Goal: Task Accomplishment & Management: Manage account settings

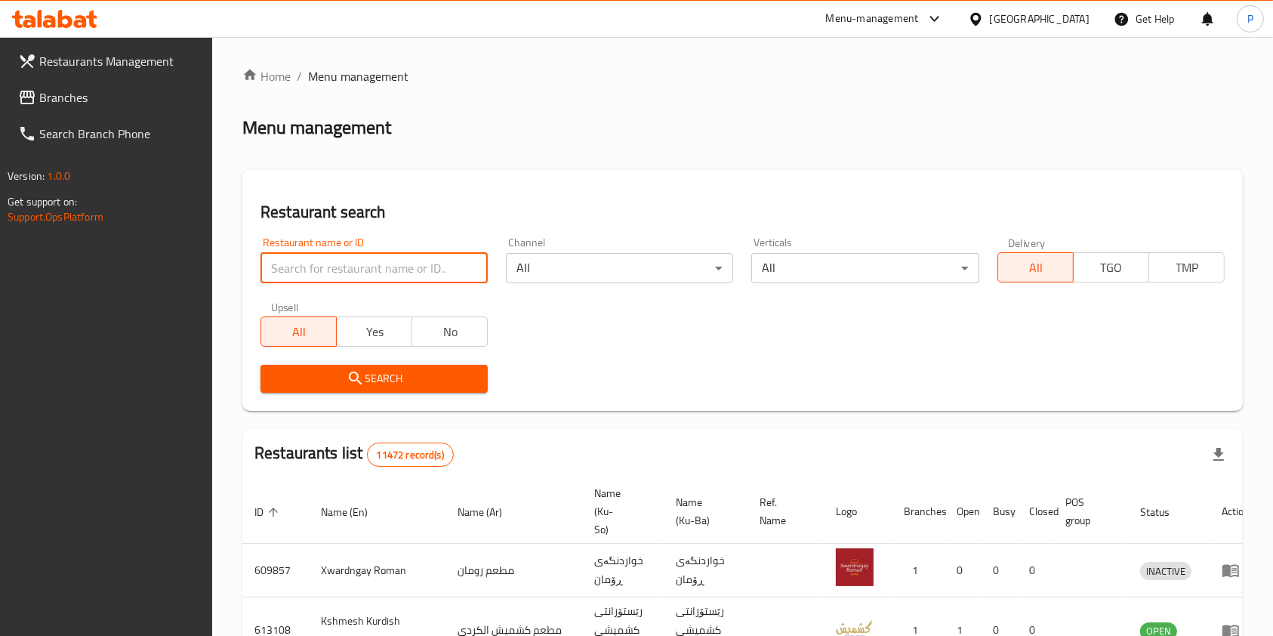
click at [366, 275] on input "search" at bounding box center [373, 268] width 227 height 30
type input "falafel bil amba"
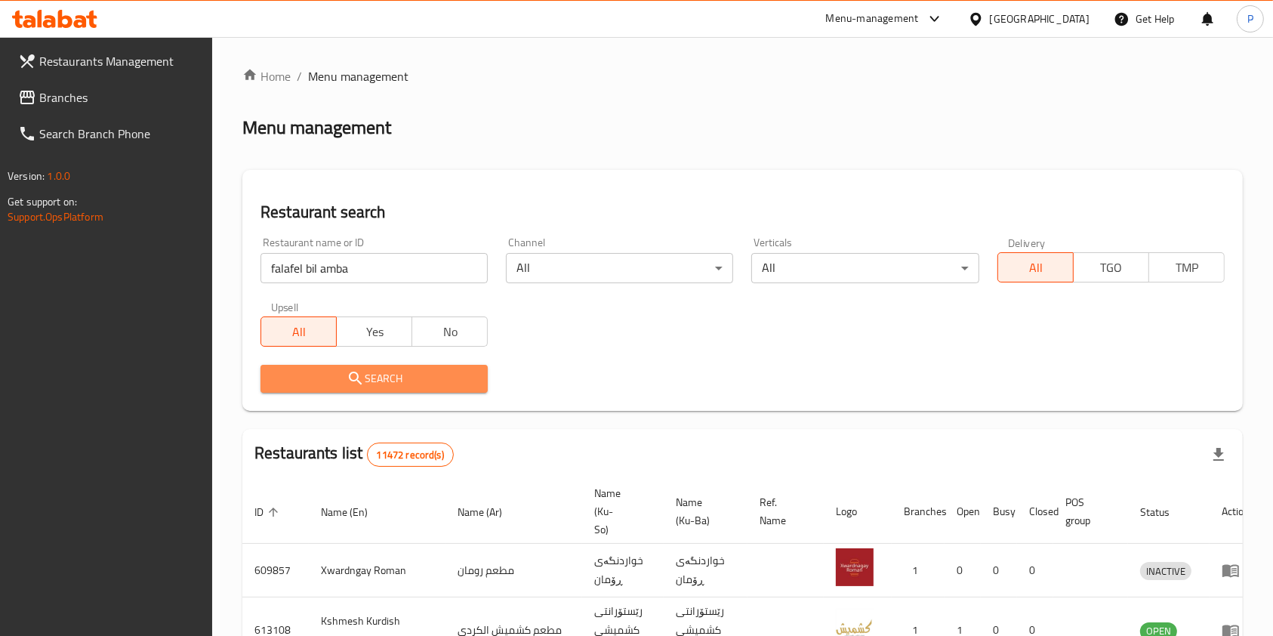
click at [439, 390] on button "Search" at bounding box center [373, 379] width 227 height 28
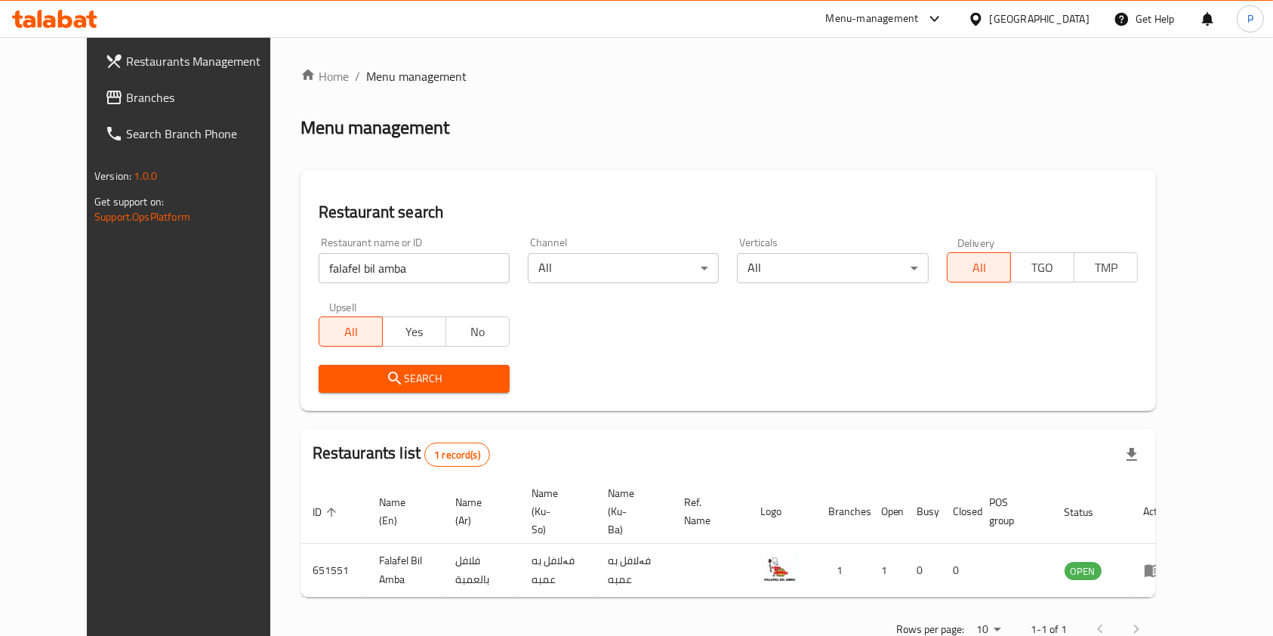
scroll to position [24, 0]
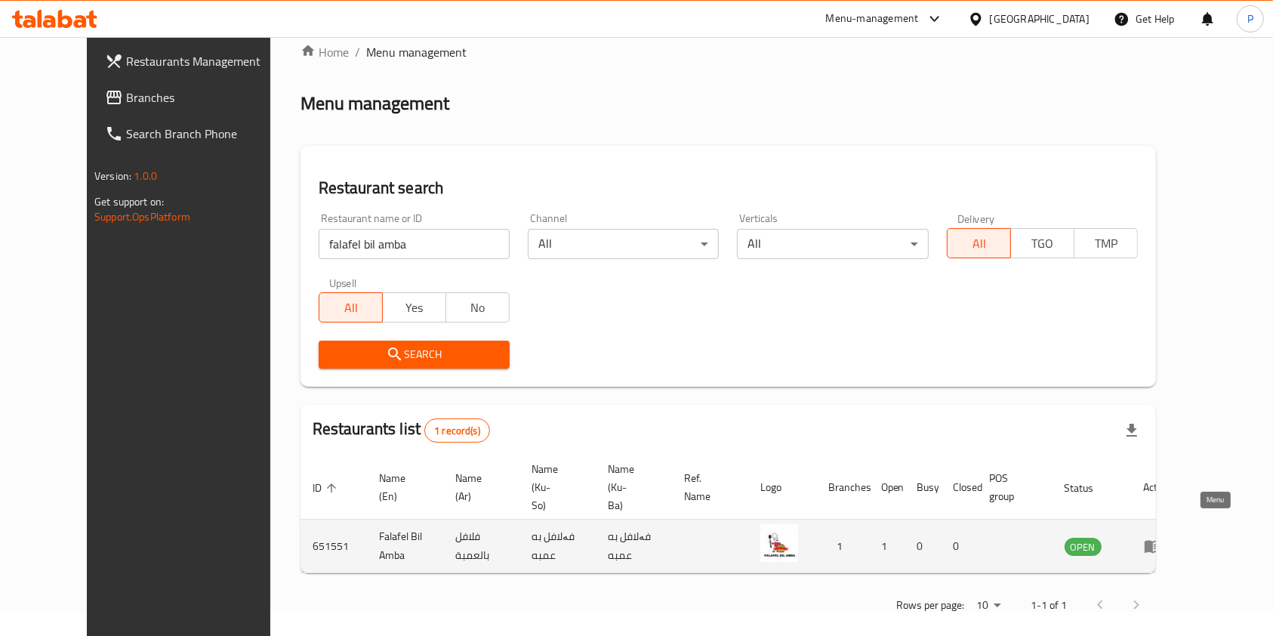
click at [1162, 537] on icon "enhanced table" at bounding box center [1153, 546] width 18 height 18
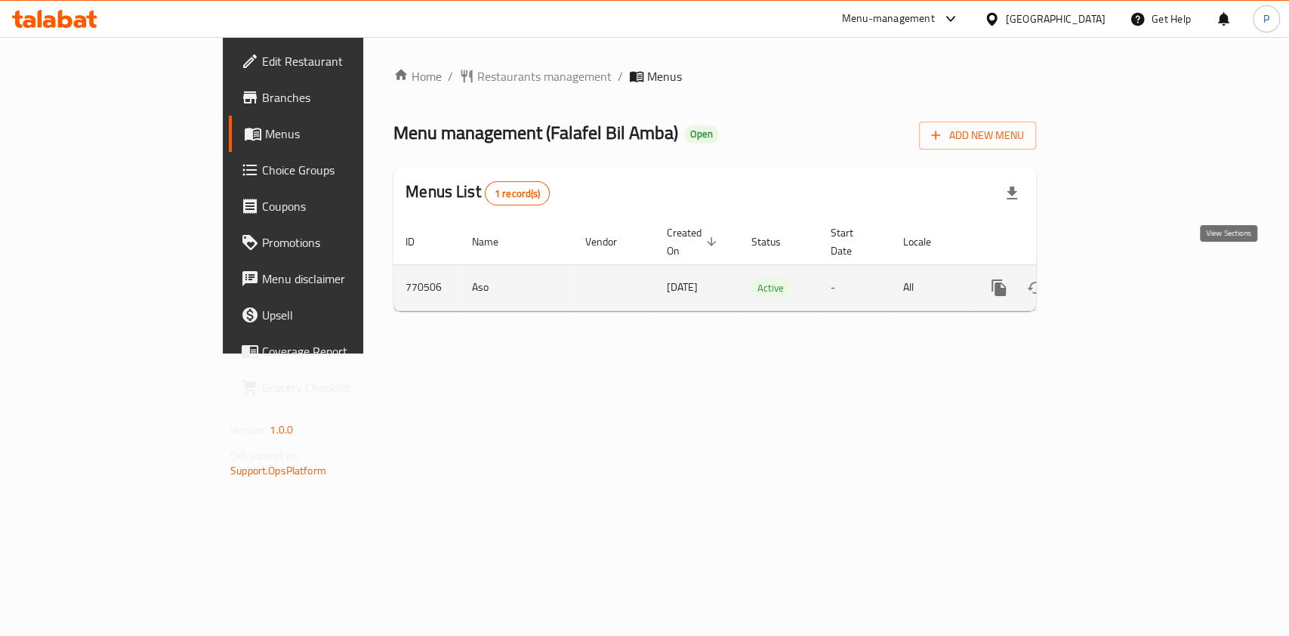
click at [1125, 273] on link "enhanced table" at bounding box center [1107, 287] width 36 height 36
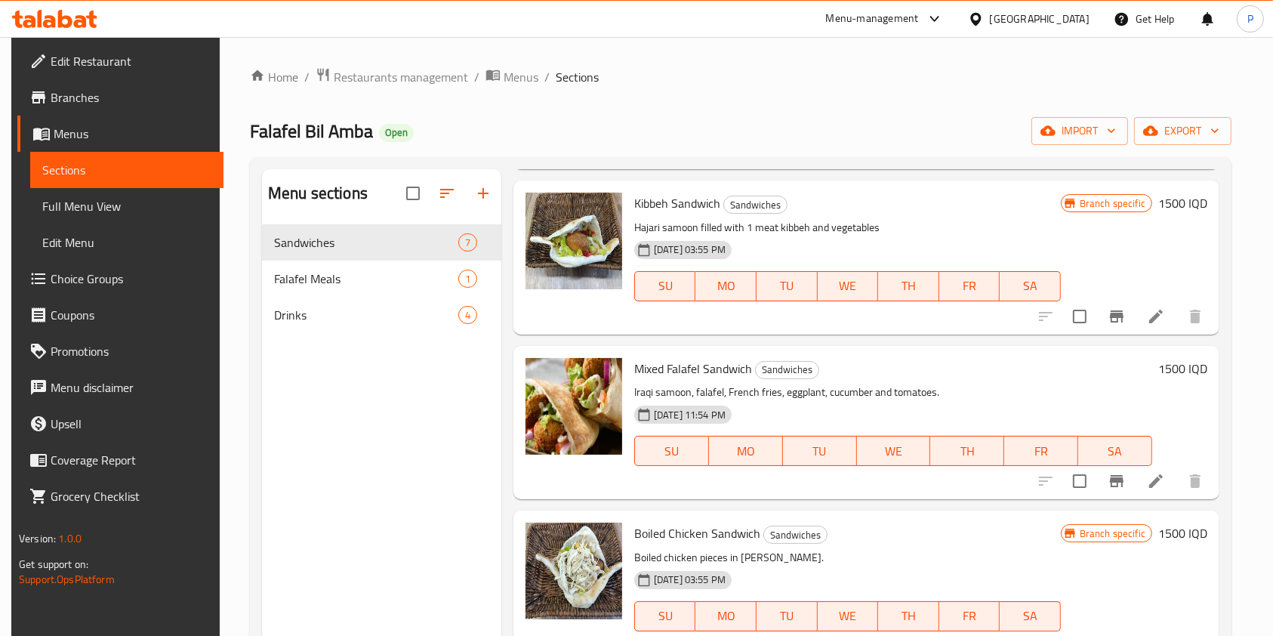
scroll to position [206, 0]
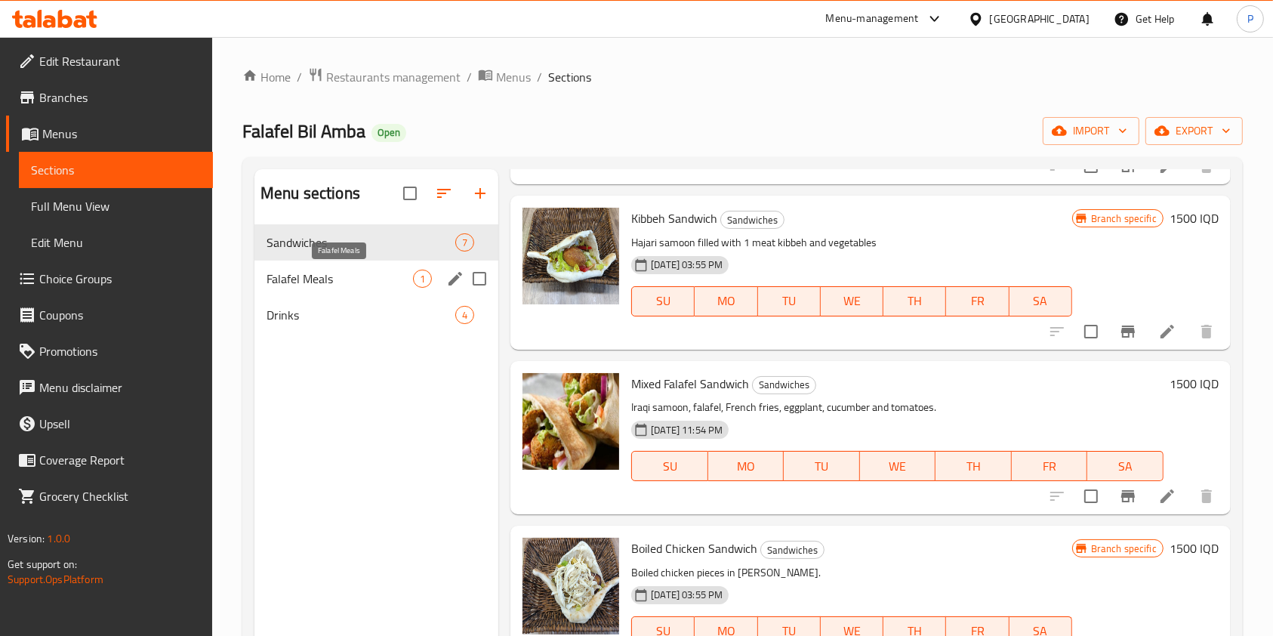
click at [339, 270] on span "Falafel Meals" at bounding box center [339, 278] width 146 height 18
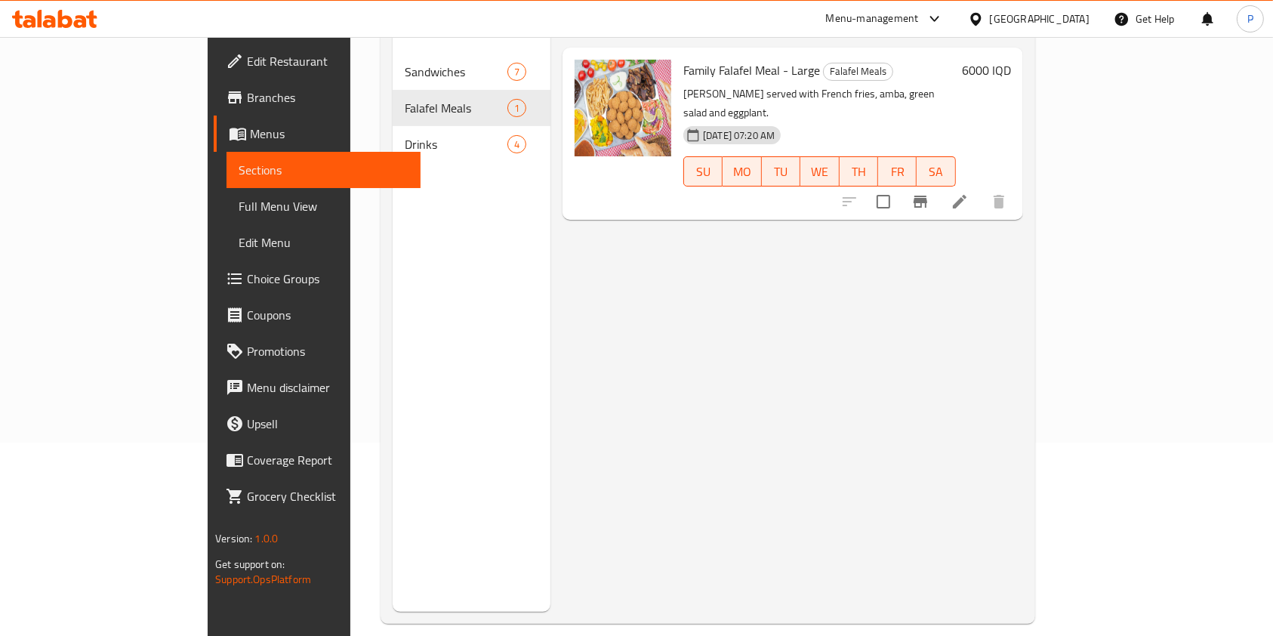
scroll to position [11, 0]
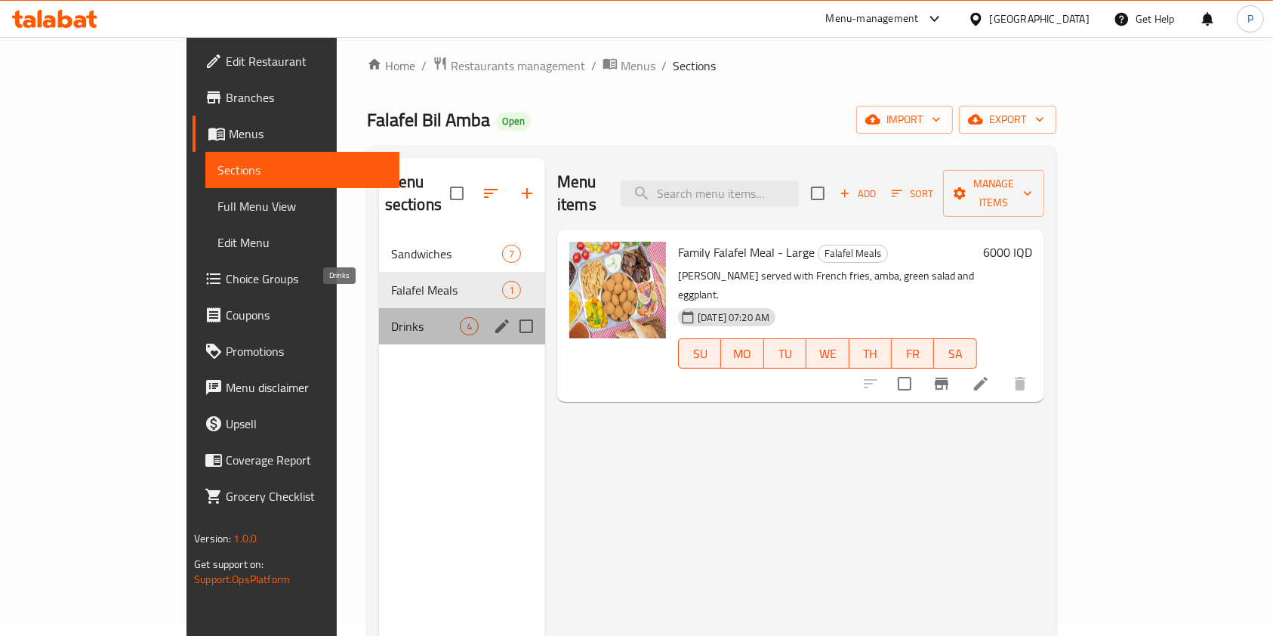
click at [391, 317] on span "Drinks" at bounding box center [425, 326] width 69 height 18
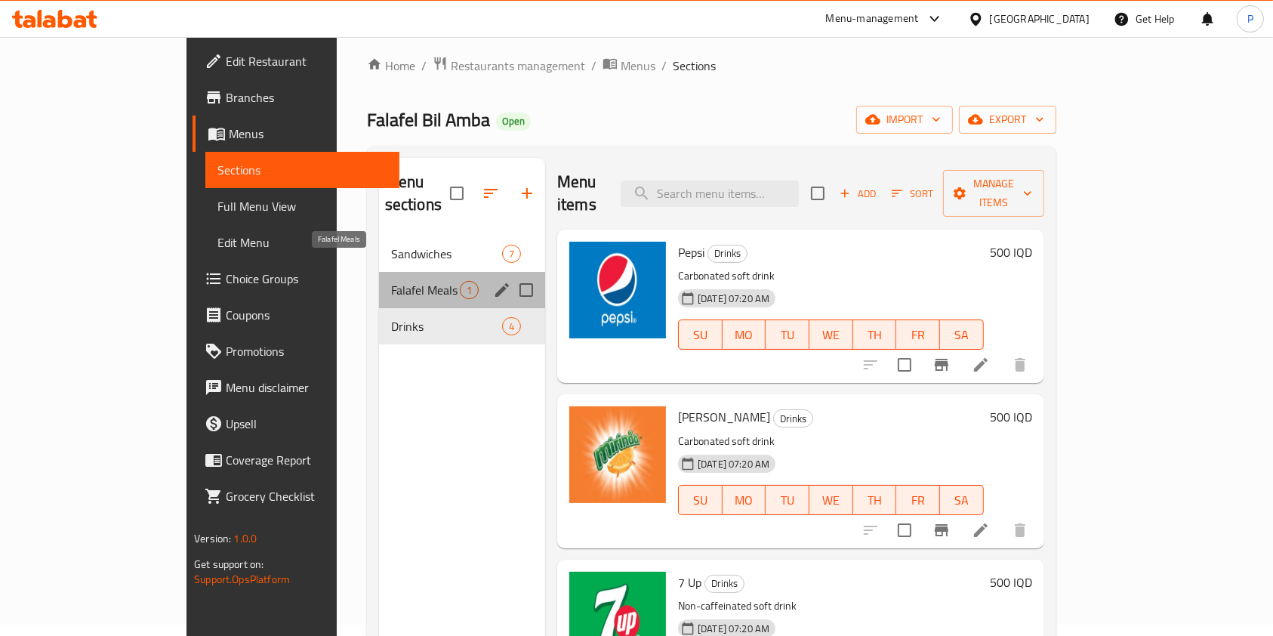
click at [391, 281] on span "Falafel Meals" at bounding box center [425, 290] width 69 height 18
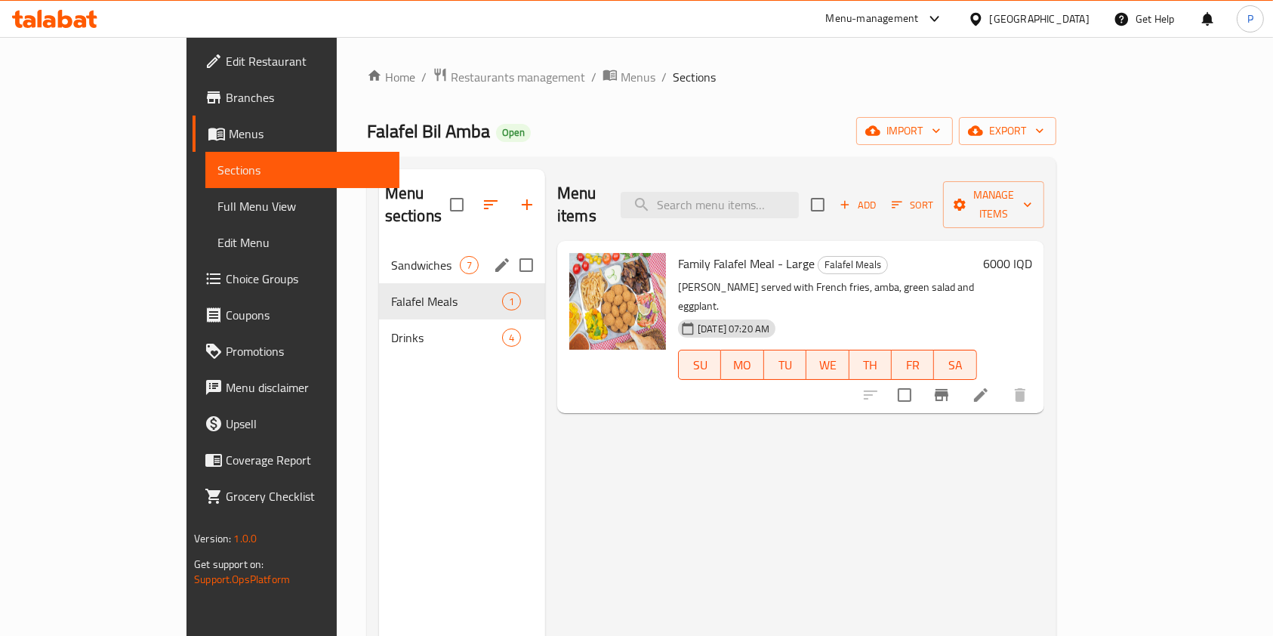
click at [391, 256] on span "Sandwiches" at bounding box center [425, 265] width 69 height 18
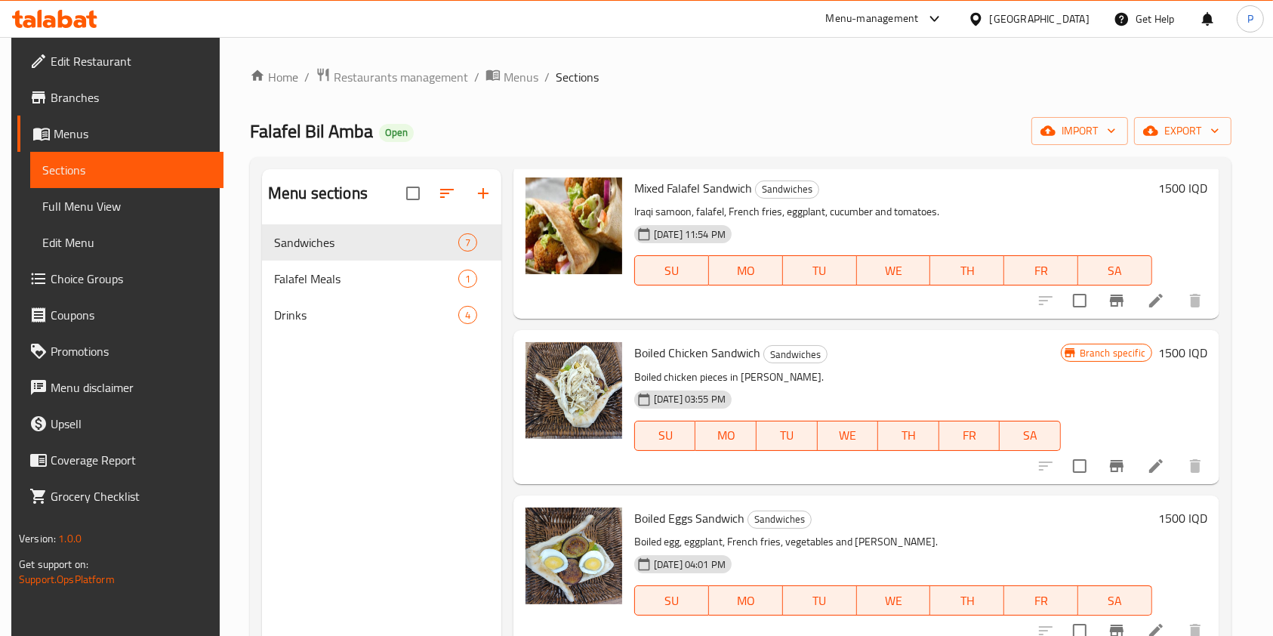
scroll to position [400, 0]
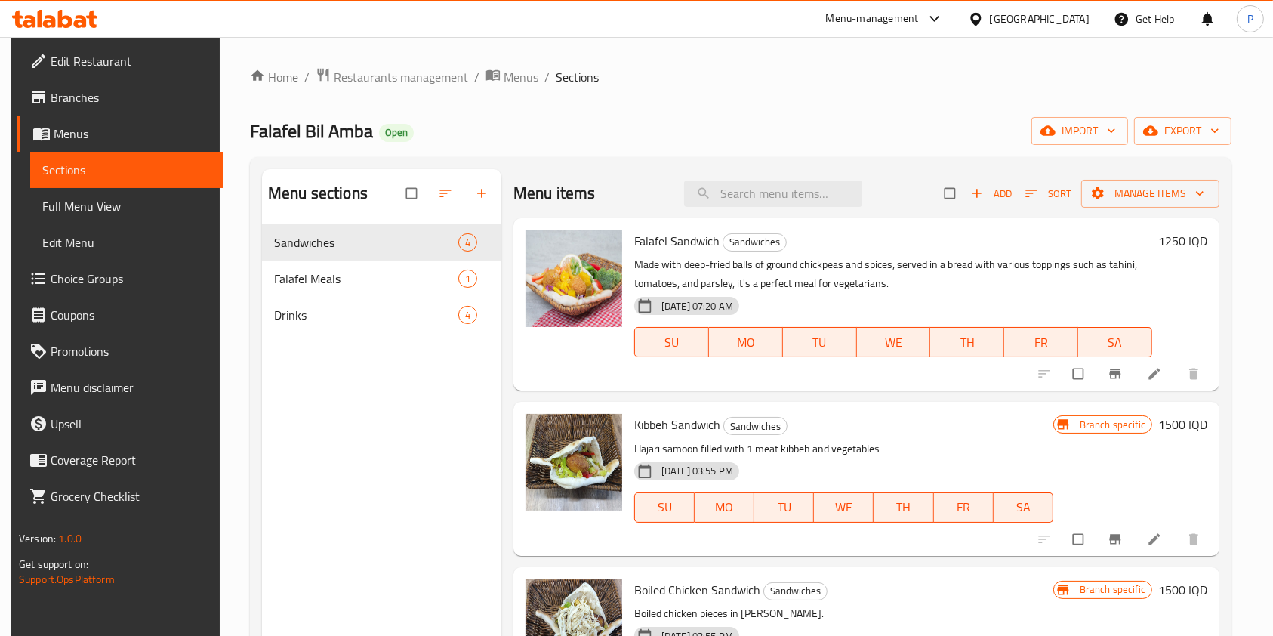
scroll to position [50, 0]
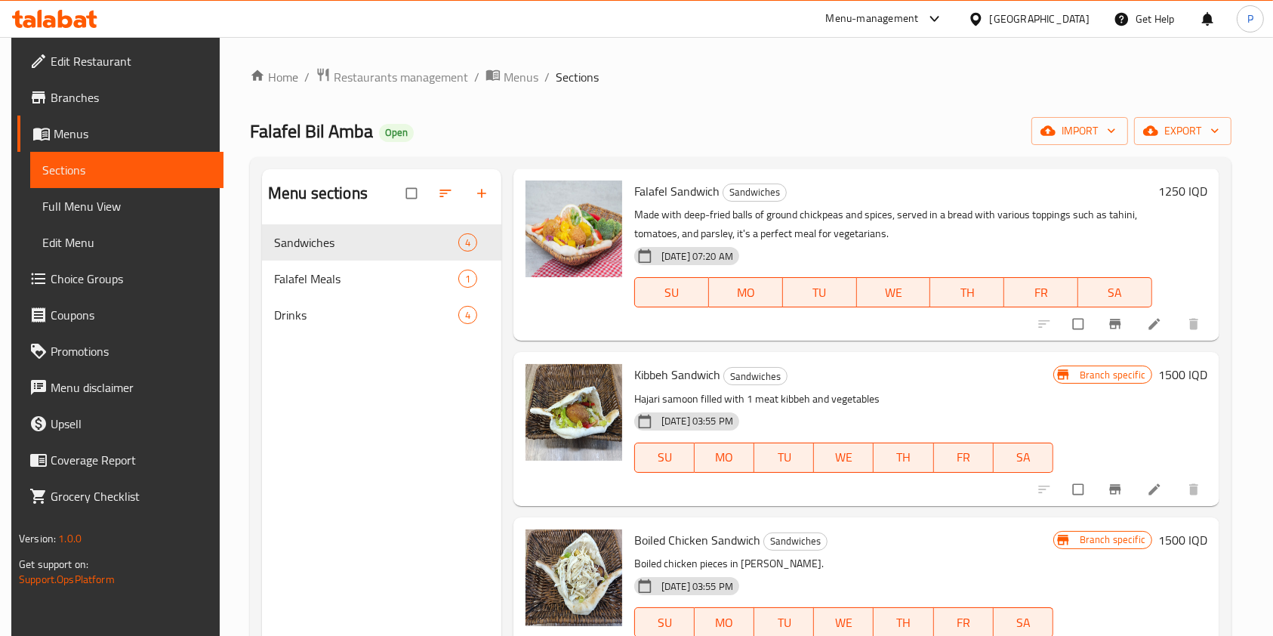
click at [1172, 180] on h6 "1250 IQD" at bounding box center [1182, 190] width 49 height 21
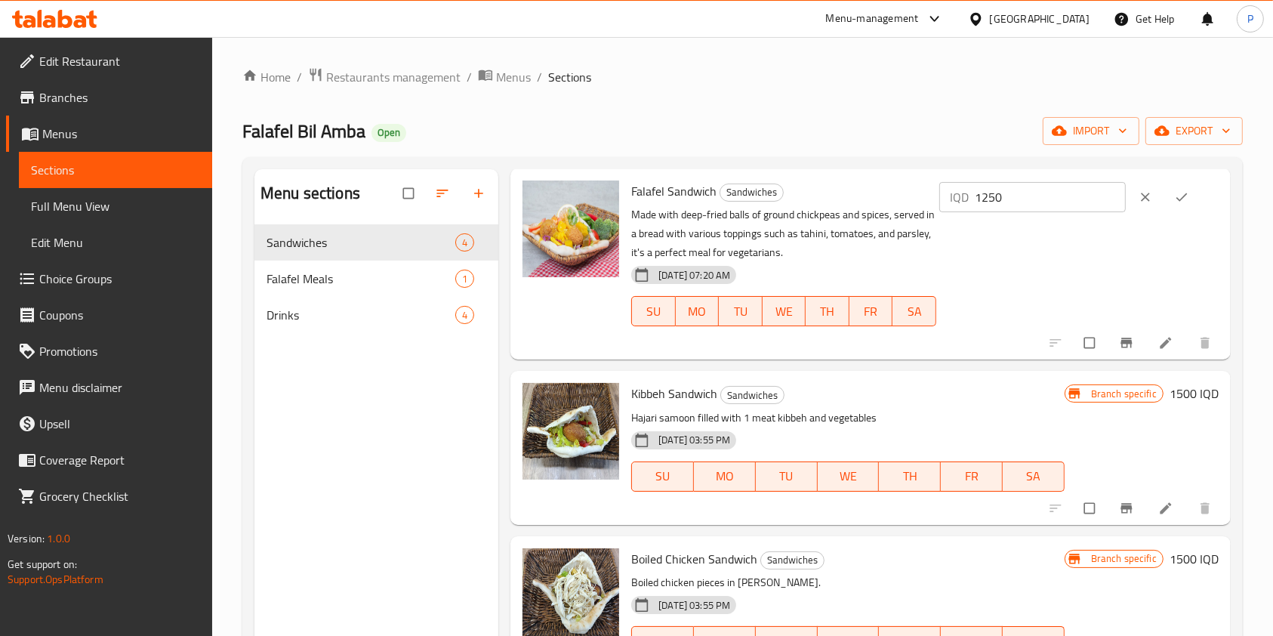
scroll to position [0, 0]
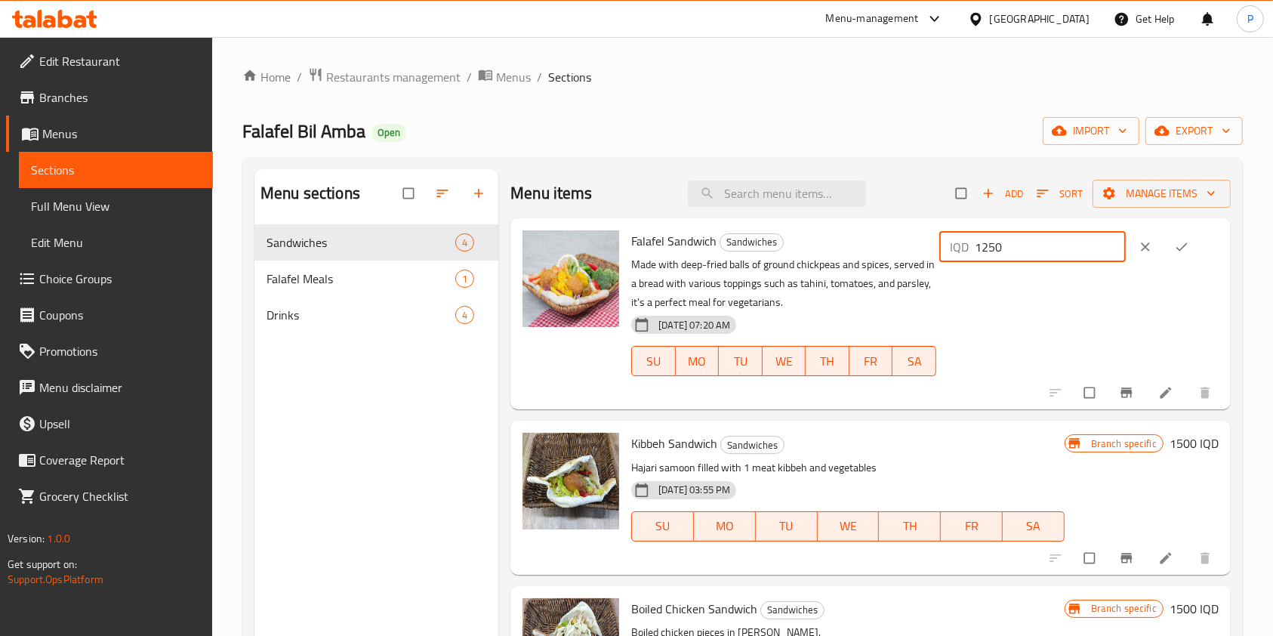
drag, startPoint x: 1035, startPoint y: 253, endPoint x: 997, endPoint y: 258, distance: 38.1
click at [997, 258] on input "1250" at bounding box center [1050, 247] width 151 height 30
type input "1000"
click at [1167, 251] on button "ok" at bounding box center [1183, 246] width 36 height 33
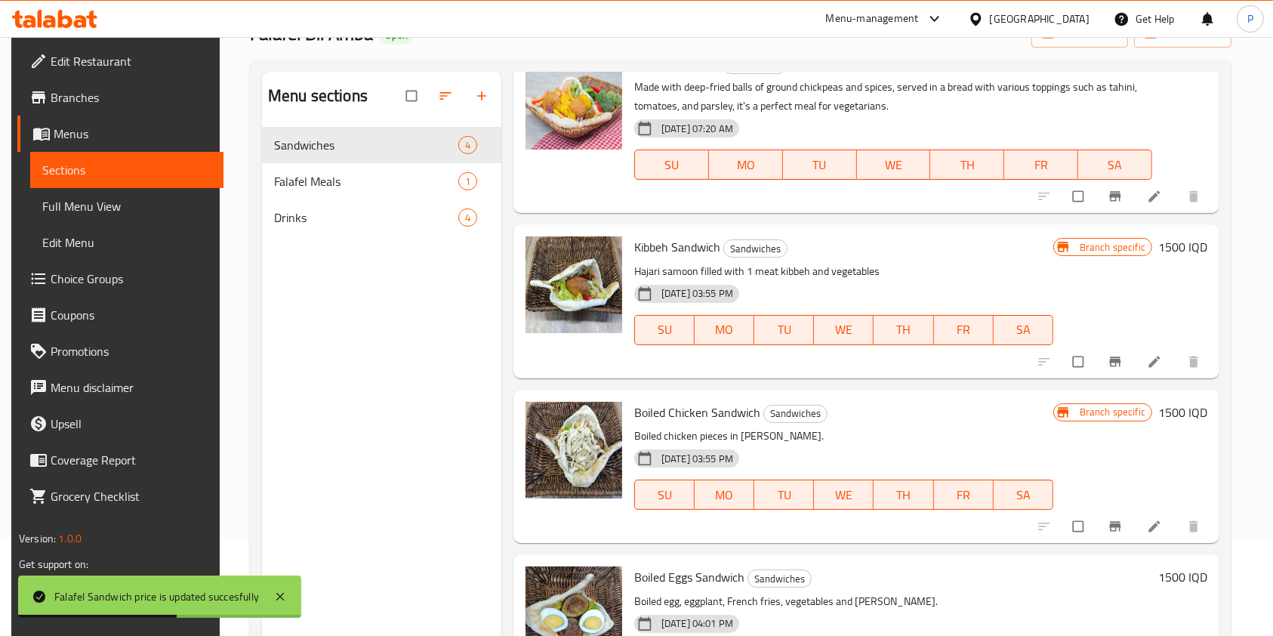
scroll to position [100, 0]
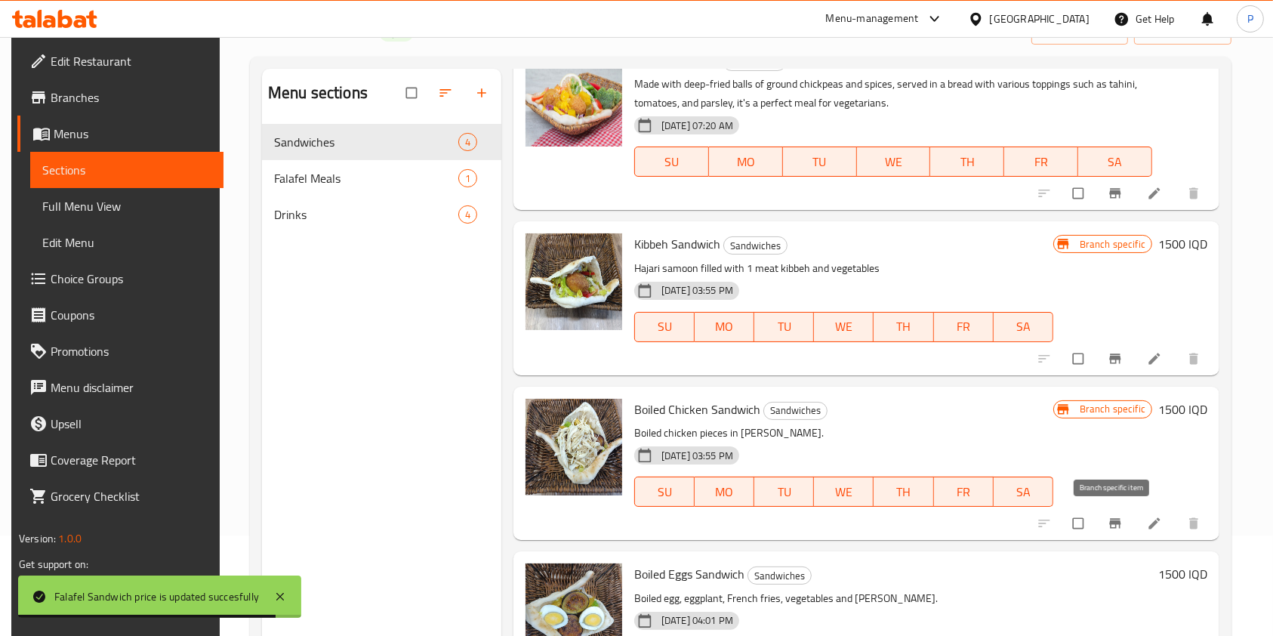
click at [1108, 525] on icon "Branch-specific-item" at bounding box center [1114, 523] width 15 height 15
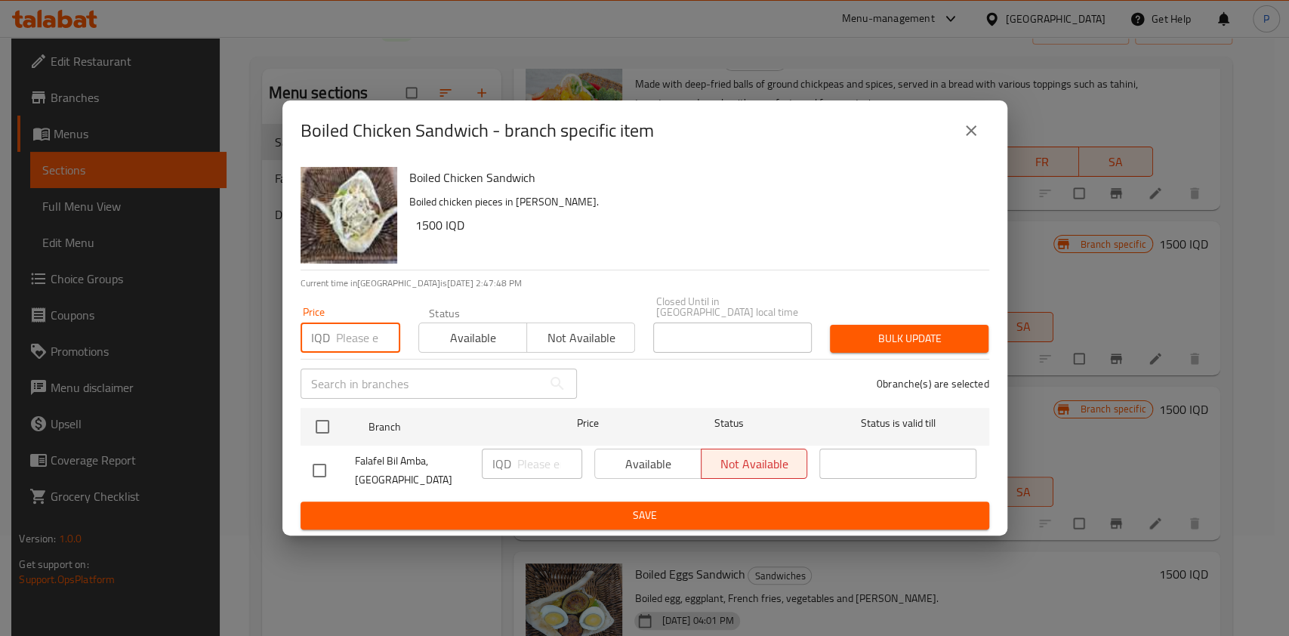
click at [353, 347] on div "Price IQD Price" at bounding box center [350, 329] width 118 height 64
type input "1000"
click at [710, 506] on span "Save" at bounding box center [645, 515] width 664 height 19
click at [622, 510] on span "Save" at bounding box center [645, 515] width 664 height 19
click at [325, 464] on input "checkbox" at bounding box center [319, 470] width 32 height 32
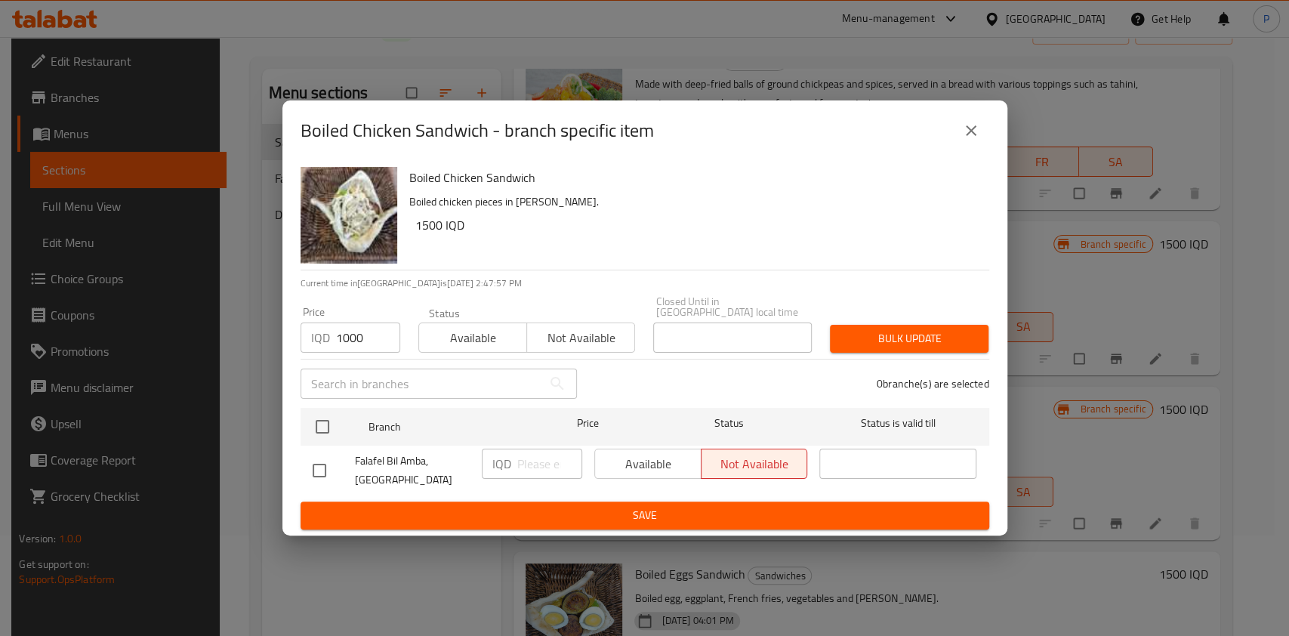
checkbox input "true"
click at [549, 471] on input "number" at bounding box center [549, 463] width 65 height 30
type input "1000"
click at [574, 501] on button "Save" at bounding box center [644, 515] width 688 height 28
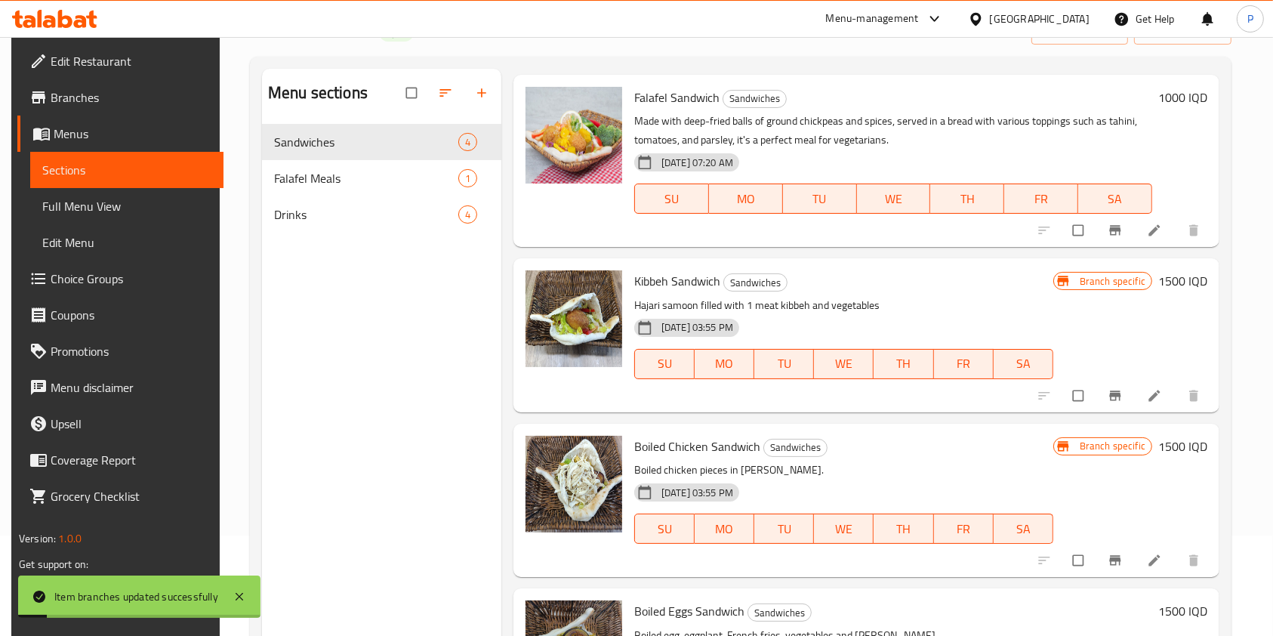
scroll to position [80, 0]
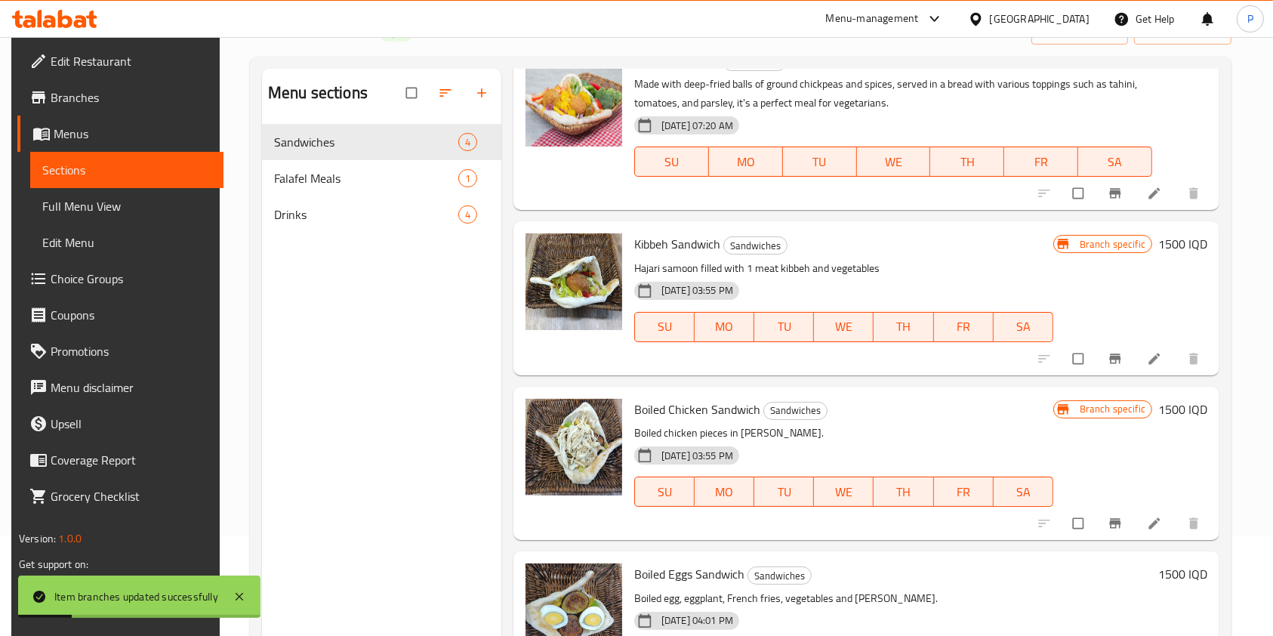
click at [1172, 411] on h6 "1500 IQD" at bounding box center [1182, 409] width 49 height 21
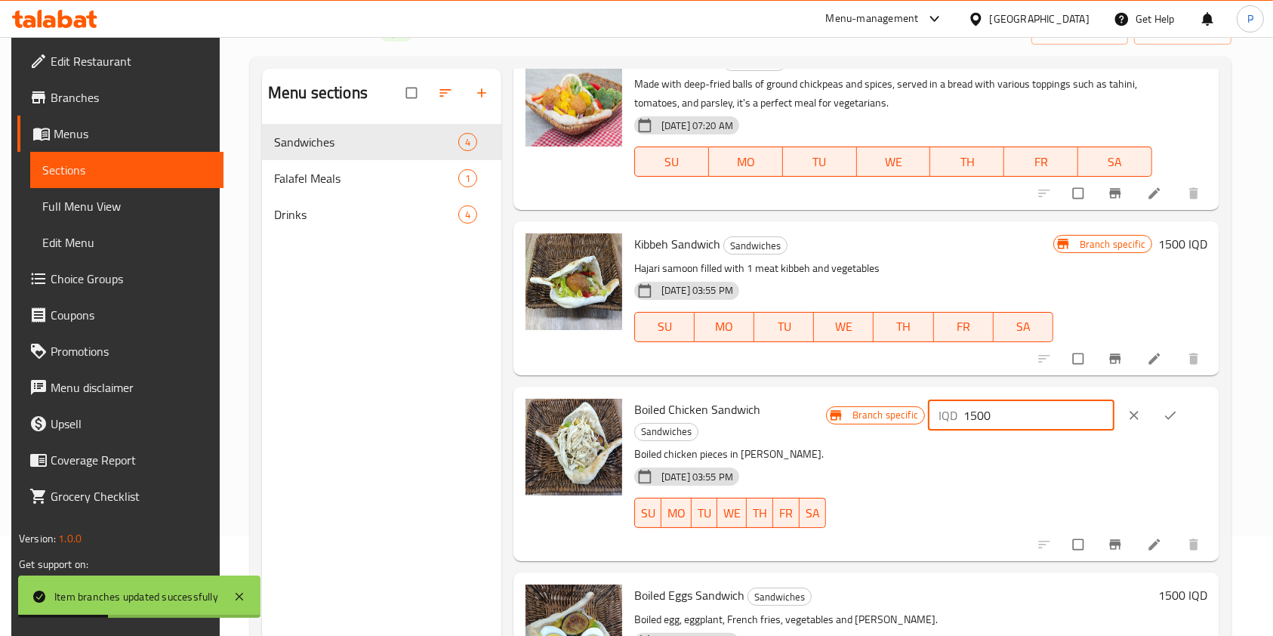
click at [997, 413] on input "1500" at bounding box center [1038, 415] width 151 height 30
type input "1000"
click at [1178, 408] on icon "ok" at bounding box center [1169, 415] width 15 height 15
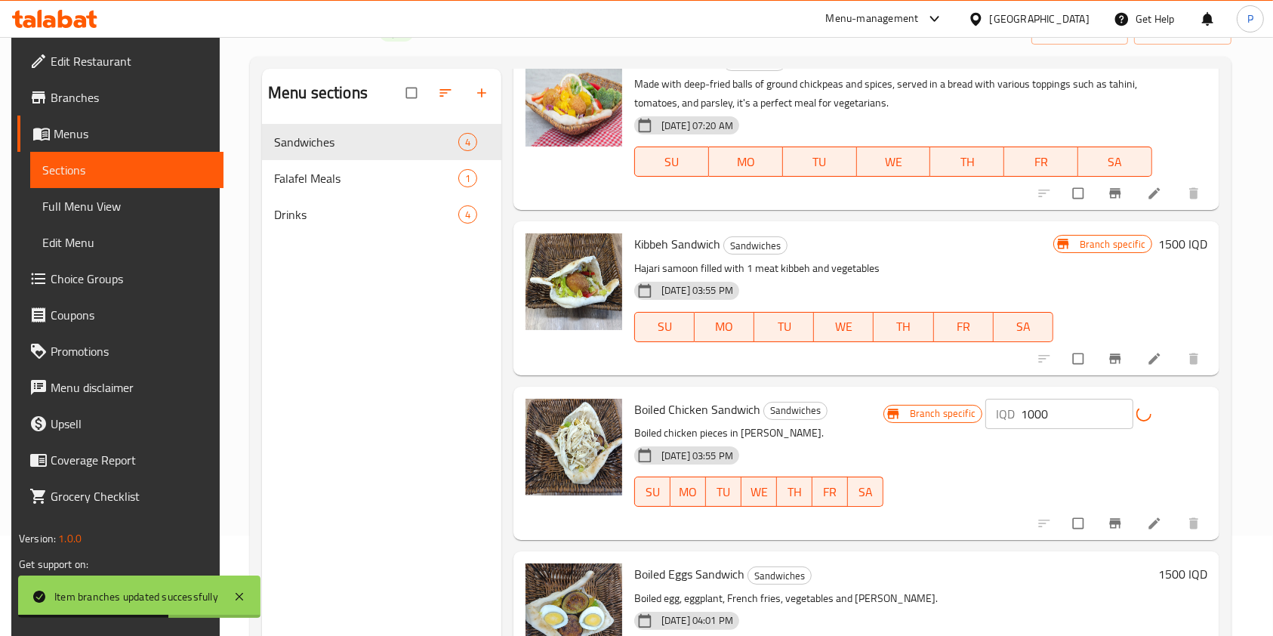
scroll to position [211, 0]
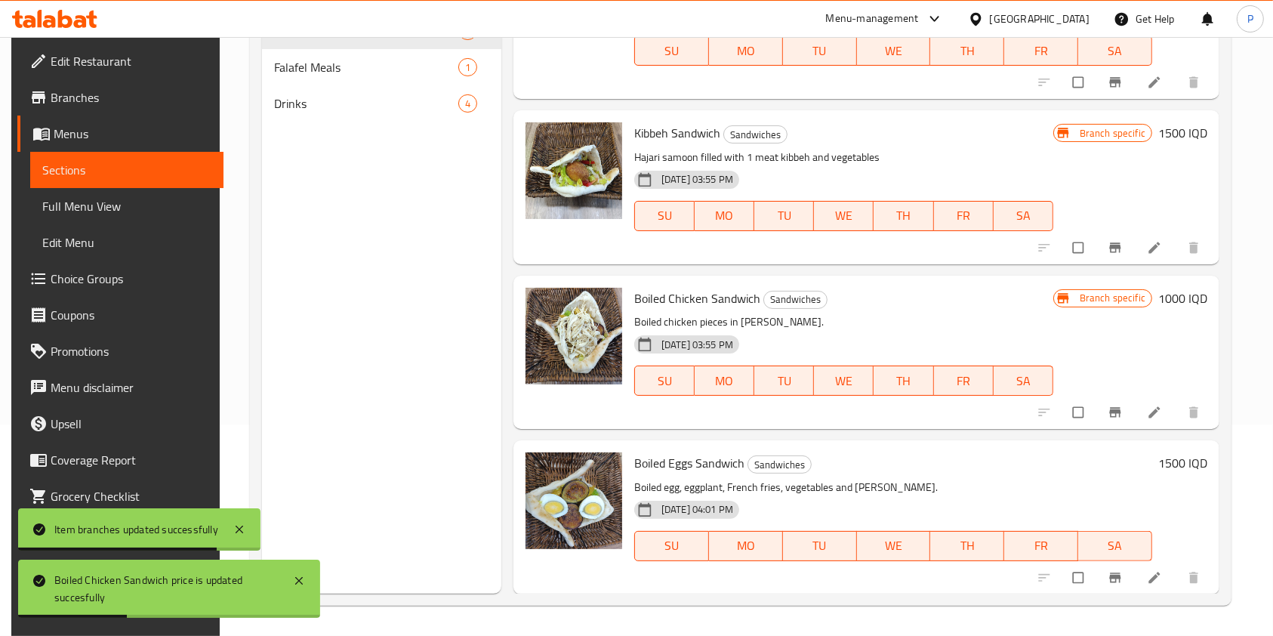
click at [1165, 470] on h6 "1500 IQD" at bounding box center [1182, 462] width 49 height 21
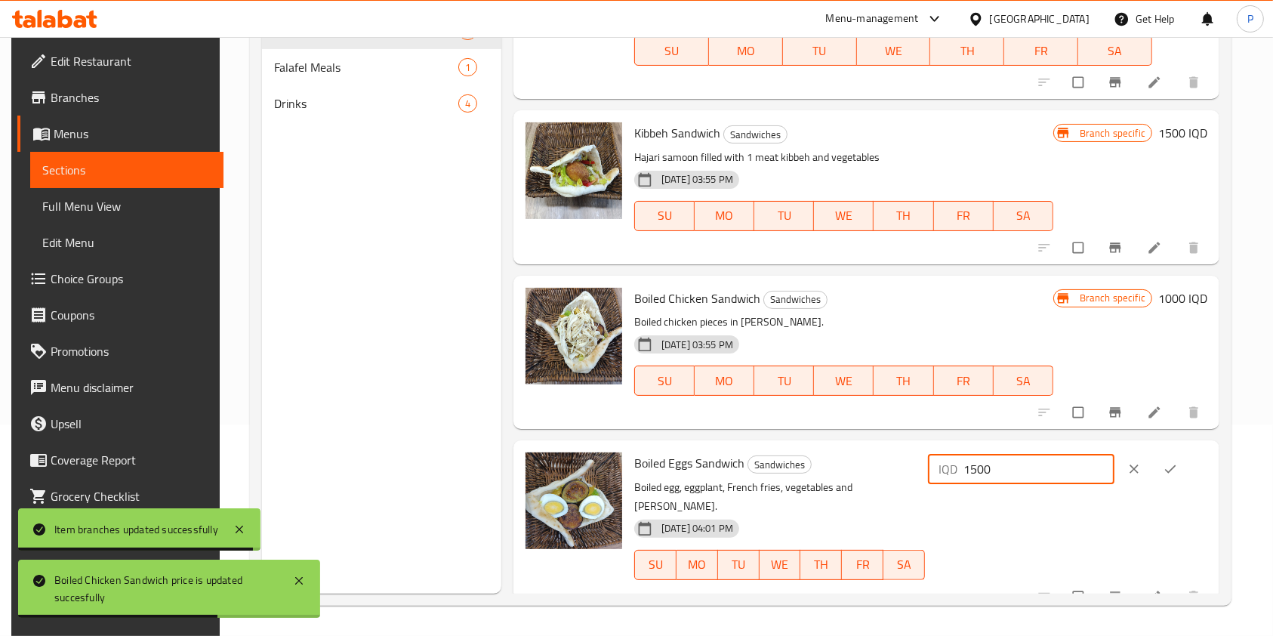
click at [996, 474] on input "1500" at bounding box center [1038, 469] width 151 height 30
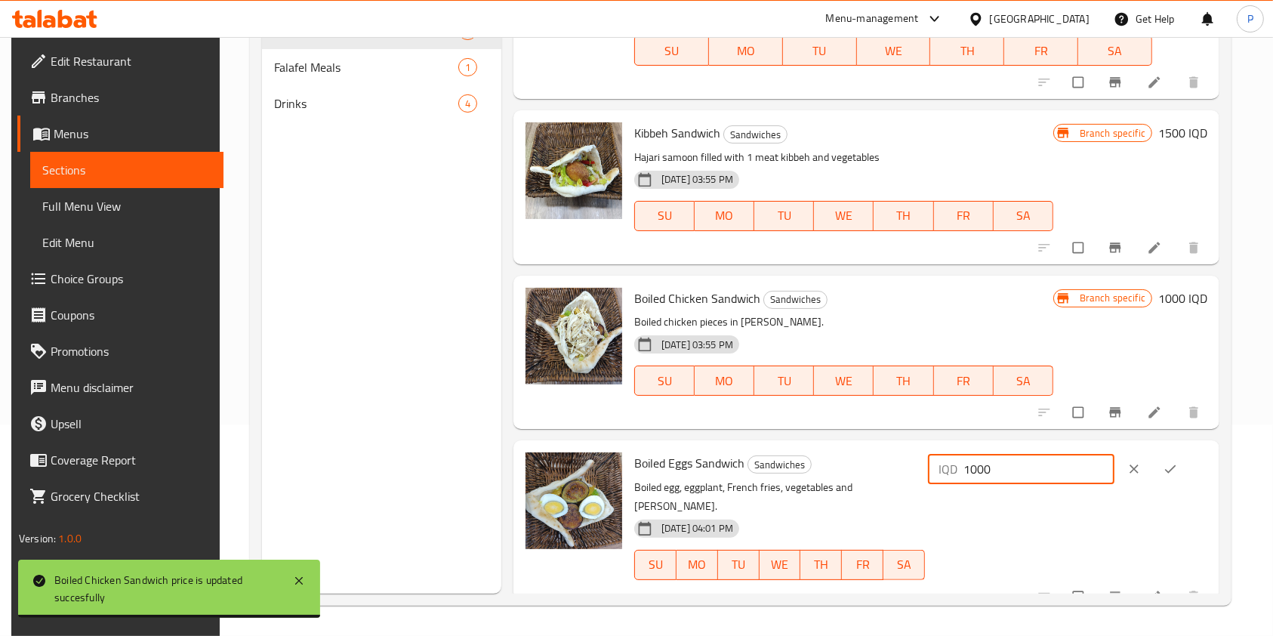
type input "1000"
click at [1171, 458] on button "ok" at bounding box center [1171, 468] width 36 height 33
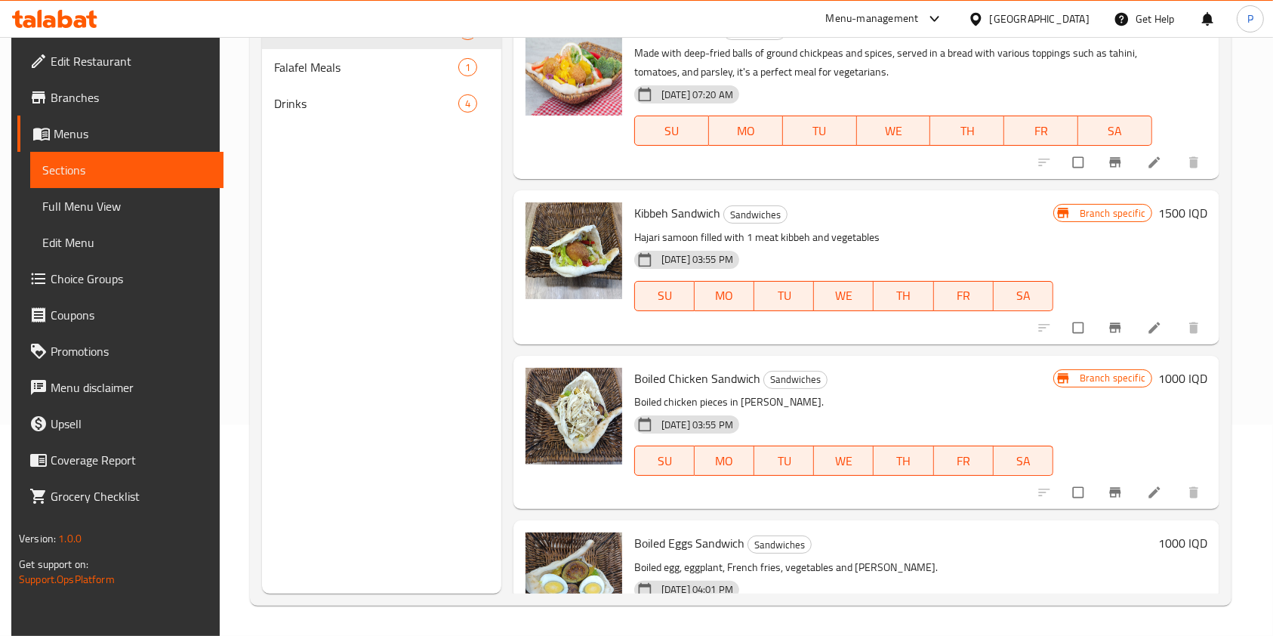
scroll to position [121, 0]
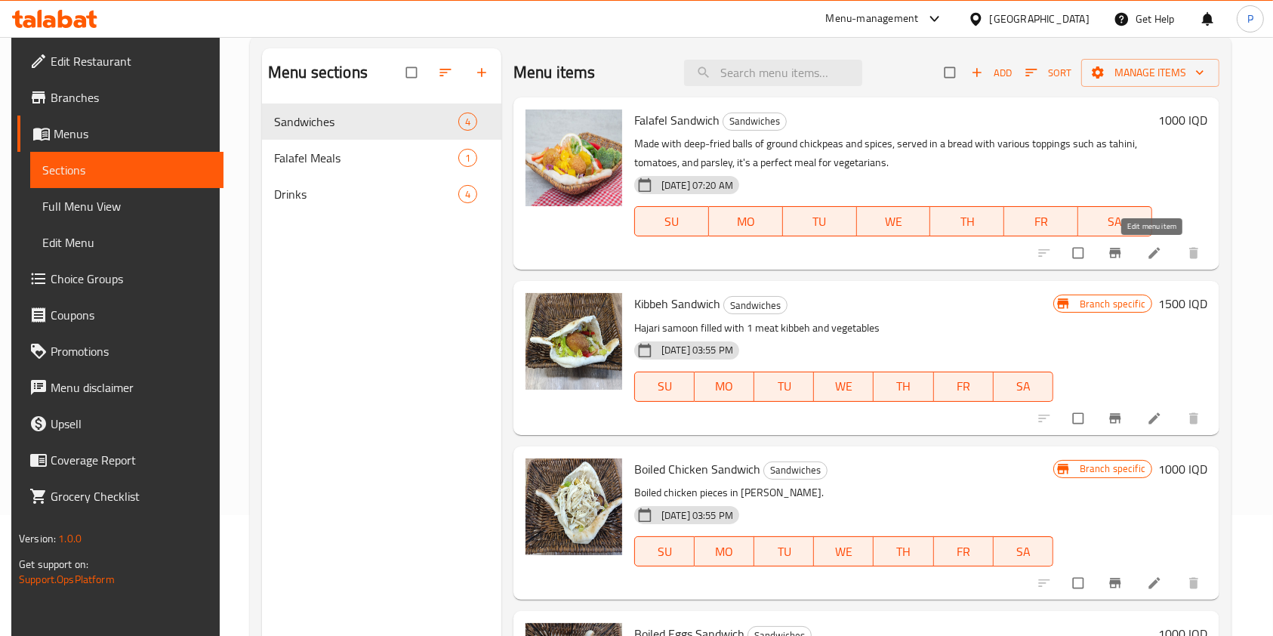
click at [1149, 257] on icon at bounding box center [1154, 253] width 11 height 11
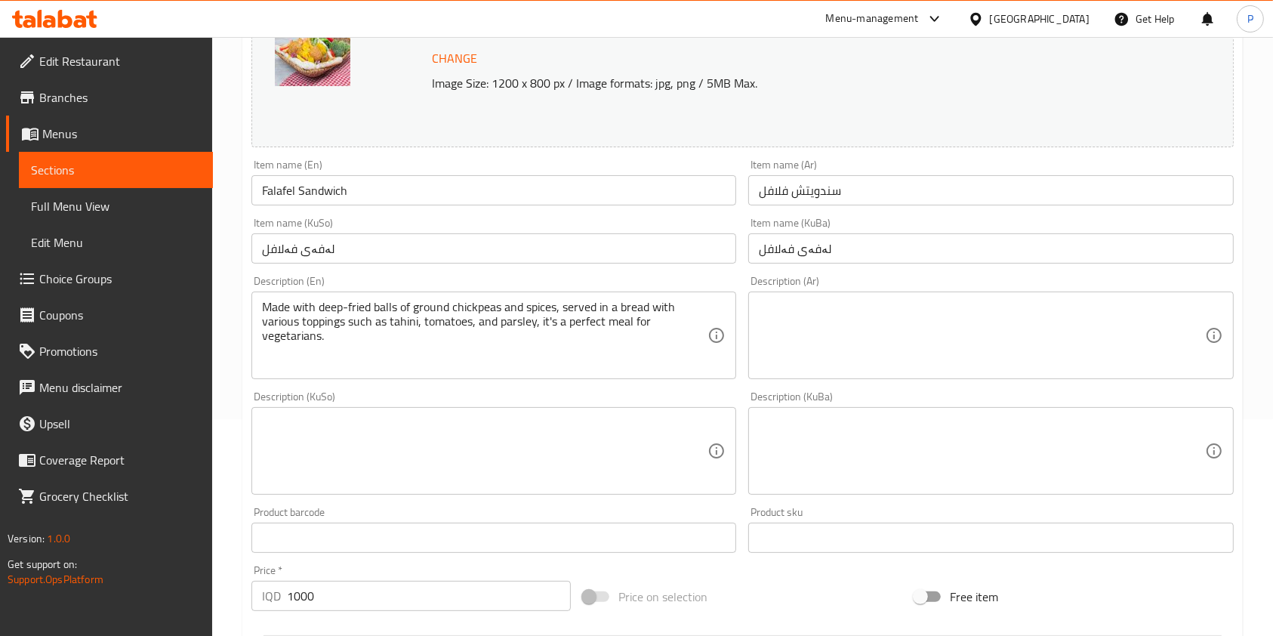
scroll to position [221, 0]
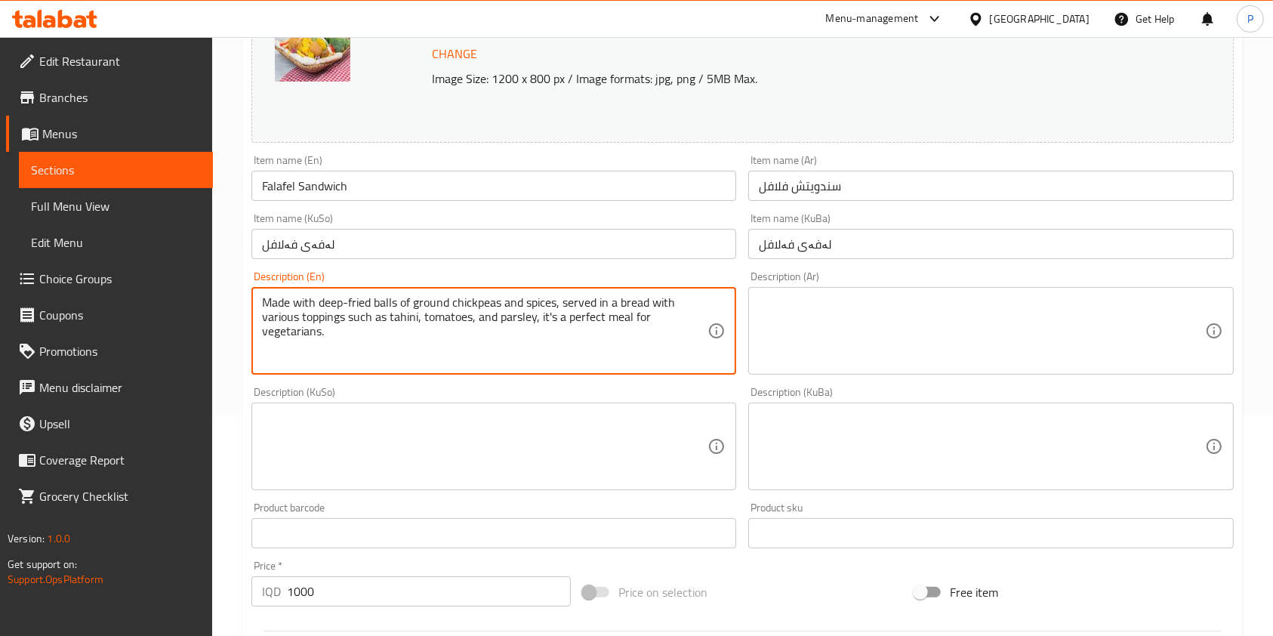
drag, startPoint x: 368, startPoint y: 328, endPoint x: 242, endPoint y: 303, distance: 128.6
click at [465, 351] on textarea "Made with deep-fried balls of ground chickpeas and spices, served in a bread wi…" at bounding box center [484, 331] width 445 height 72
click at [483, 381] on div "Description (KuSo) Description (KuSo)" at bounding box center [493, 437] width 497 height 115
drag, startPoint x: 500, startPoint y: 329, endPoint x: 251, endPoint y: 287, distance: 251.9
click at [453, 359] on textarea "Made with deep-fried balls of ground chickpeas and spices, served in a bread wi…" at bounding box center [484, 331] width 445 height 72
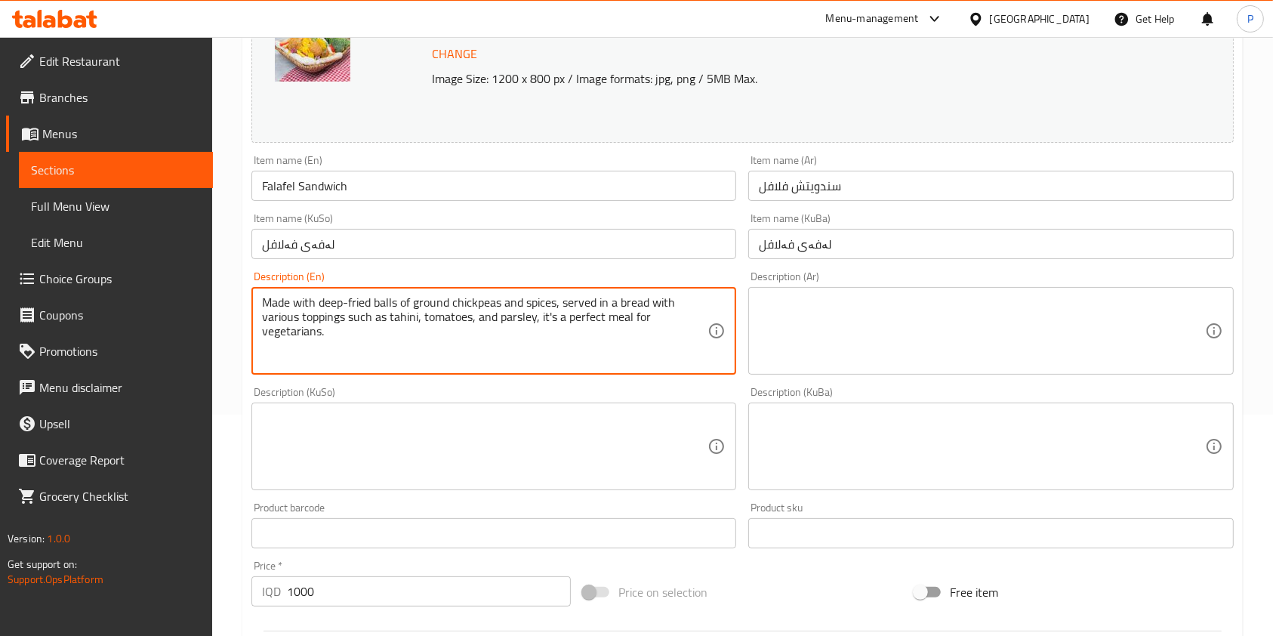
drag, startPoint x: 453, startPoint y: 359, endPoint x: 125, endPoint y: 216, distance: 358.0
click at [125, 216] on div "Edit Restaurant Branches Menus Sections Full Menu View Edit Menu Choice Groups …" at bounding box center [636, 428] width 1273 height 1225
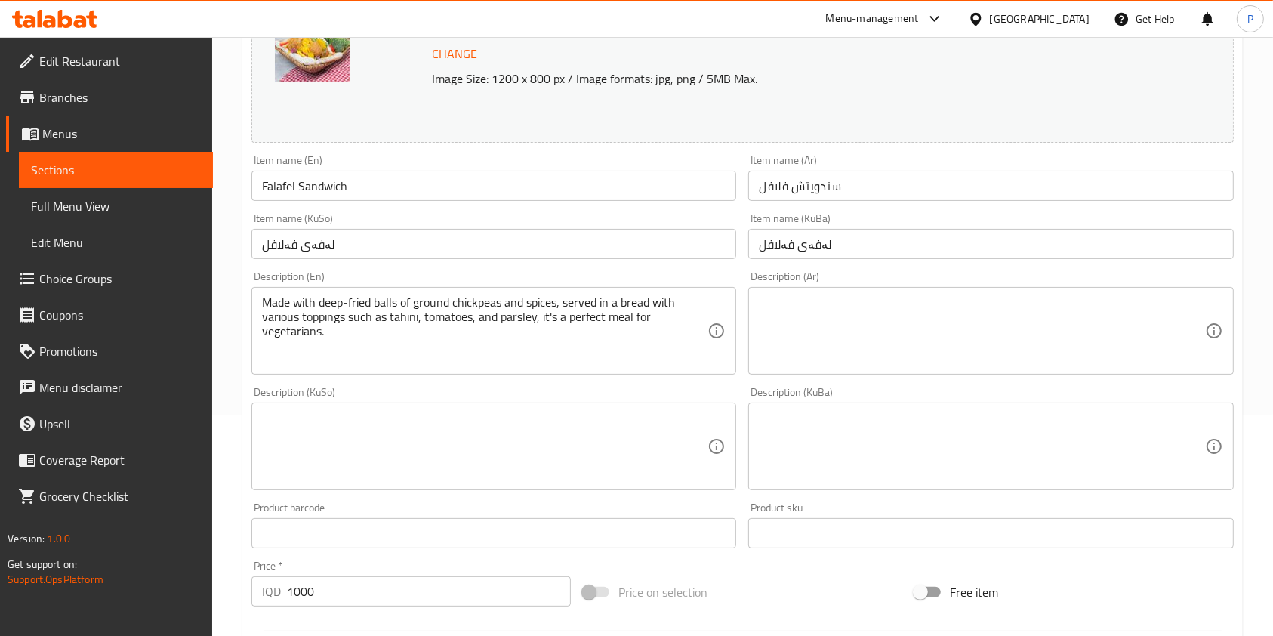
click at [898, 124] on div "Change Image Size: 1200 x 800 px / Image formats: jpg, png / 5MB Max." at bounding box center [742, 63] width 982 height 160
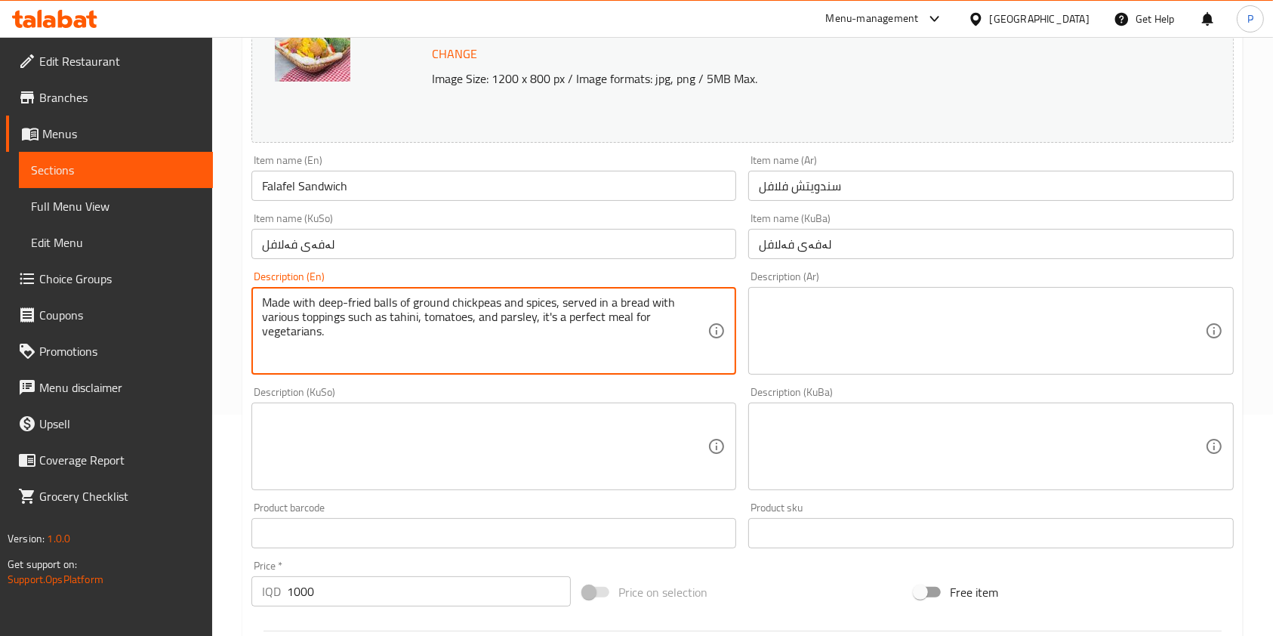
drag, startPoint x: 346, startPoint y: 327, endPoint x: 268, endPoint y: 288, distance: 86.8
click at [421, 343] on textarea "Made with deep-fried balls of ground chickpeas and spices, served in a bread wi…" at bounding box center [484, 331] width 445 height 72
click at [417, 311] on textarea "Made with deep-fried balls of ground chickpeas and spices, served in a bread wi…" at bounding box center [484, 331] width 445 height 72
drag, startPoint x: 390, startPoint y: 323, endPoint x: 417, endPoint y: 318, distance: 27.7
click at [417, 318] on textarea "Made with deep-fried balls of ground chickpeas and spices, served in a bread wi…" at bounding box center [484, 331] width 445 height 72
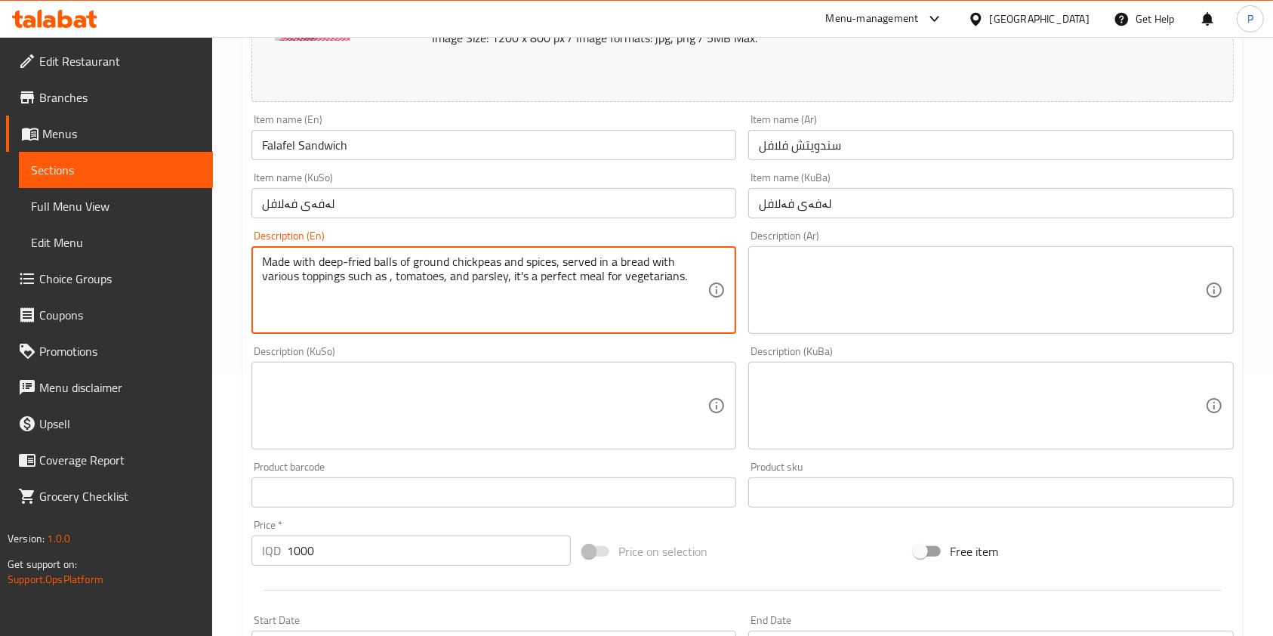
scroll to position [261, 0]
drag, startPoint x: 642, startPoint y: 263, endPoint x: 179, endPoint y: 220, distance: 465.4
click at [179, 220] on div "Edit Restaurant Branches Menus Sections Full Menu View Edit Menu Choice Groups …" at bounding box center [636, 388] width 1273 height 1225
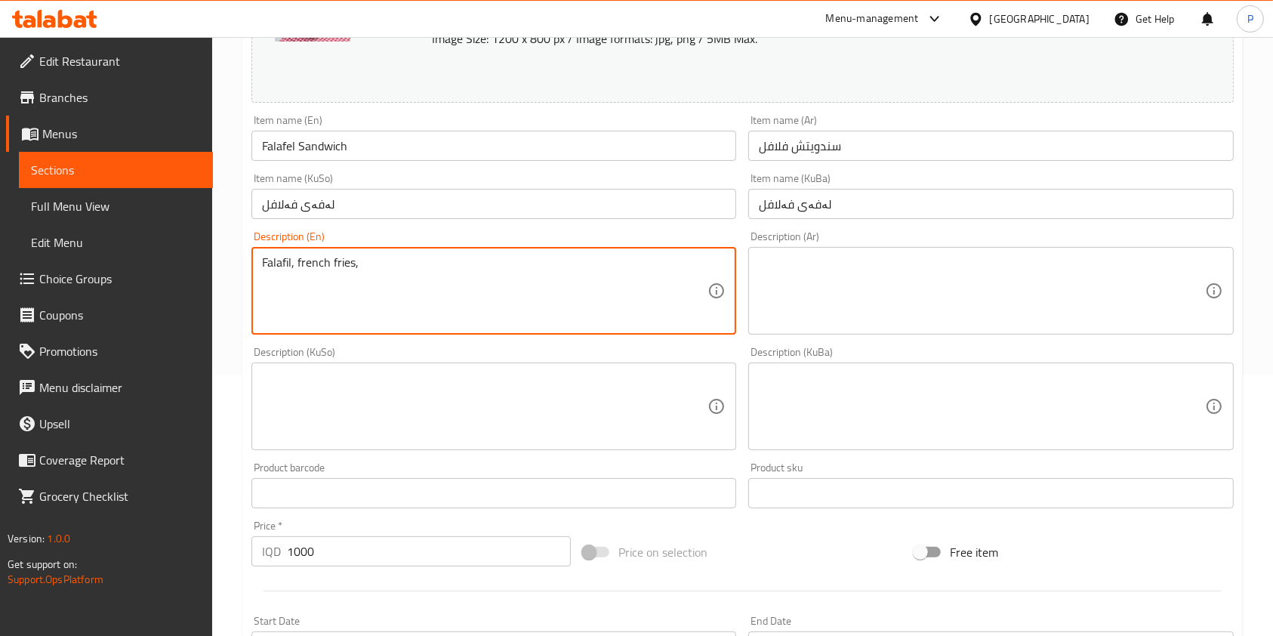
click at [272, 260] on textarea "Falafil, french fries," at bounding box center [484, 291] width 445 height 72
click at [356, 278] on textarea "Falafel, french fries," at bounding box center [484, 291] width 445 height 72
click at [307, 255] on textarea "Falafel, french fries," at bounding box center [484, 291] width 445 height 72
click at [411, 259] on textarea "Falafel, French fries," at bounding box center [484, 291] width 445 height 72
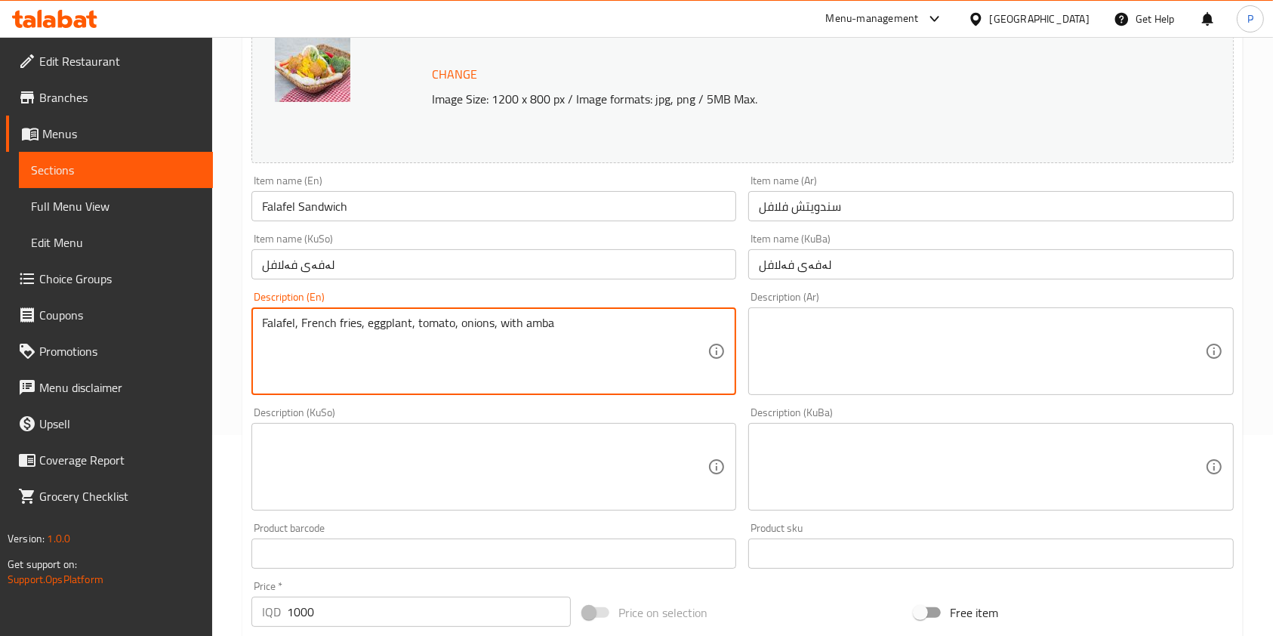
scroll to position [246, 0]
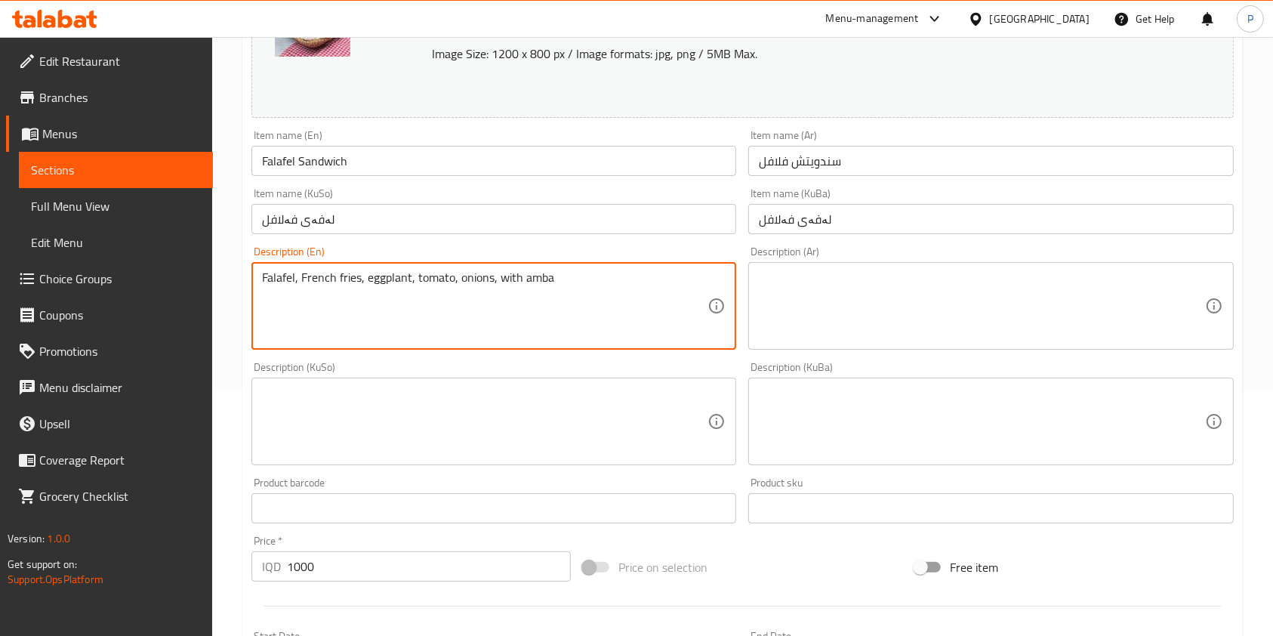
click at [645, 353] on div "Description (En) Falafel, French fries, eggplant, tomato, onions, with amba Des…" at bounding box center [493, 297] width 497 height 115
drag, startPoint x: 522, startPoint y: 277, endPoint x: 408, endPoint y: 295, distance: 115.4
click at [406, 359] on div "Description (KuSo) Description (KuSo)" at bounding box center [493, 413] width 497 height 115
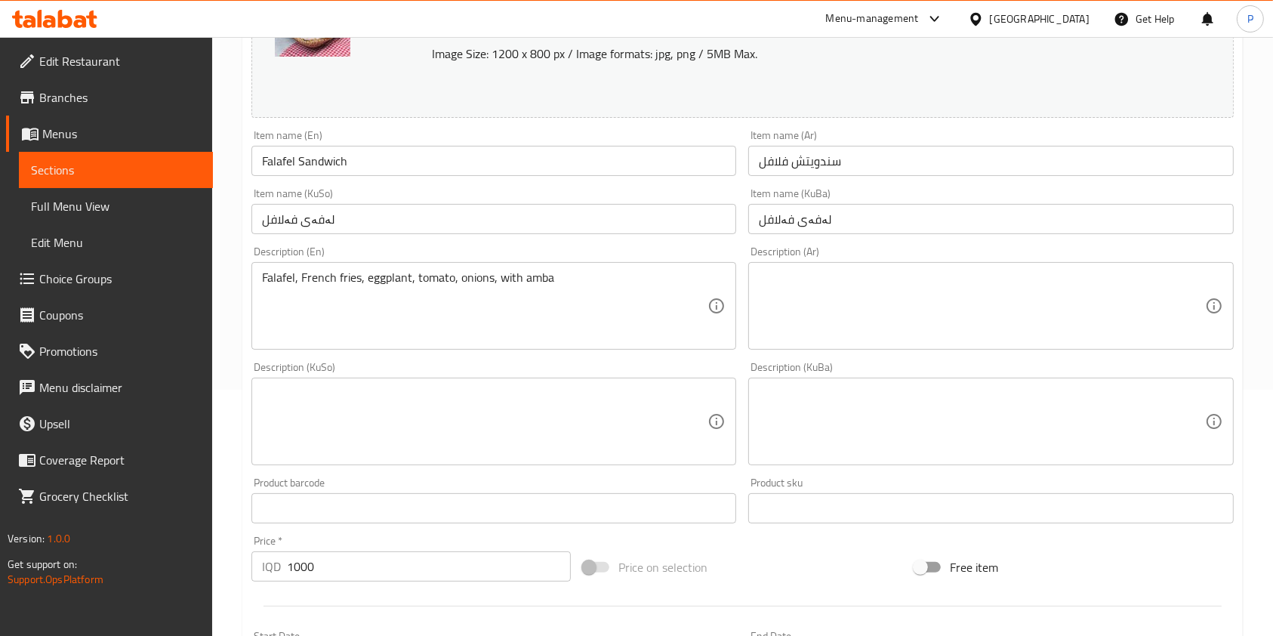
click at [446, 371] on div "Description (KuSo) Description (KuSo)" at bounding box center [493, 413] width 485 height 103
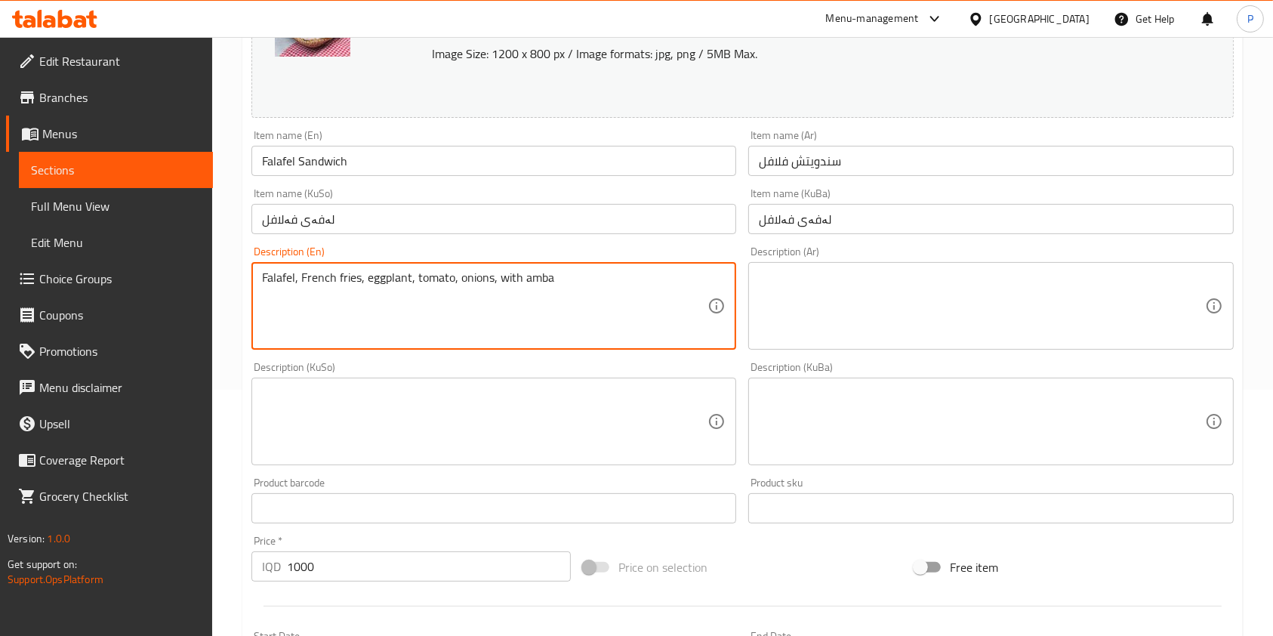
click at [469, 276] on textarea "Falafel, French fries, eggplant, tomato, onions, with amba" at bounding box center [484, 306] width 445 height 72
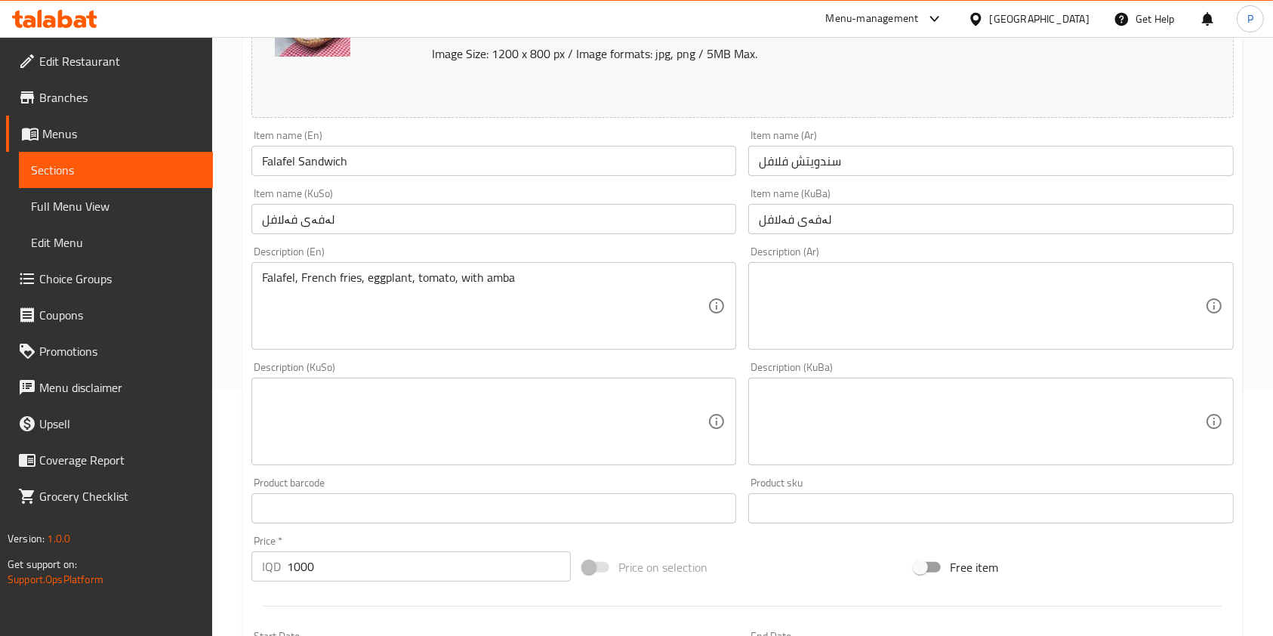
click at [499, 360] on div "Description (KuSo) Description (KuSo)" at bounding box center [493, 413] width 497 height 115
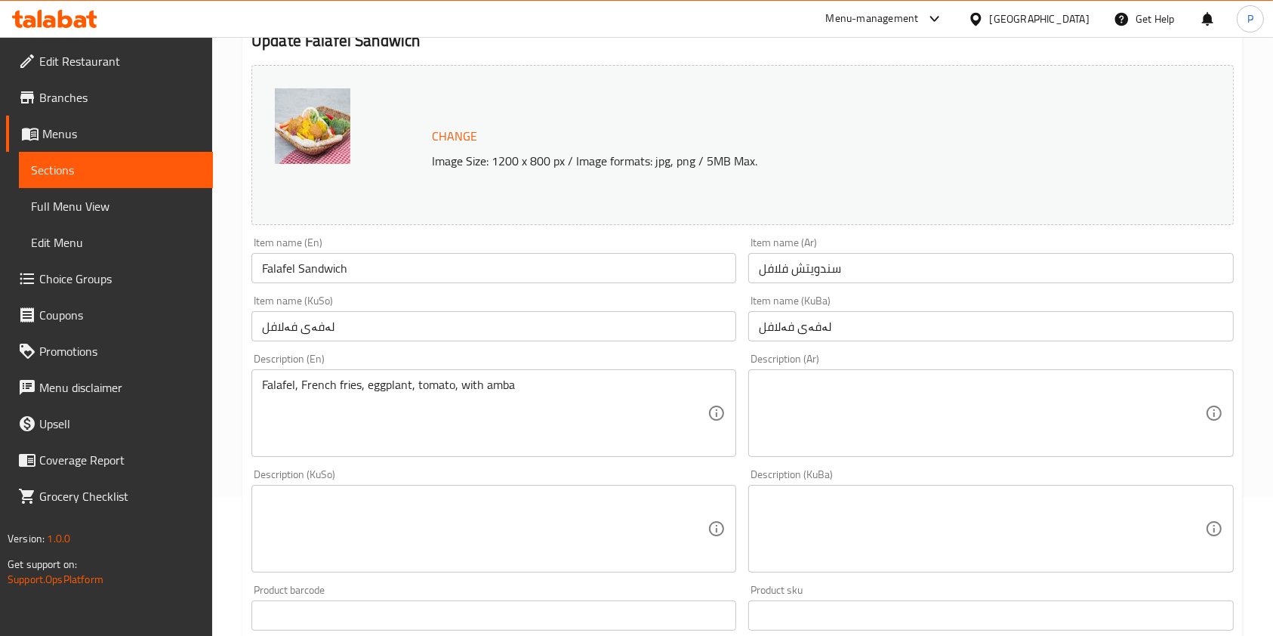
scroll to position [153, 0]
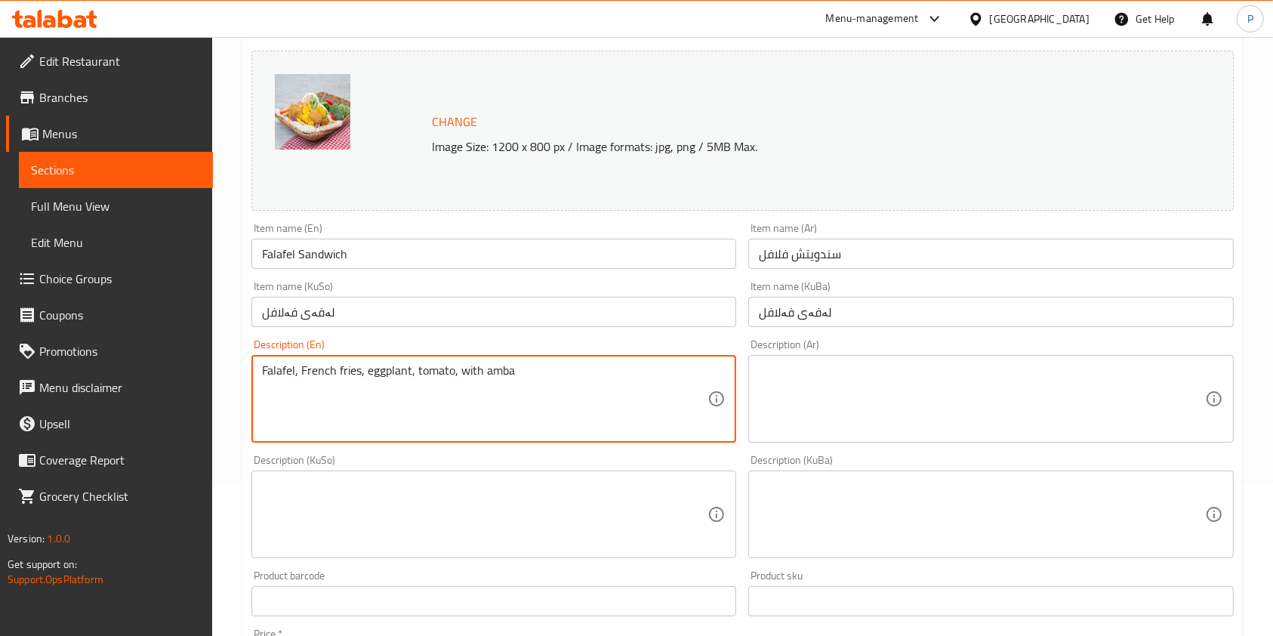
drag, startPoint x: 593, startPoint y: 366, endPoint x: 200, endPoint y: 331, distance: 394.8
click at [362, 371] on textarea "Falafel, French fries, eggplant, tomato, with amba" at bounding box center [484, 399] width 445 height 72
drag, startPoint x: 540, startPoint y: 371, endPoint x: 453, endPoint y: 374, distance: 87.6
click at [453, 374] on textarea "Falafel, French fries, eggplant, tomato, with amba" at bounding box center [484, 399] width 445 height 72
click at [453, 374] on textarea "Falafel, French fries, eggplant, tomato" at bounding box center [484, 399] width 445 height 72
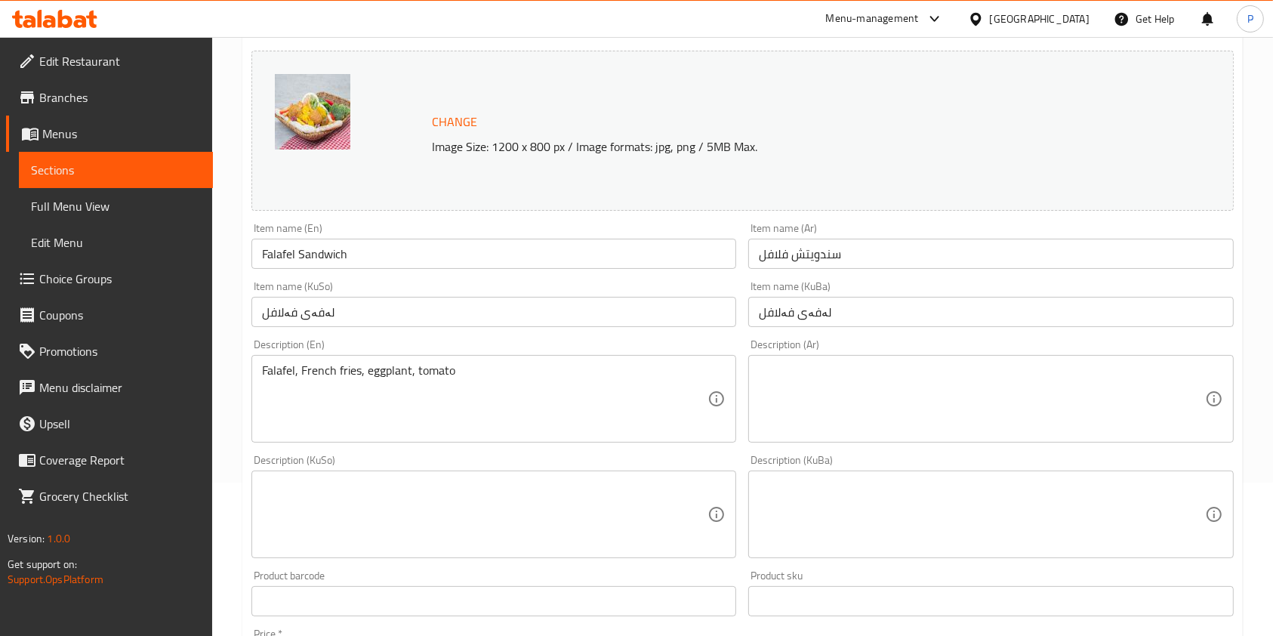
click at [510, 450] on div "Description (KuSo) Description (KuSo)" at bounding box center [493, 505] width 497 height 115
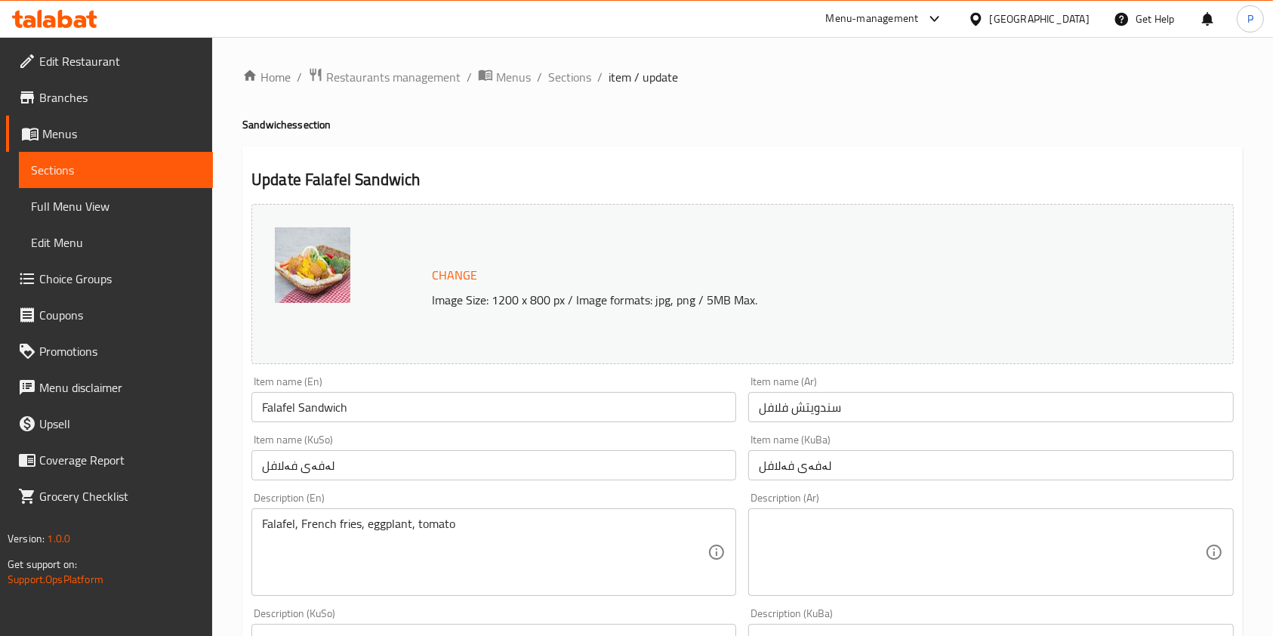
click at [739, 494] on div "Description (En) Falafel, French fries, eggplant, tomato Description (En)" at bounding box center [493, 543] width 497 height 115
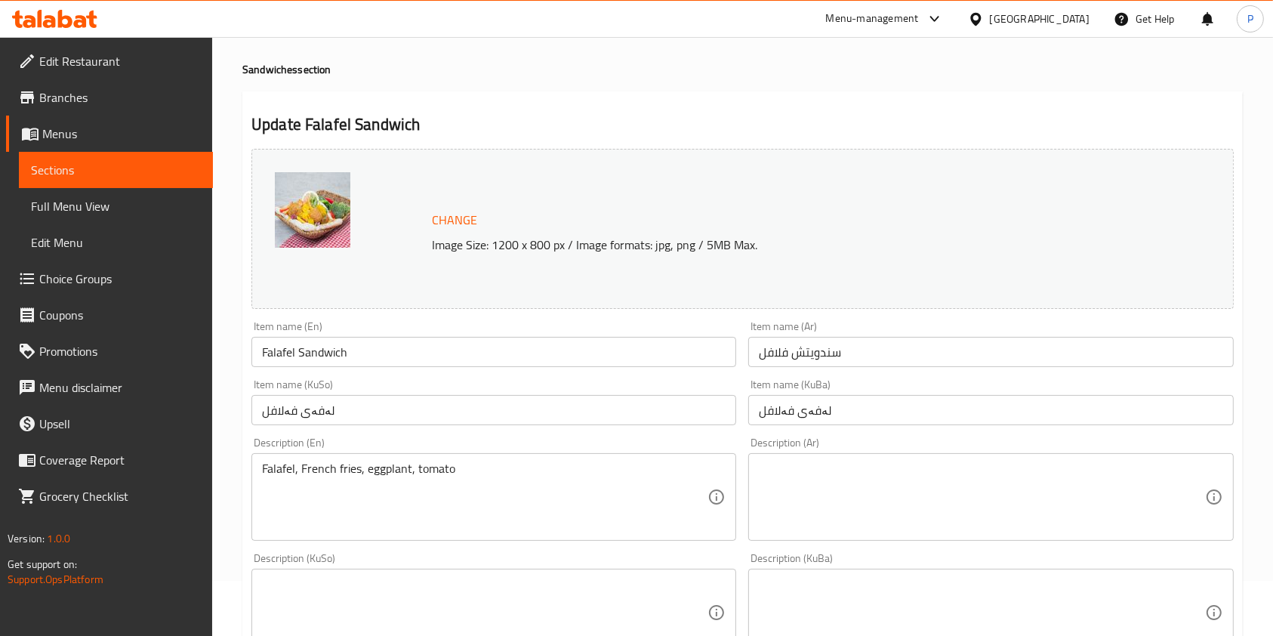
scroll to position [57, 0]
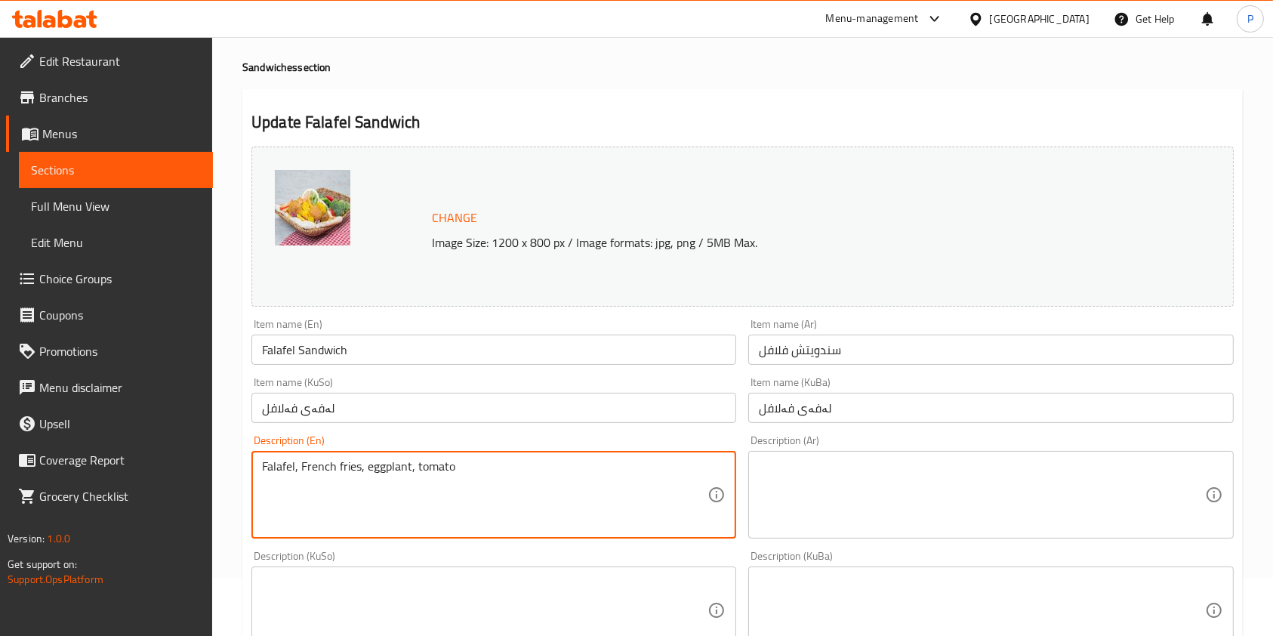
click at [306, 468] on textarea "Falafel, French fries, eggplant, tomato" at bounding box center [484, 495] width 445 height 72
drag, startPoint x: 517, startPoint y: 475, endPoint x: 232, endPoint y: 470, distance: 285.4
click at [232, 470] on div "Home / Restaurants management / Menus / Sections / item / update Sandwiches sec…" at bounding box center [742, 592] width 1061 height 1225
type textarea "Falafel, french fries, eggplant, tomato"
click at [822, 486] on textarea at bounding box center [981, 495] width 445 height 72
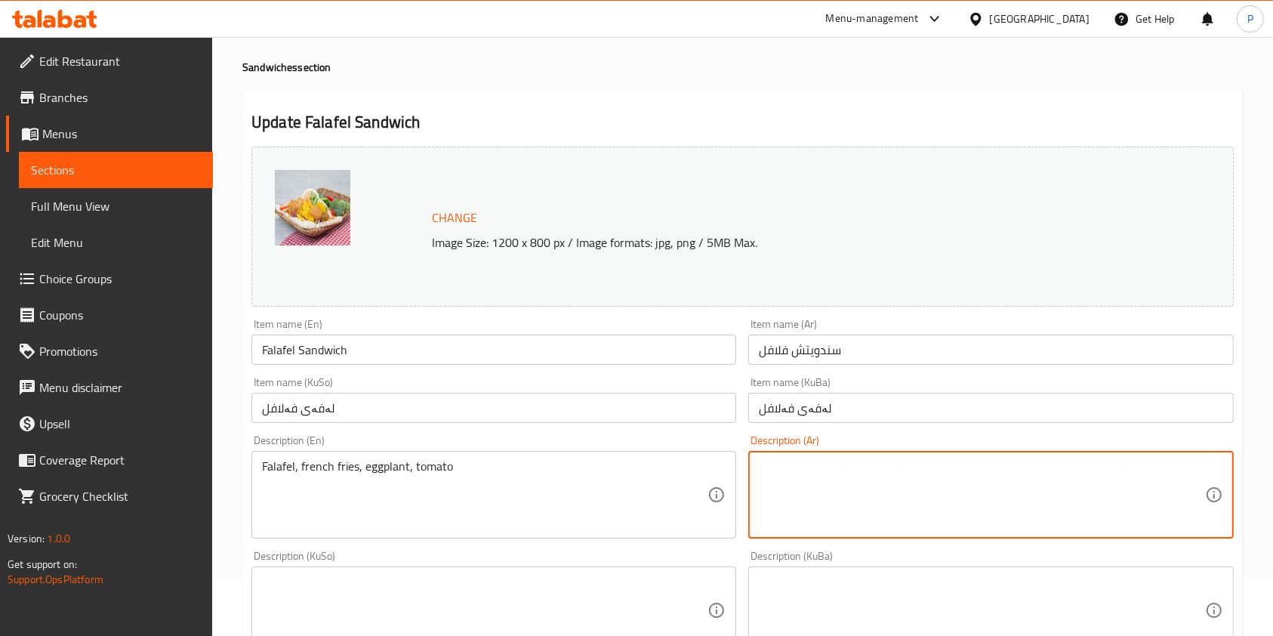
paste textarea "فلافل، بطاطا مقلية، باذنجان، طماطم"
type textarea "فلافل، بطاطا مقلية، باذنجان، طماطم"
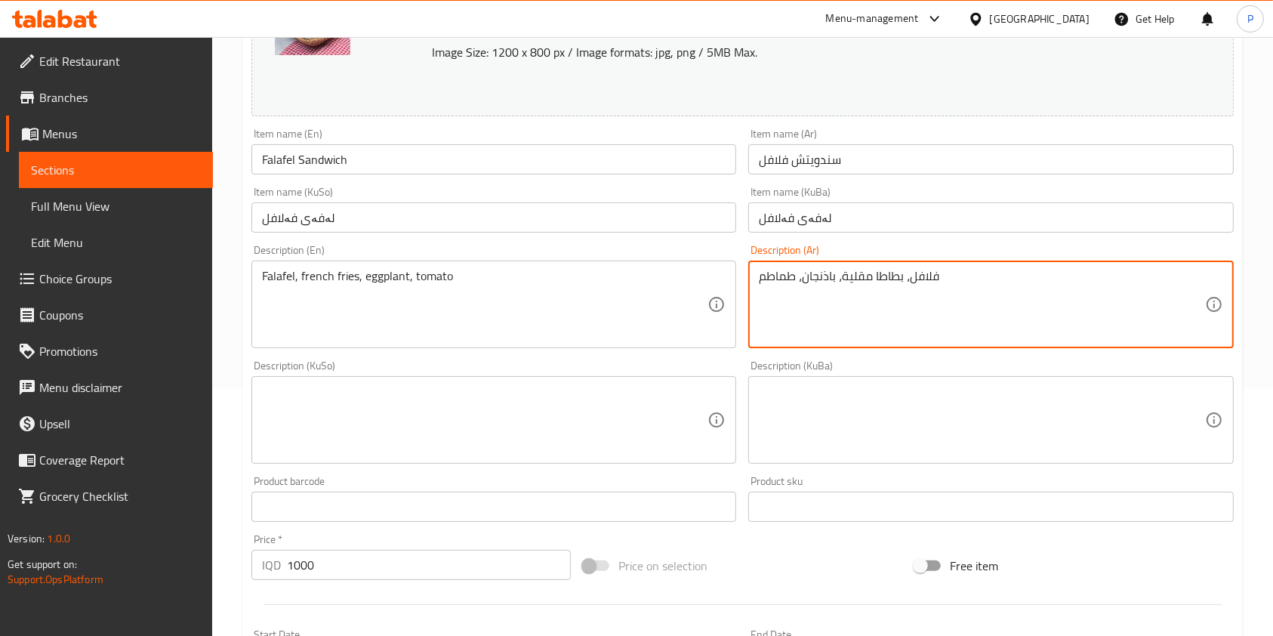
scroll to position [271, 0]
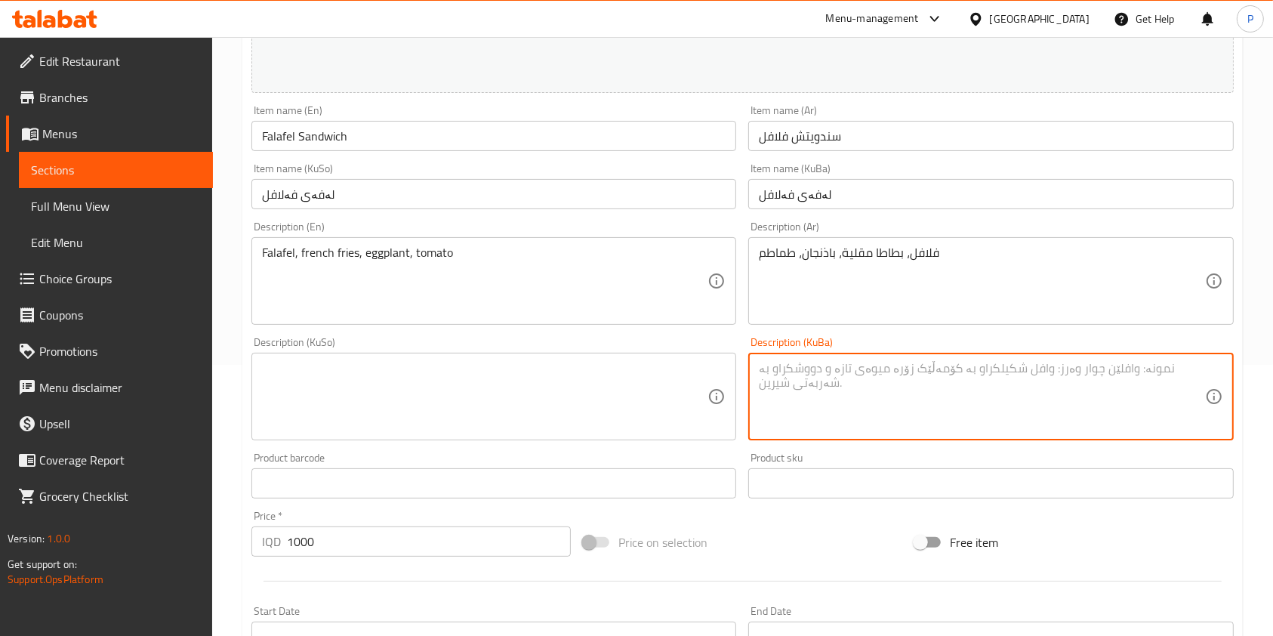
click at [821, 407] on textarea at bounding box center [981, 397] width 445 height 72
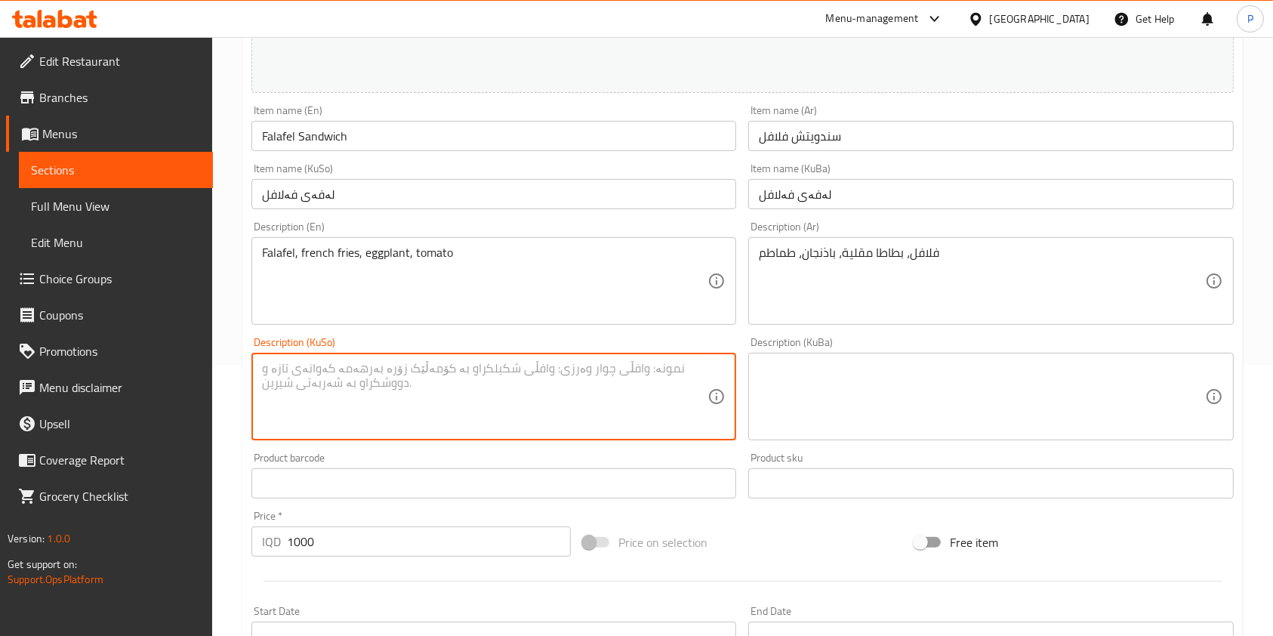
click at [571, 400] on textarea at bounding box center [484, 397] width 445 height 72
click at [787, 402] on textarea at bounding box center [981, 397] width 445 height 72
drag, startPoint x: 491, startPoint y: 415, endPoint x: 531, endPoint y: 401, distance: 41.8
click at [491, 414] on textarea at bounding box center [484, 397] width 445 height 72
click at [805, 387] on textarea at bounding box center [981, 397] width 445 height 72
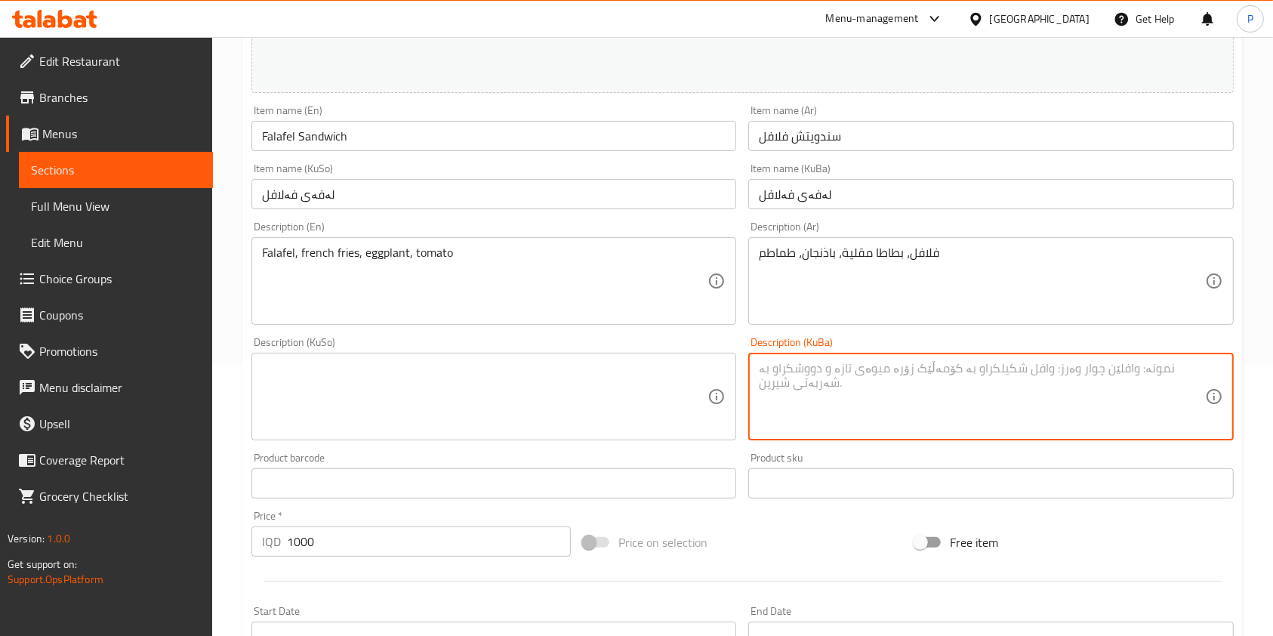
click at [555, 377] on textarea at bounding box center [484, 397] width 445 height 72
click at [811, 383] on textarea at bounding box center [981, 397] width 445 height 72
click at [593, 402] on textarea at bounding box center [484, 397] width 445 height 72
click at [832, 383] on textarea at bounding box center [981, 397] width 445 height 72
type textarea "فەلافل، پتات،باجان رەشک، تەماتە"
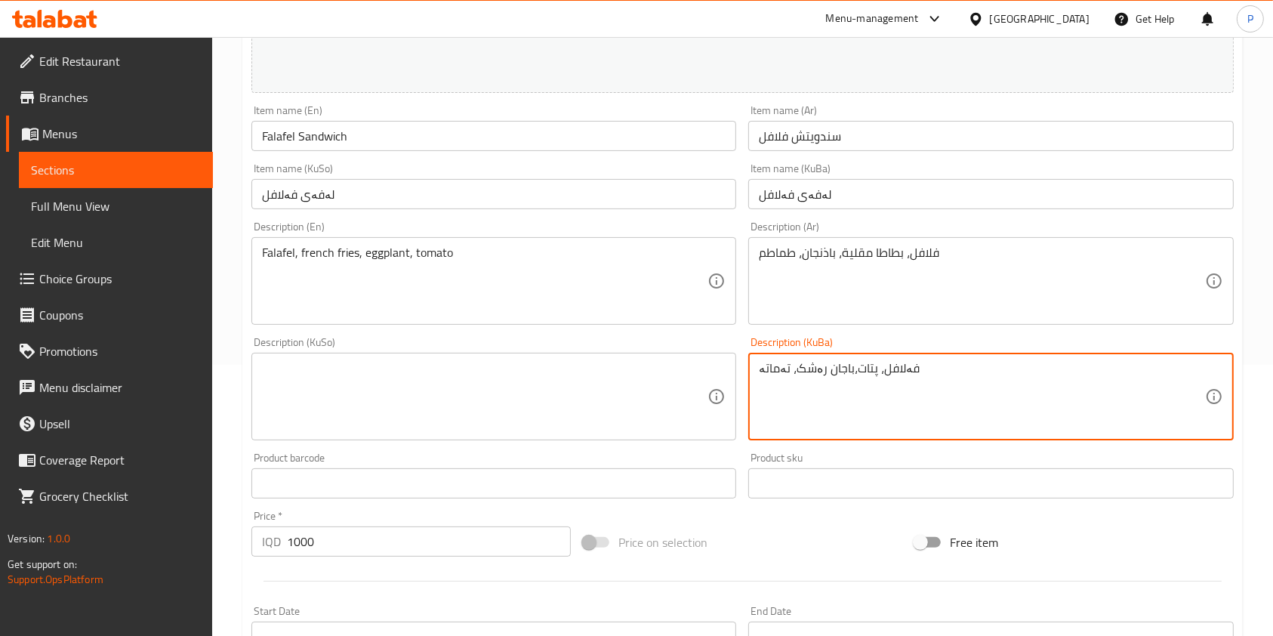
click at [824, 464] on div "Product sku Product sku" at bounding box center [990, 475] width 485 height 46
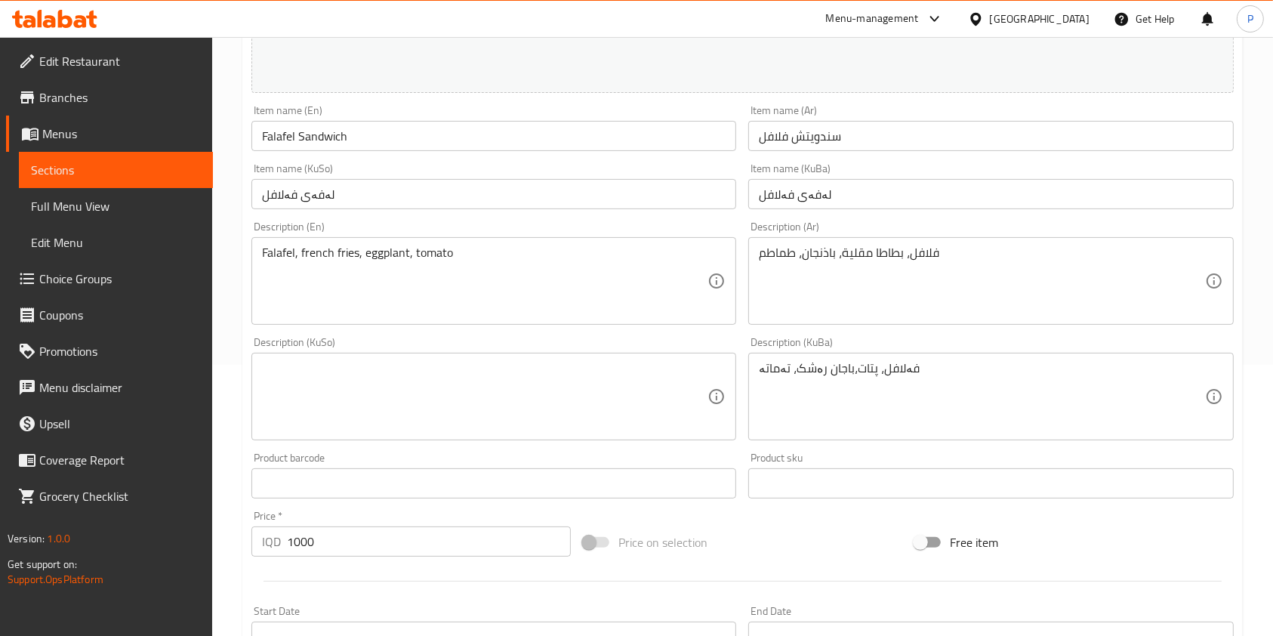
scroll to position [627, 0]
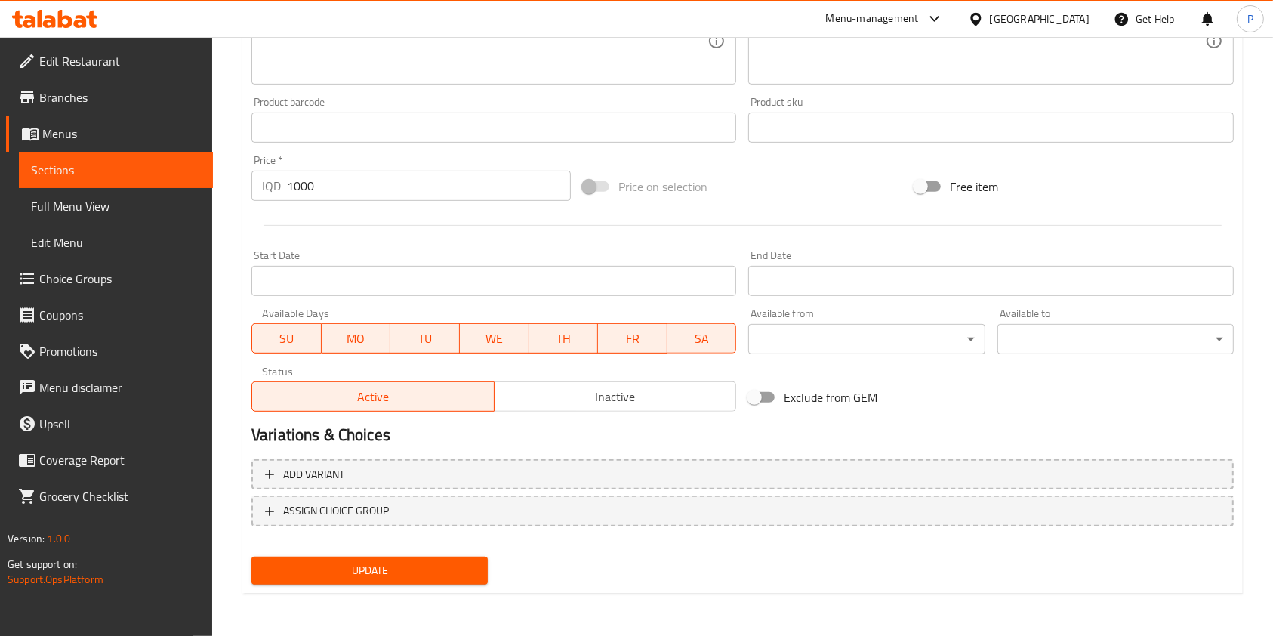
click at [408, 562] on span "Update" at bounding box center [369, 570] width 212 height 19
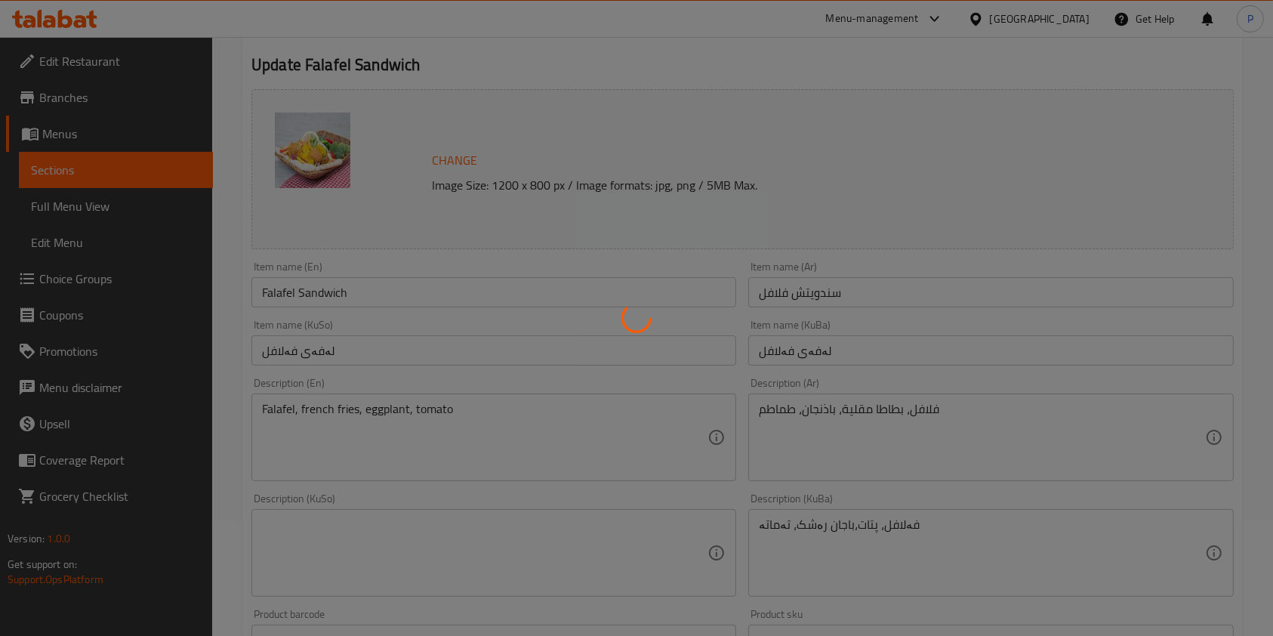
scroll to position [0, 0]
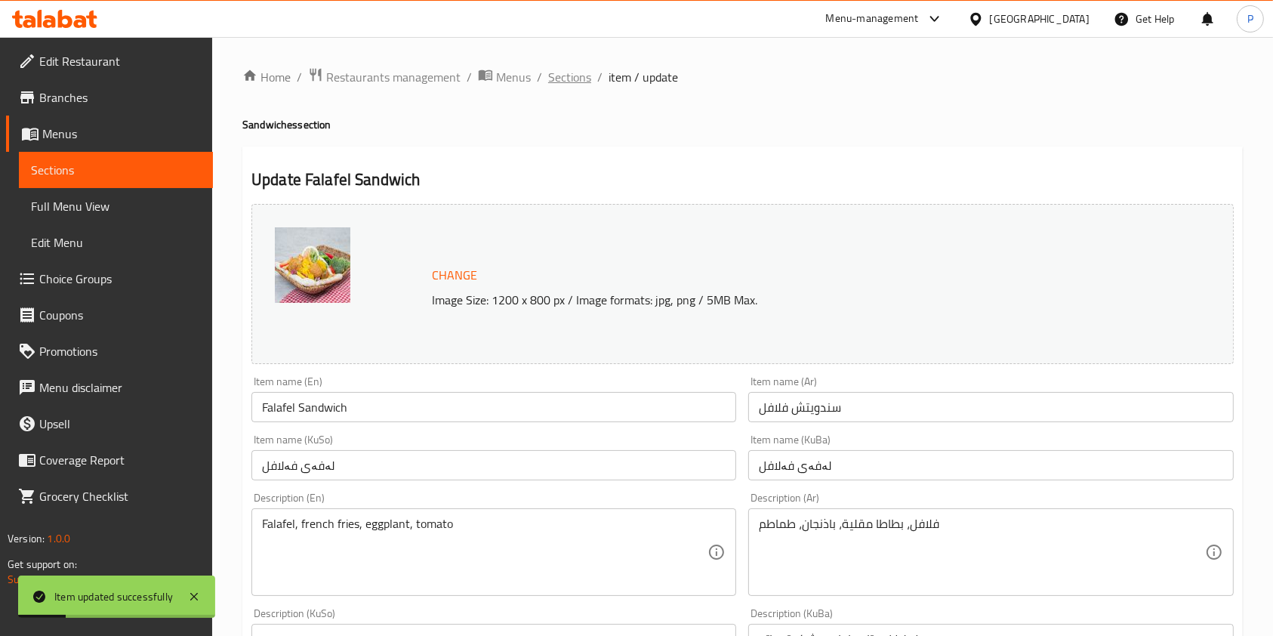
click at [574, 79] on span "Sections" at bounding box center [569, 77] width 43 height 18
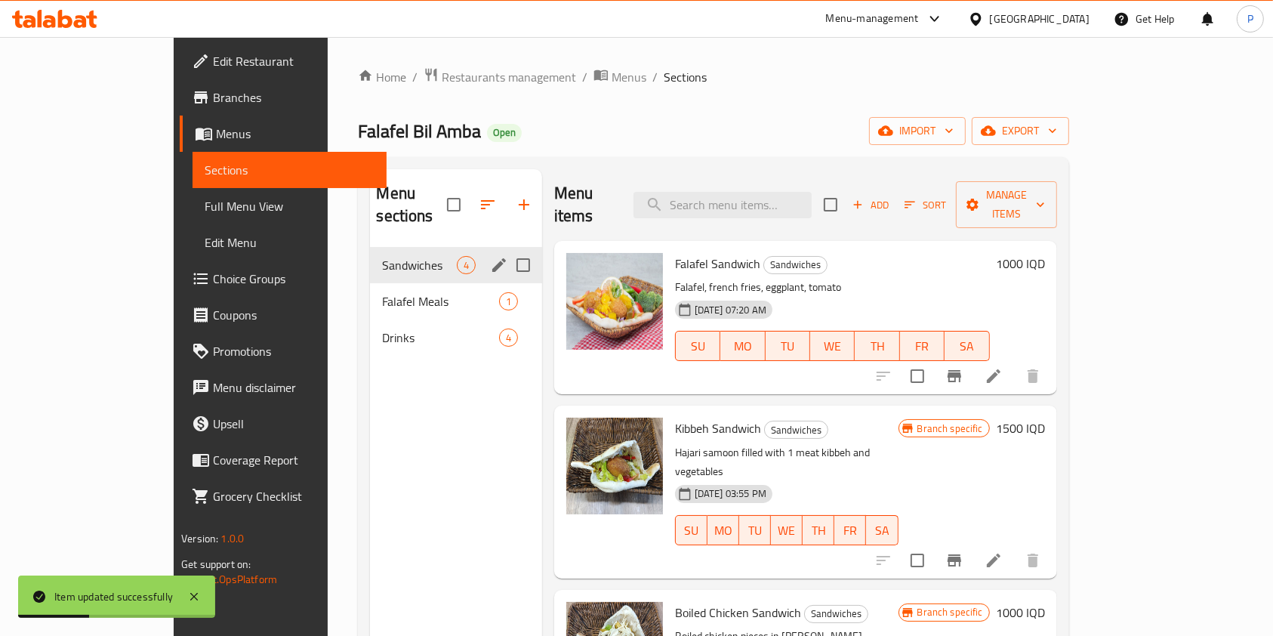
click at [401, 256] on div "Sandwiches 4" at bounding box center [455, 265] width 171 height 36
click at [377, 283] on div "Falafel Meals 1" at bounding box center [455, 301] width 171 height 36
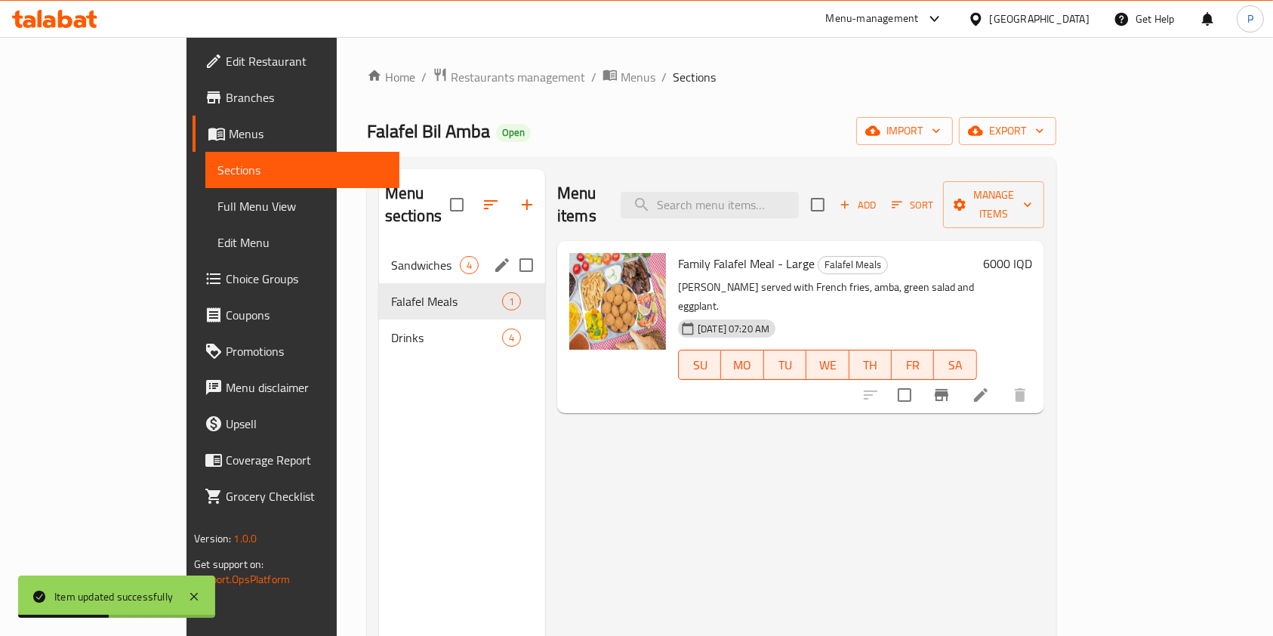
click at [391, 256] on span "Sandwiches" at bounding box center [425, 265] width 69 height 18
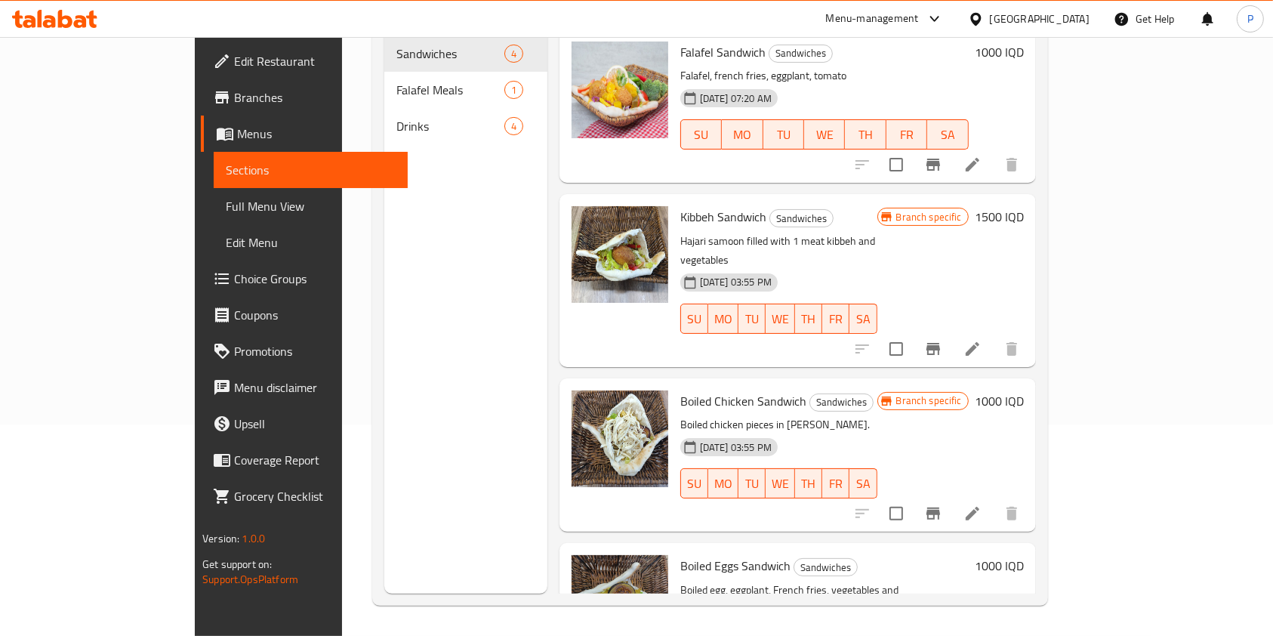
scroll to position [61, 0]
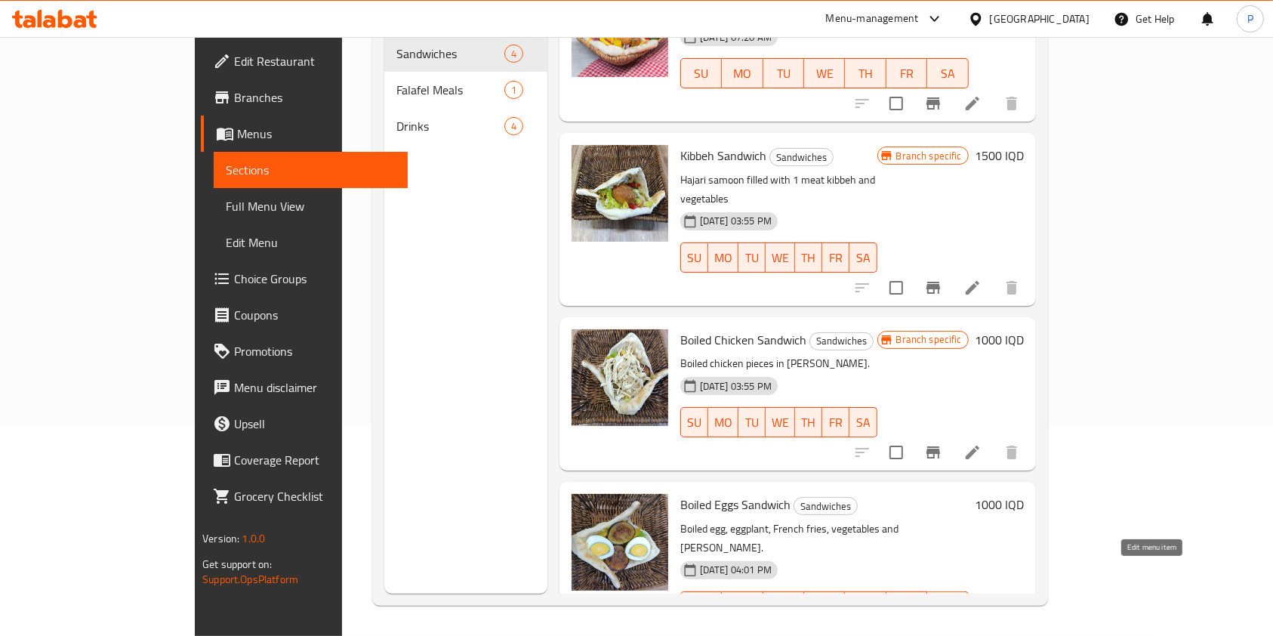
click at [981, 627] on icon at bounding box center [972, 636] width 18 height 18
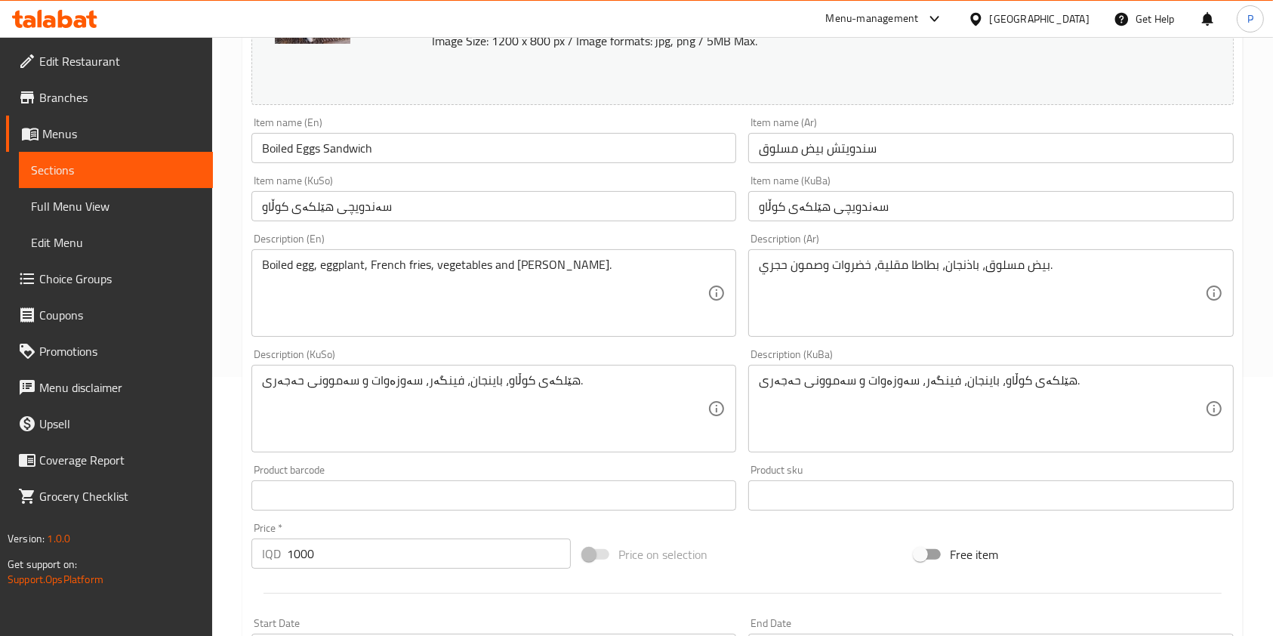
scroll to position [269, 0]
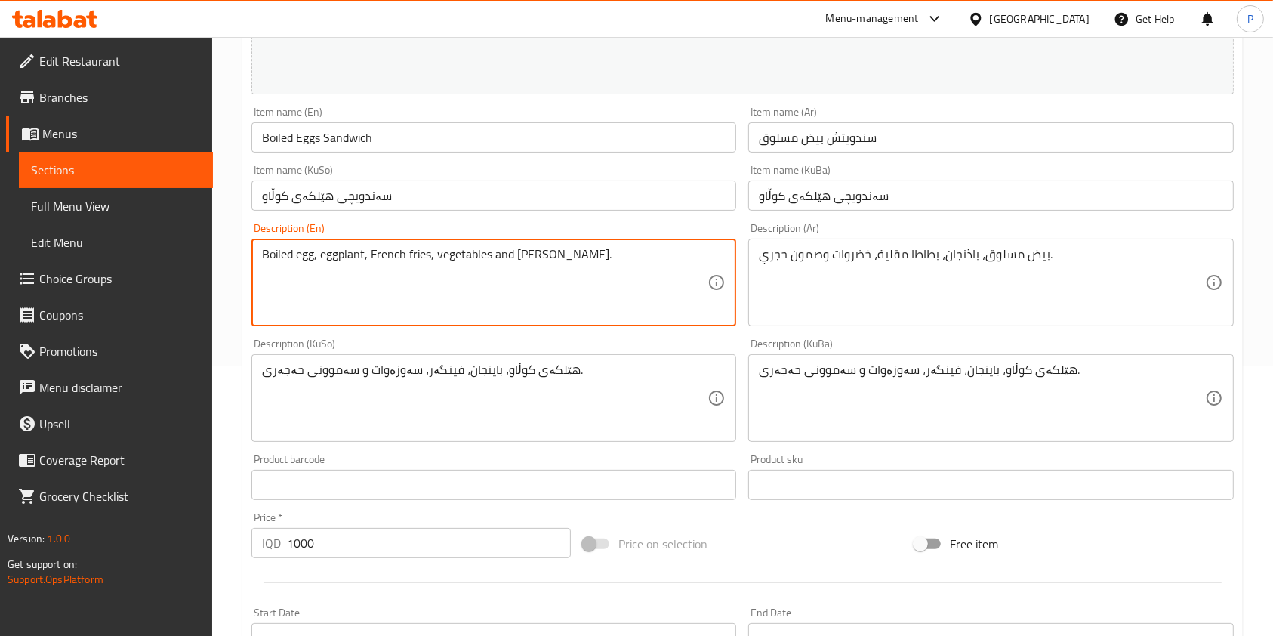
click at [463, 257] on textarea "Boiled egg, eggplant, French fries, vegetables and [PERSON_NAME]." at bounding box center [484, 283] width 445 height 72
type textarea "Boiled egg, eggplant, French fries, tomato and hajari samoon."
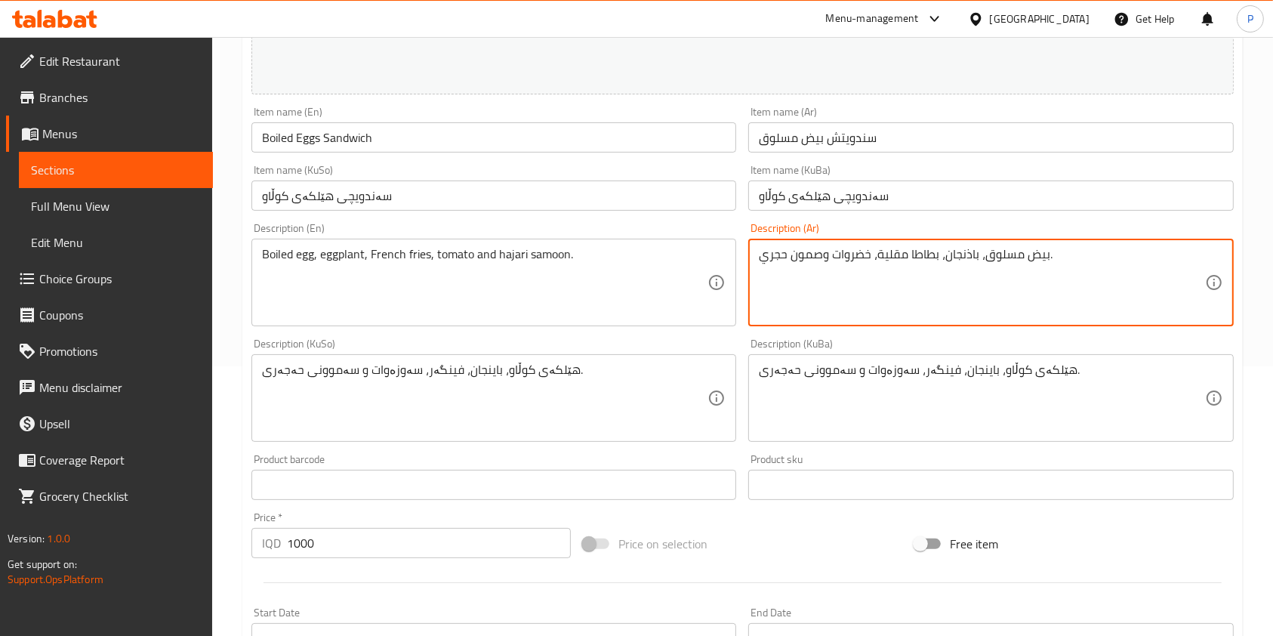
click at [861, 252] on textarea "بيض مسلوق، باذنجان، بطاطا مقلية، خضروات وصمون حجري." at bounding box center [981, 283] width 445 height 72
type textarea "بيض مسلوق، باذنجان، بطاطا مقلية، طماطم وصمون حجري."
click at [730, 341] on div "Description (KuSo) هێلکەی کوڵاو، باینجان، فینگەر، سەوزەوات و سەموونی حەجەری. De…" at bounding box center [493, 389] width 485 height 103
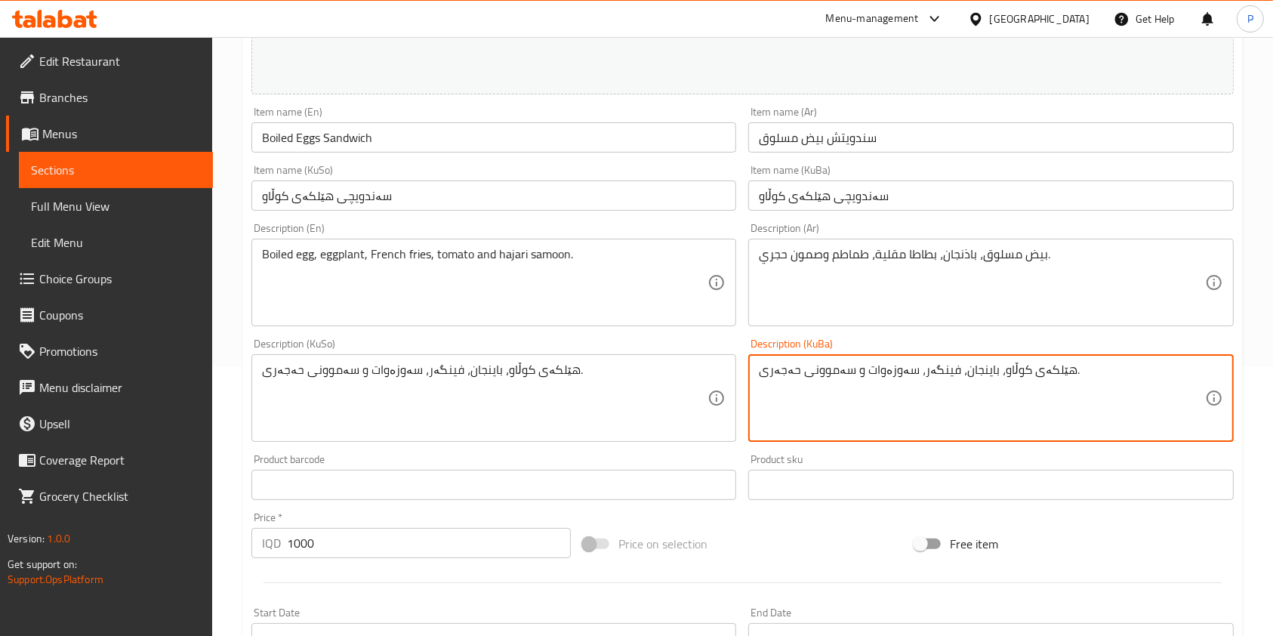
click at [879, 369] on textarea "هێلکەی کوڵاو، باینجان، فینگەر، سەوزەوات و سەموونی حەجەری." at bounding box center [981, 398] width 445 height 72
click at [879, 369] on textarea "هێلکەی کوڵاو، باینجان، فینگەر، تەماتە و سەموونی حەجەری." at bounding box center [981, 398] width 445 height 72
type textarea "هێلکەی کوڵاو، باینجان، فینگەر، تەماتە و سەموونی حەجەری."
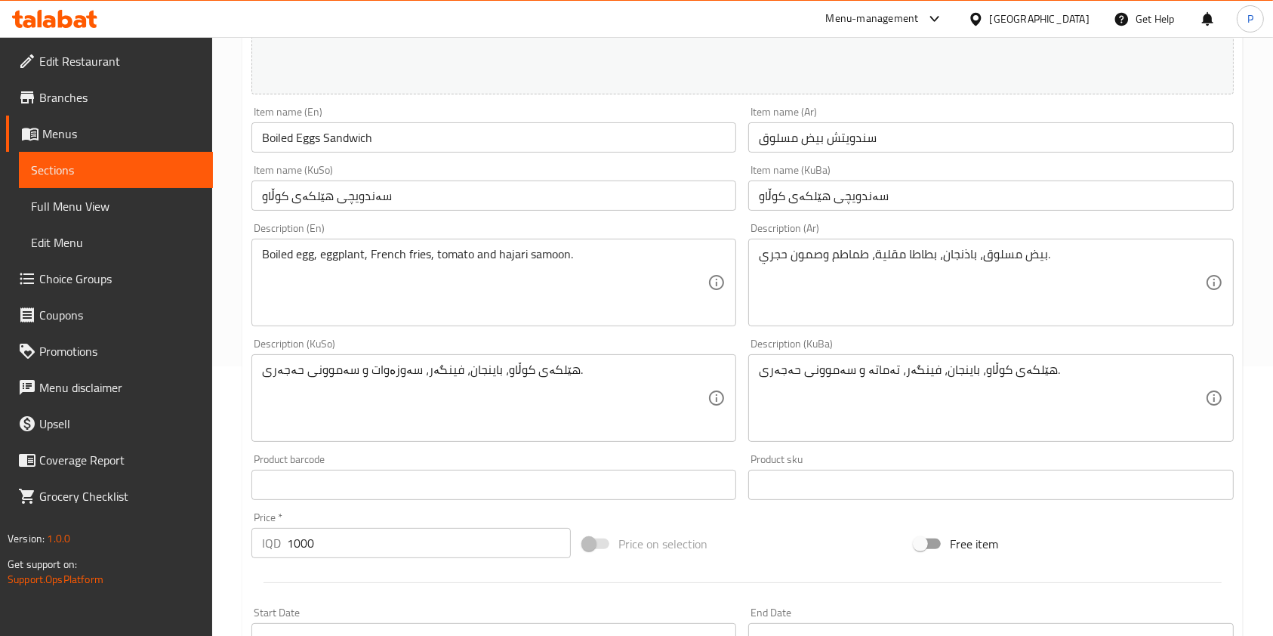
click at [383, 359] on div "هێلکەی کوڵاو، باینجان، فینگەر، سەوزەوات و سەموونی حەجەری. Description (KuSo)" at bounding box center [493, 398] width 485 height 88
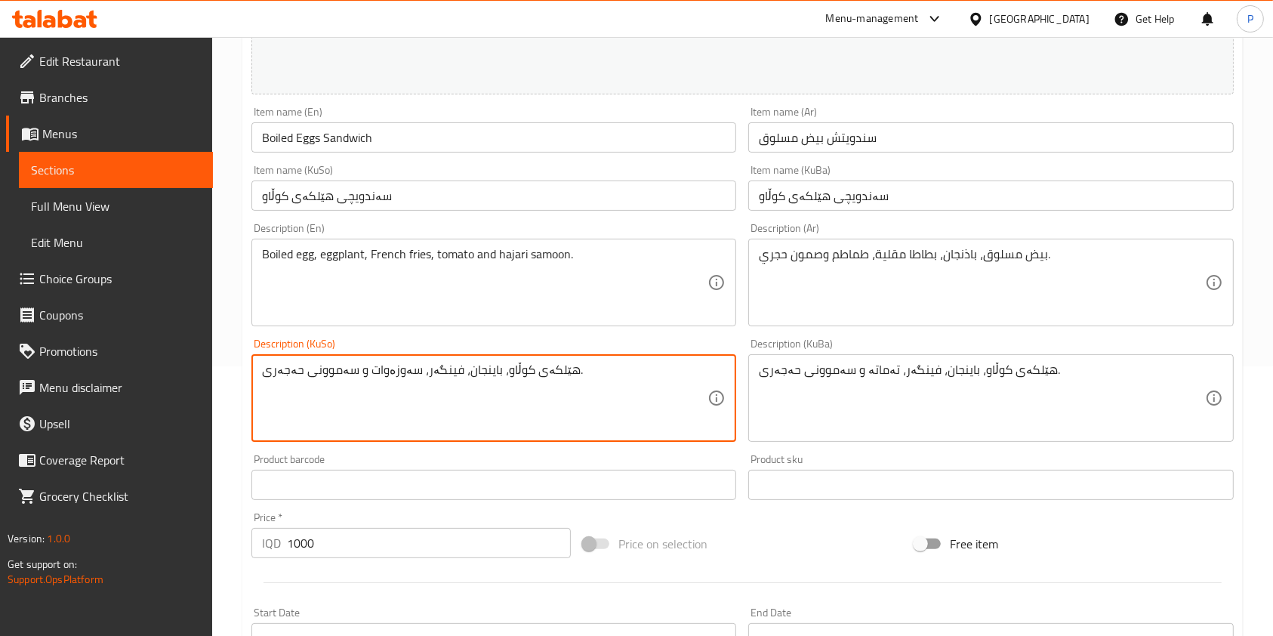
click at [383, 369] on textarea "هێلکەی کوڵاو، باینجان، فینگەر، سەوزەوات و سەموونی حەجەری." at bounding box center [484, 398] width 445 height 72
paste textarea "ەماتە"
type textarea "هێلکەی کوڵاو، باینجان، فینگەر، تەماتە و سەموونی حەجەری."
click at [508, 467] on div "Product barcode Product barcode" at bounding box center [493, 477] width 485 height 46
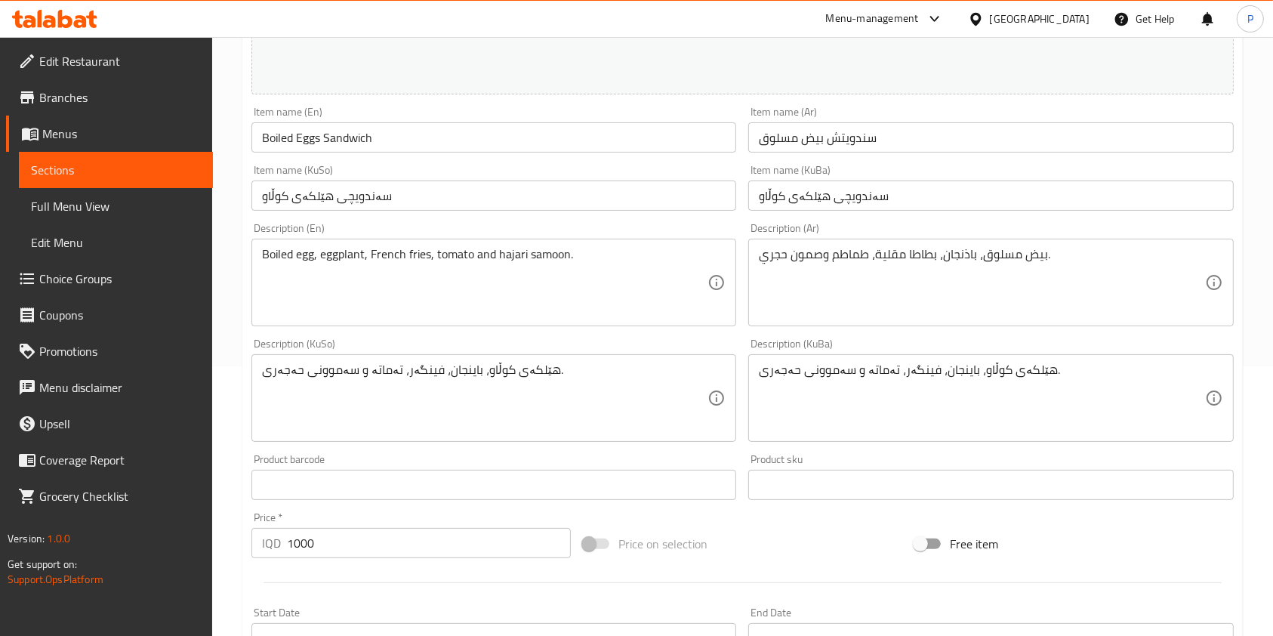
scroll to position [627, 0]
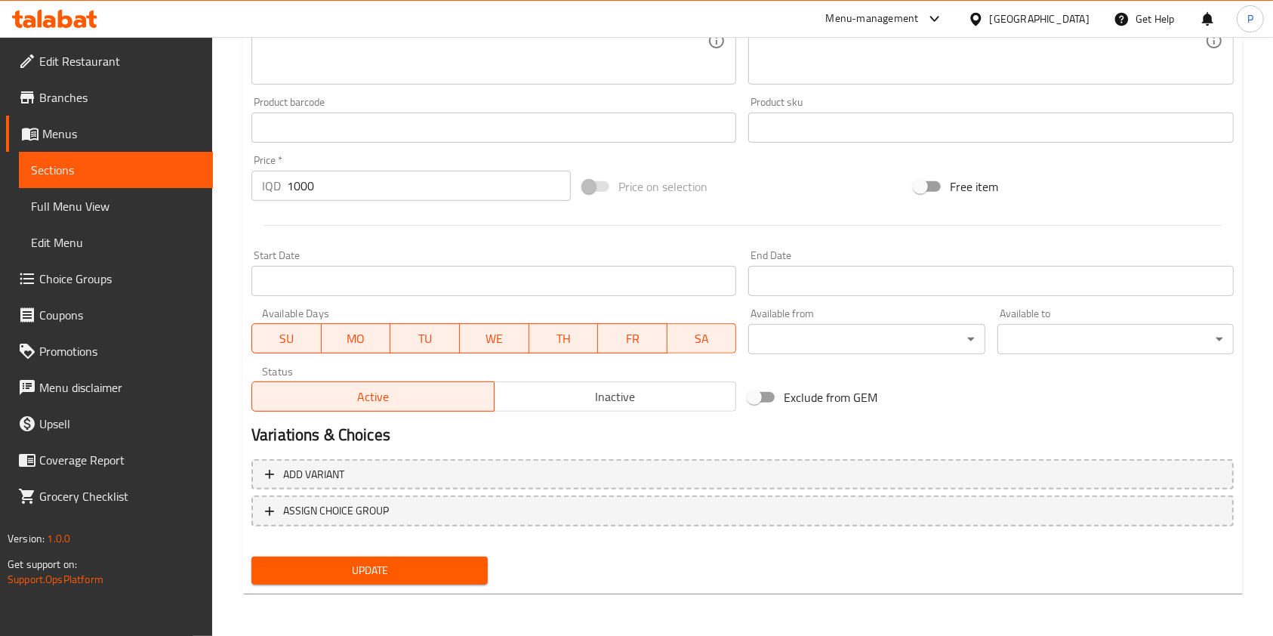
click at [423, 572] on span "Update" at bounding box center [369, 570] width 212 height 19
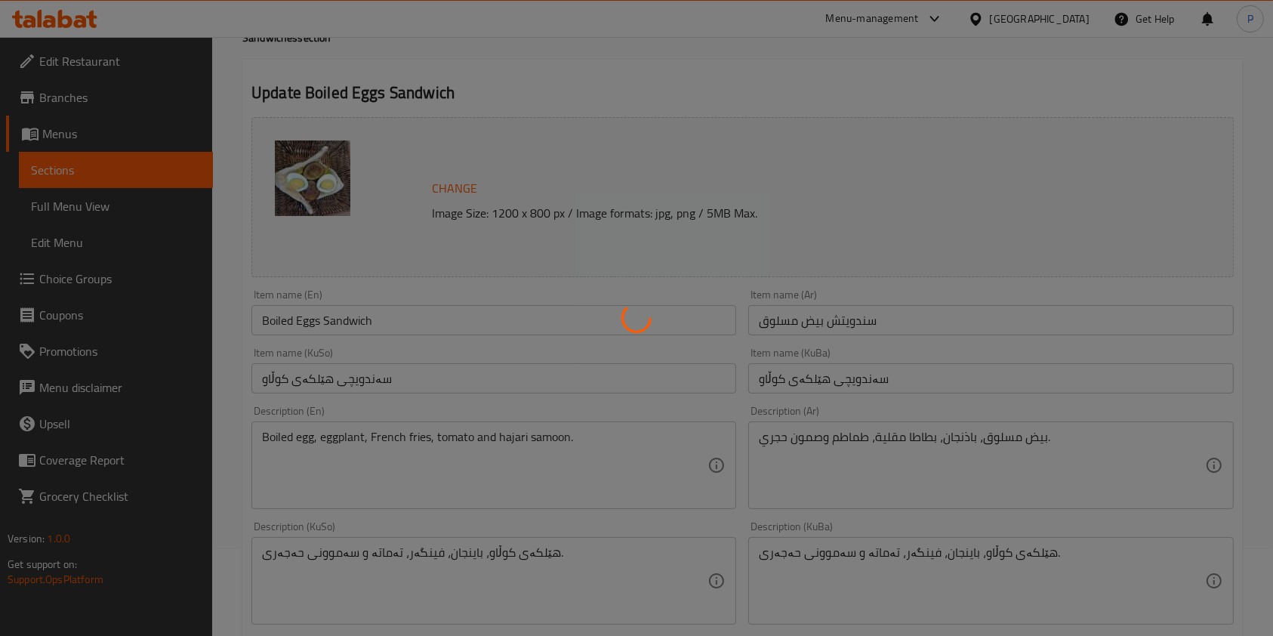
scroll to position [0, 0]
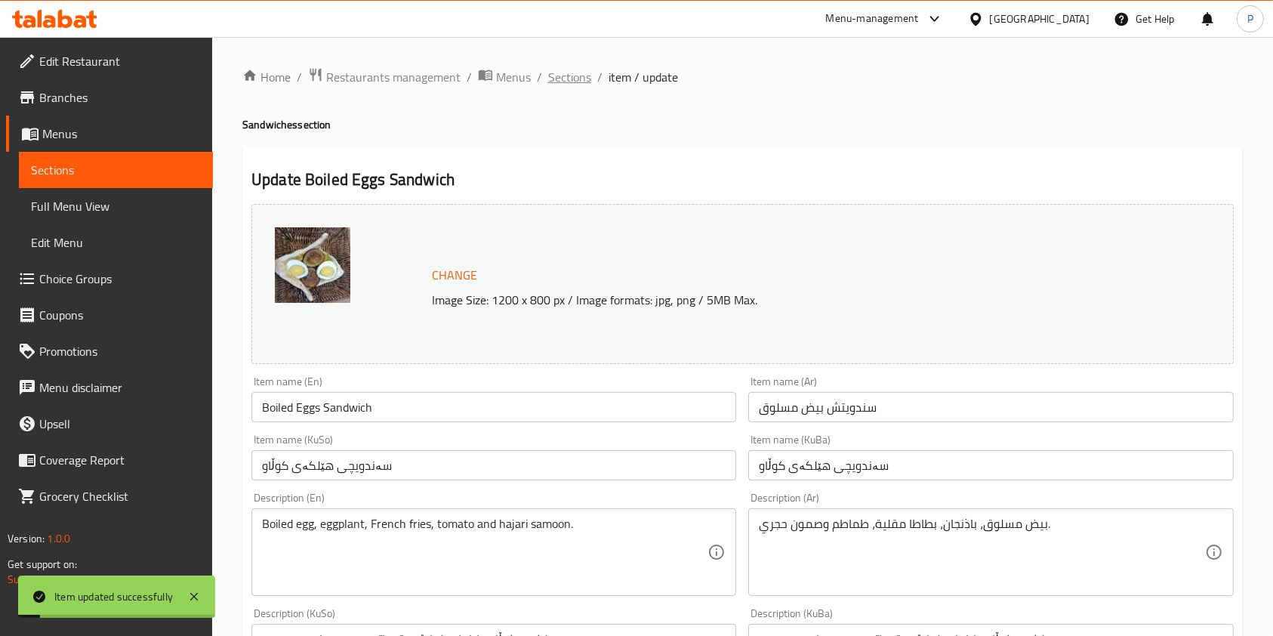
click at [581, 82] on span "Sections" at bounding box center [569, 77] width 43 height 18
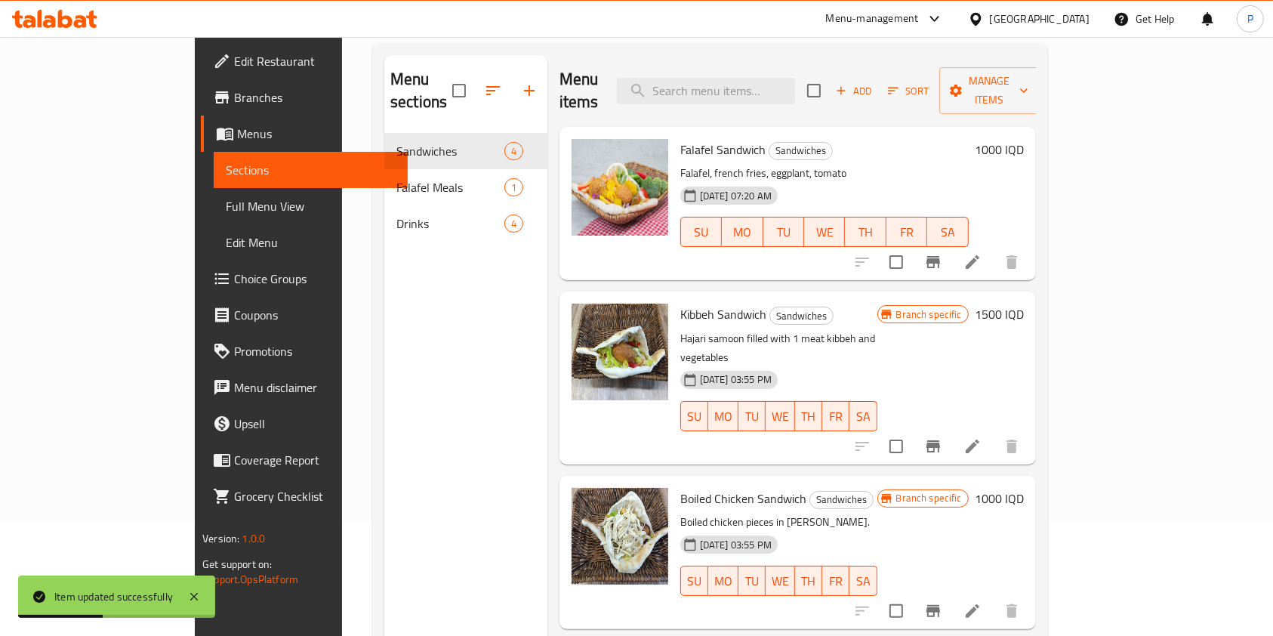
scroll to position [106, 0]
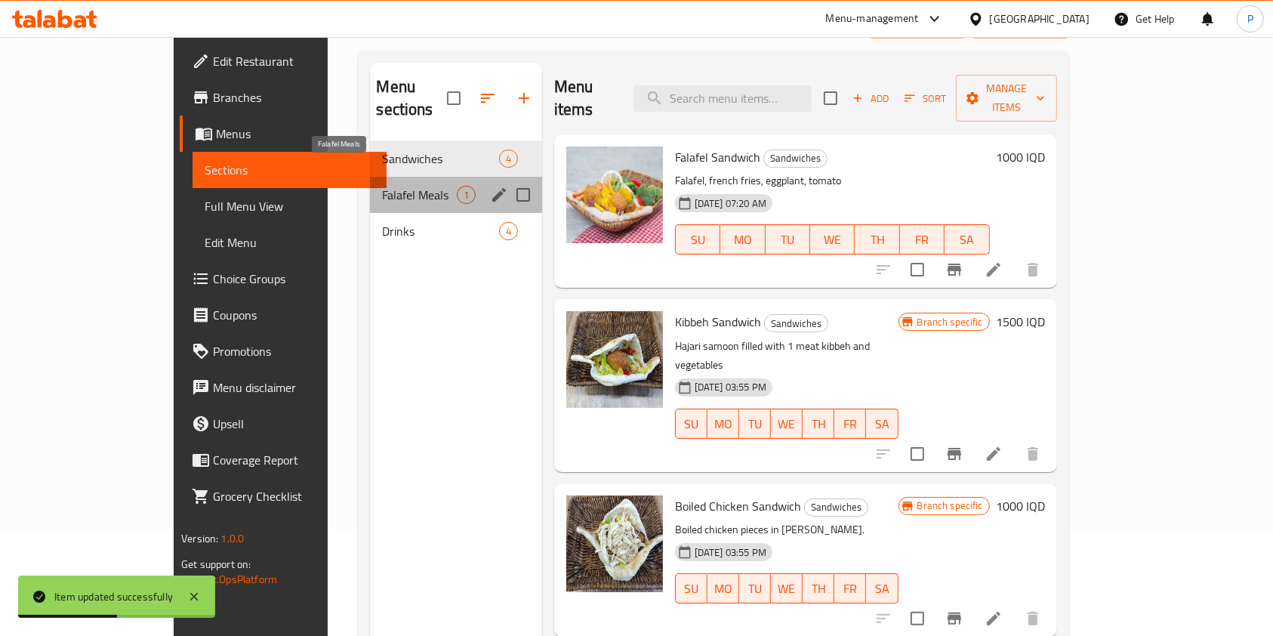
click at [382, 186] on span "Falafel Meals" at bounding box center [419, 195] width 74 height 18
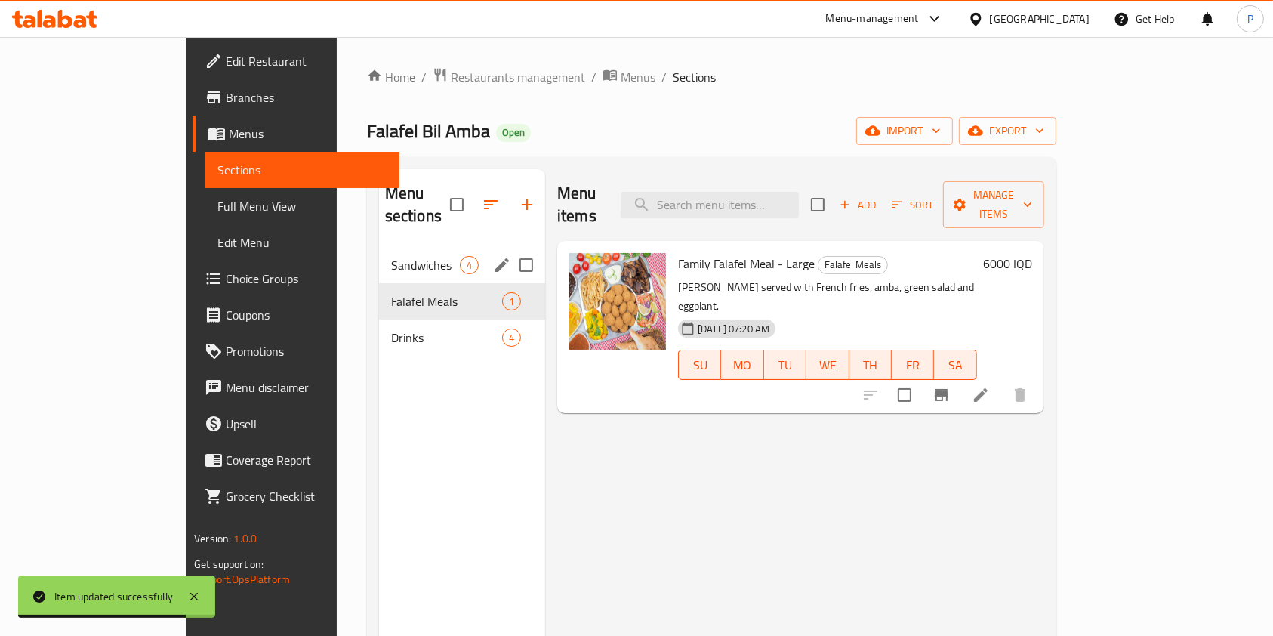
click at [391, 256] on span "Sandwiches" at bounding box center [425, 265] width 69 height 18
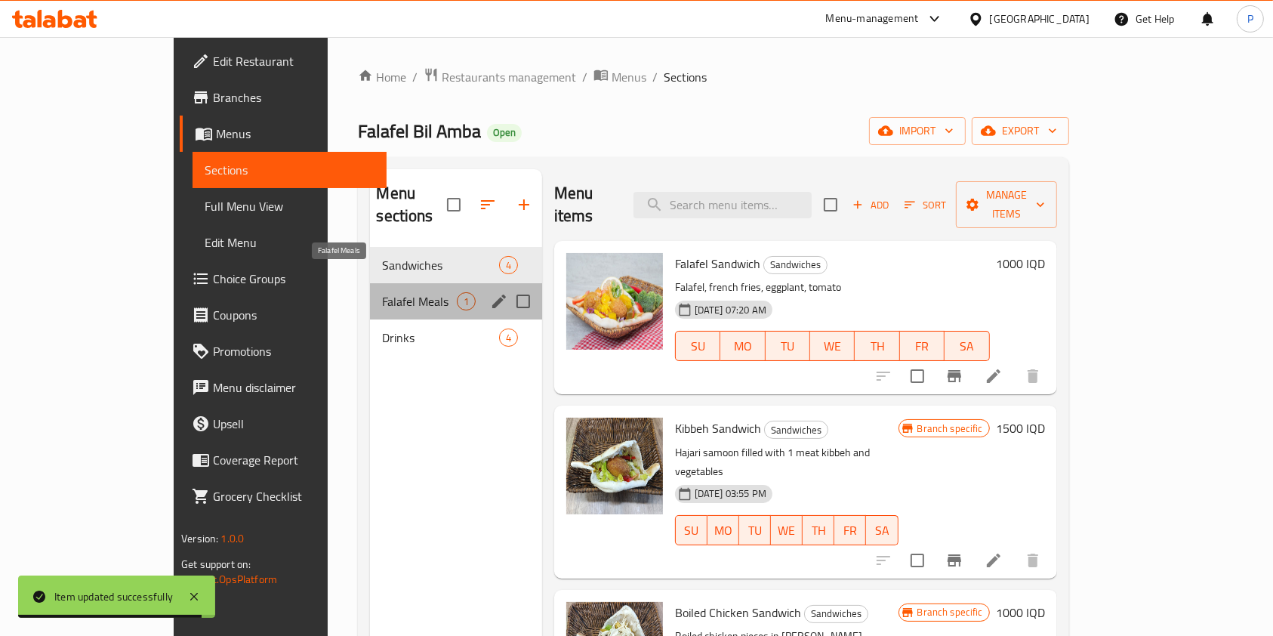
click at [382, 292] on span "Falafel Meals" at bounding box center [419, 301] width 74 height 18
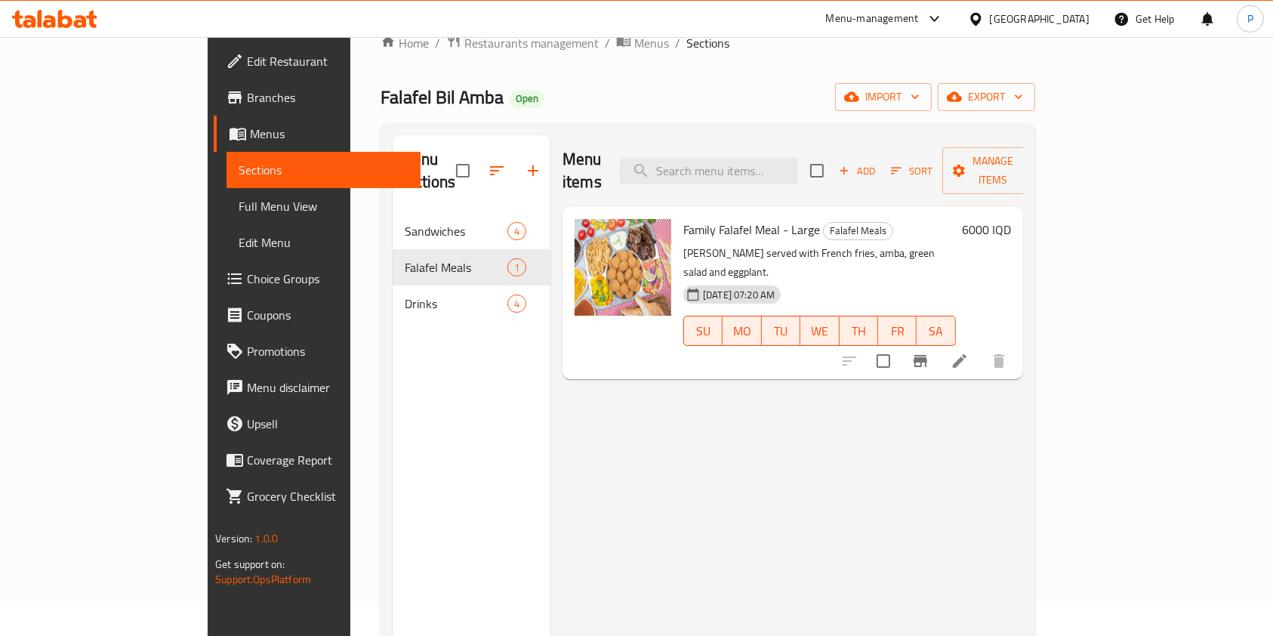
scroll to position [35, 0]
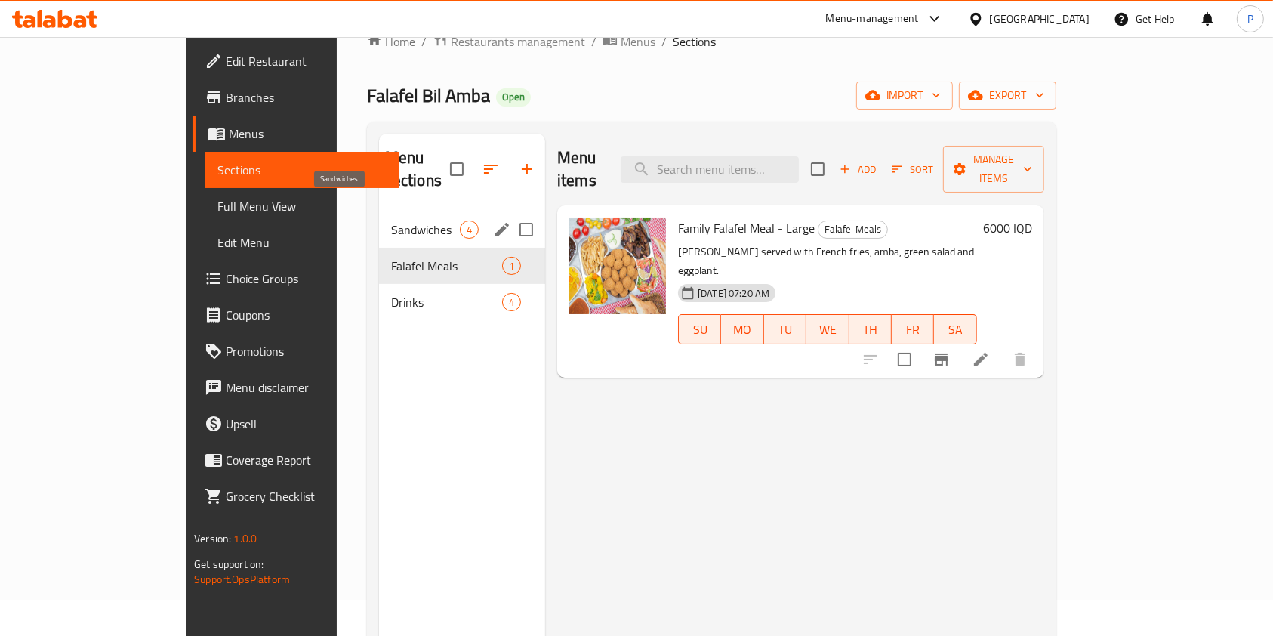
click at [391, 220] on span "Sandwiches" at bounding box center [425, 229] width 69 height 18
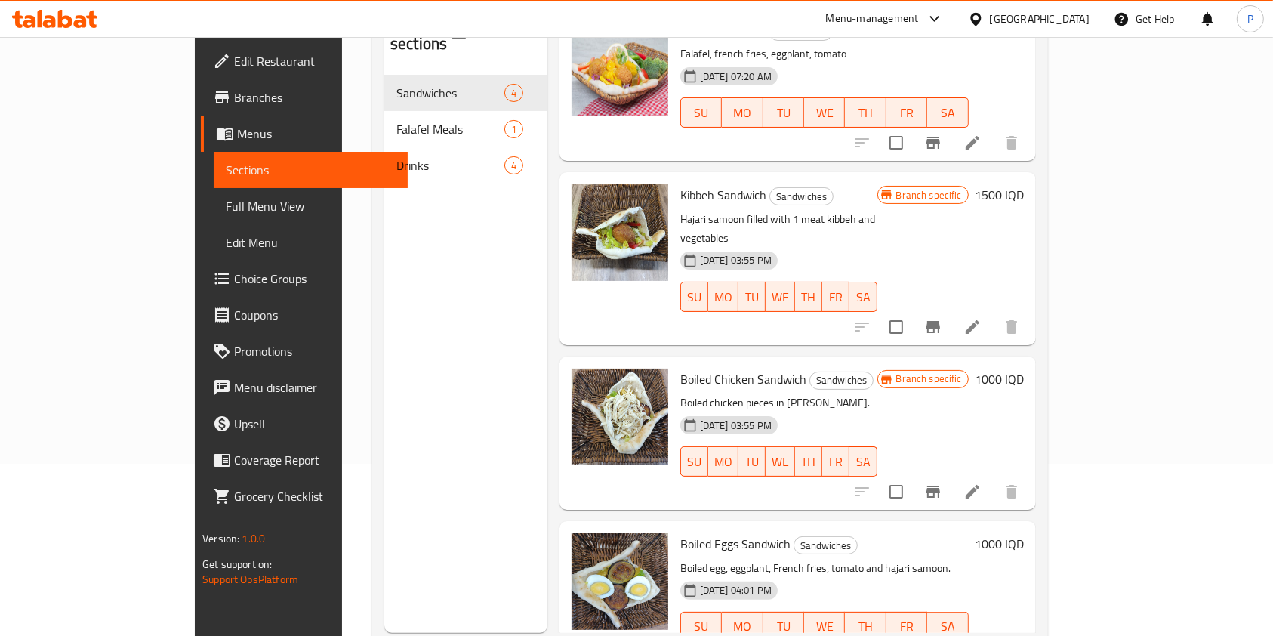
scroll to position [164, 0]
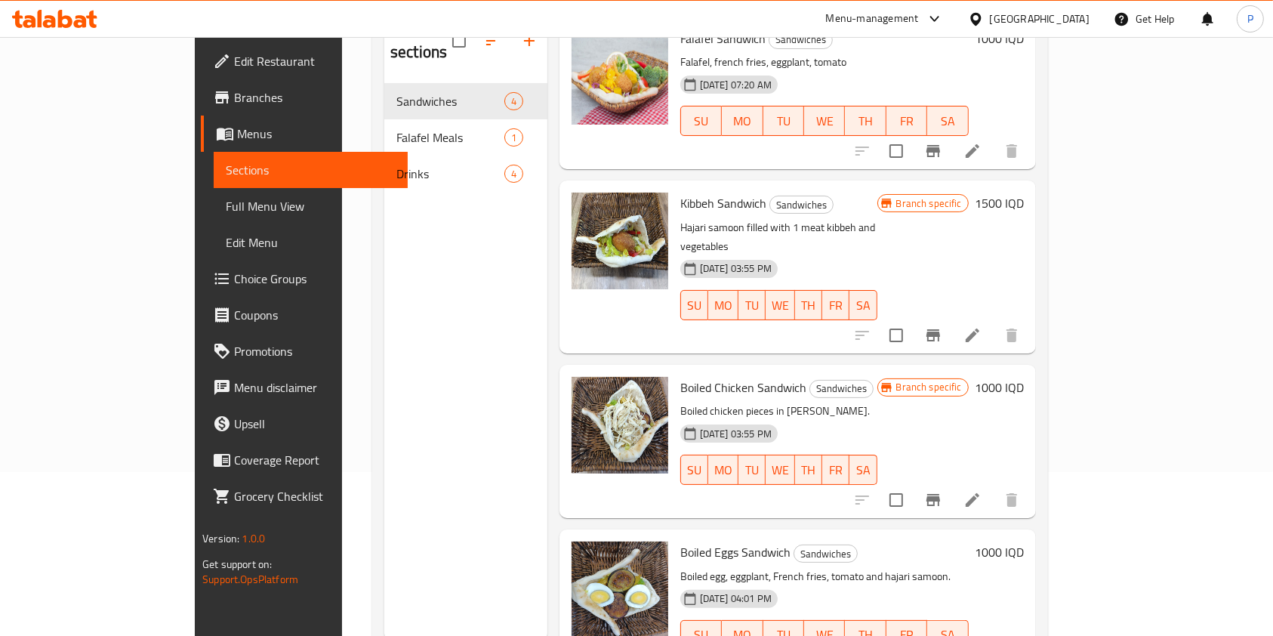
click at [979, 493] on icon at bounding box center [972, 500] width 14 height 14
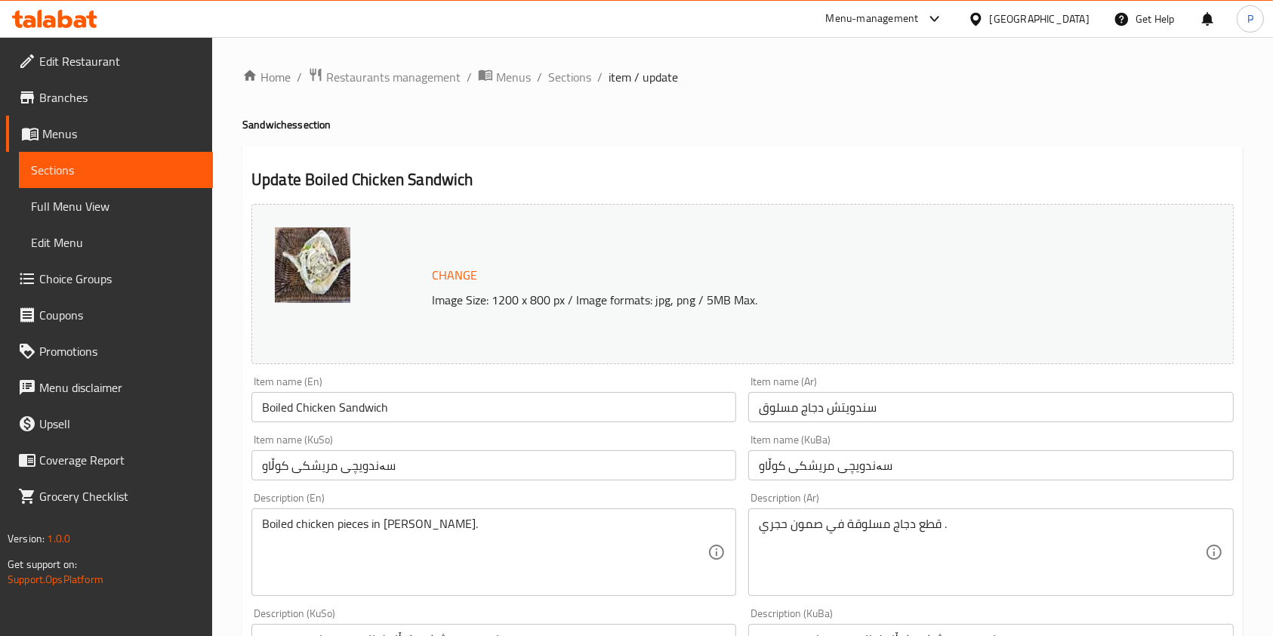
scroll to position [108, 0]
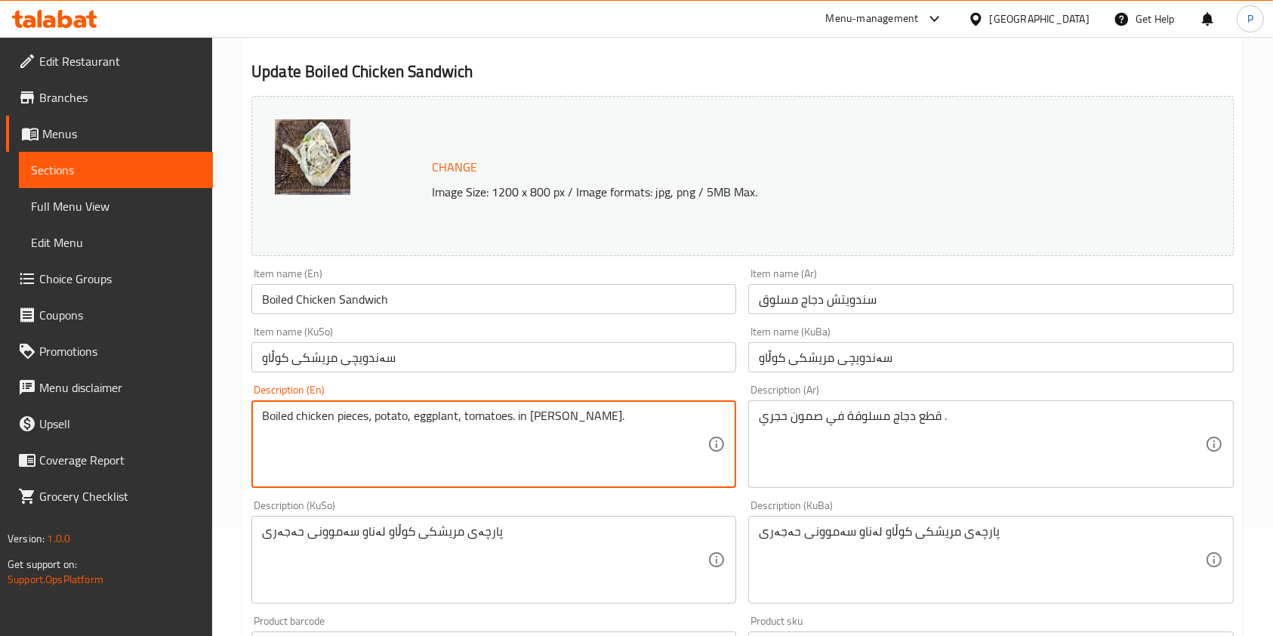
click at [510, 418] on textarea "Boiled chicken pieces، potato, eggplant, tomatoes. in hajari samoon." at bounding box center [484, 444] width 445 height 72
click at [506, 420] on textarea "Boiled chicken pieces، potato, eggplant, tomatoes. in hajari samoon." at bounding box center [484, 444] width 445 height 72
type textarea "Boiled chicken pieces، potato, eggplant, tomatoes. in hajari samoon."
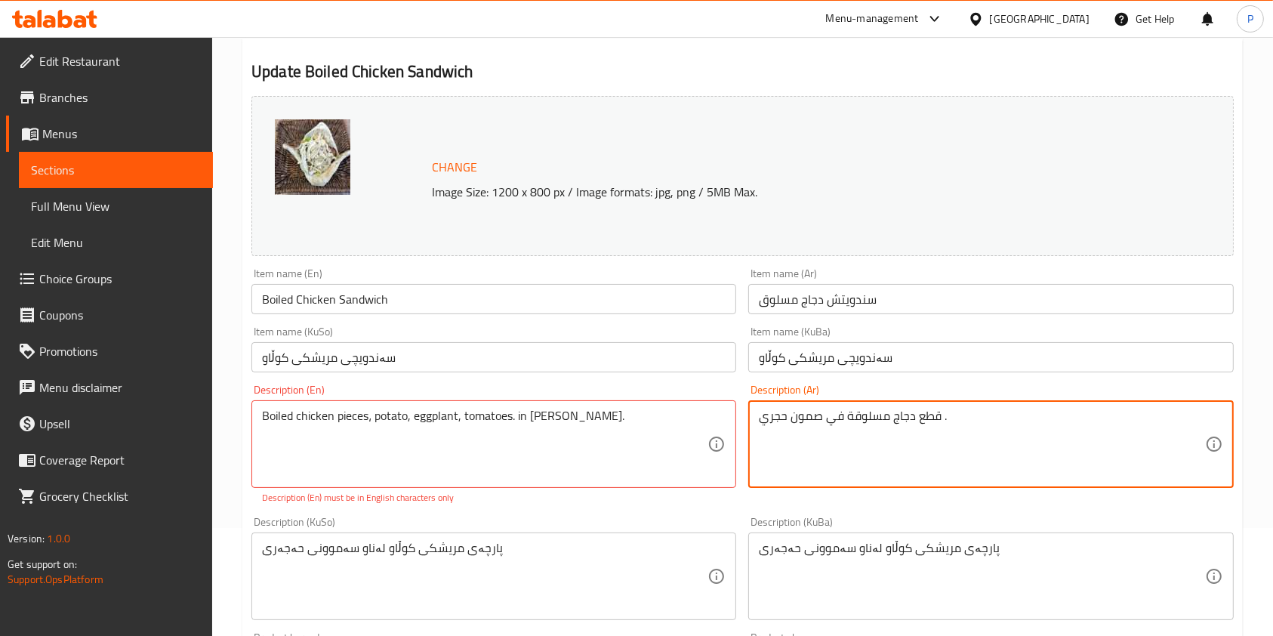
click at [878, 427] on textarea "قطع دجاج مسلوقة في صمون حجري ." at bounding box center [981, 444] width 445 height 72
paste textarea "بطاطا، باذنجان، طماطم في صمون حجري"
type textarea "قطع دجاج مسلوق، بطاطا، باذنجان، طماطم في صمون حجري"
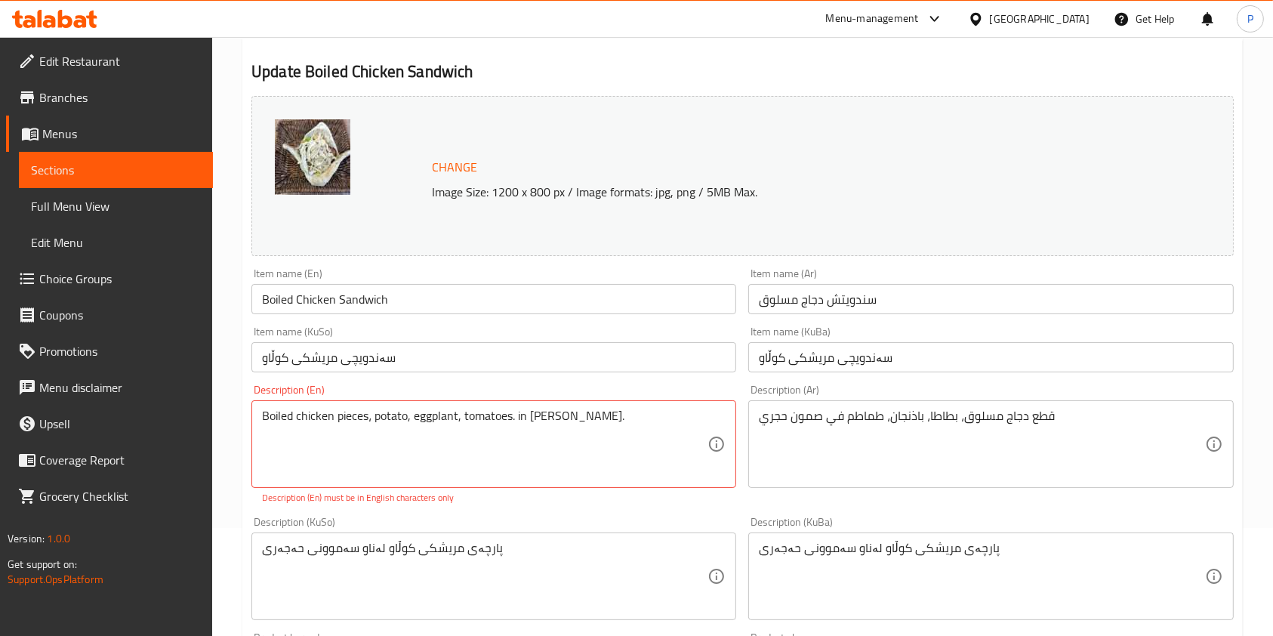
click at [731, 502] on div "Description (En) Boiled chicken pieces، potato, eggplant, tomatoes. in hajari s…" at bounding box center [493, 444] width 485 height 120
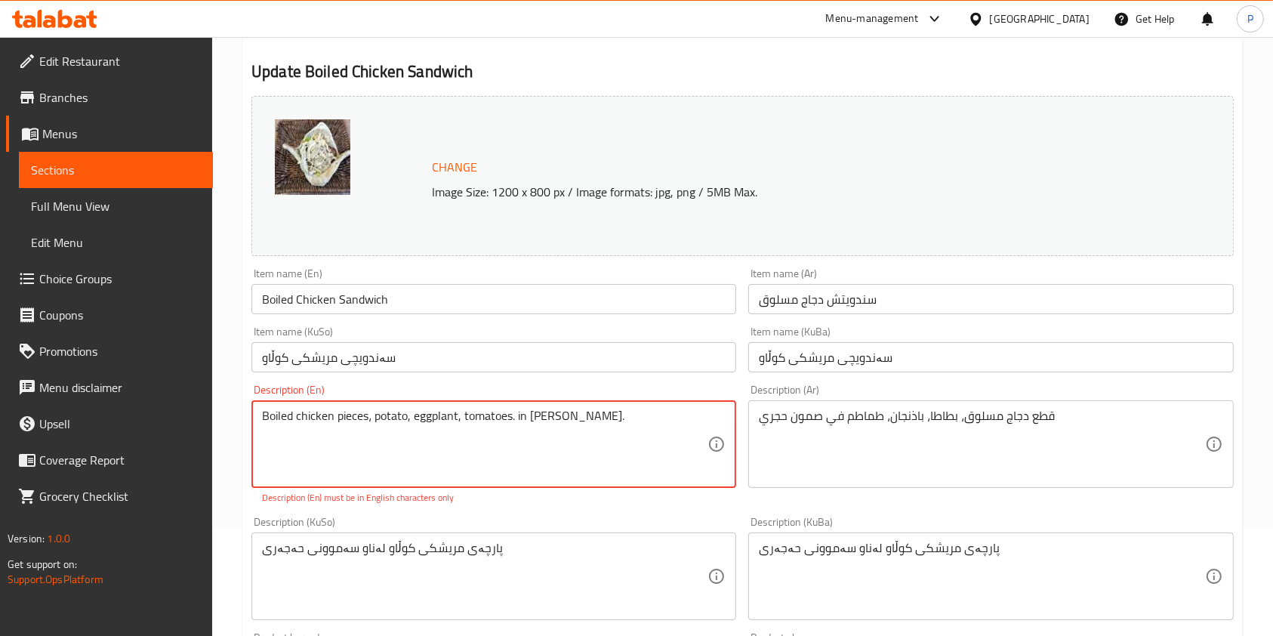
click at [518, 495] on p "Description (En) must be in English characters only" at bounding box center [493, 498] width 463 height 14
drag, startPoint x: 631, startPoint y: 417, endPoint x: 137, endPoint y: 469, distance: 496.4
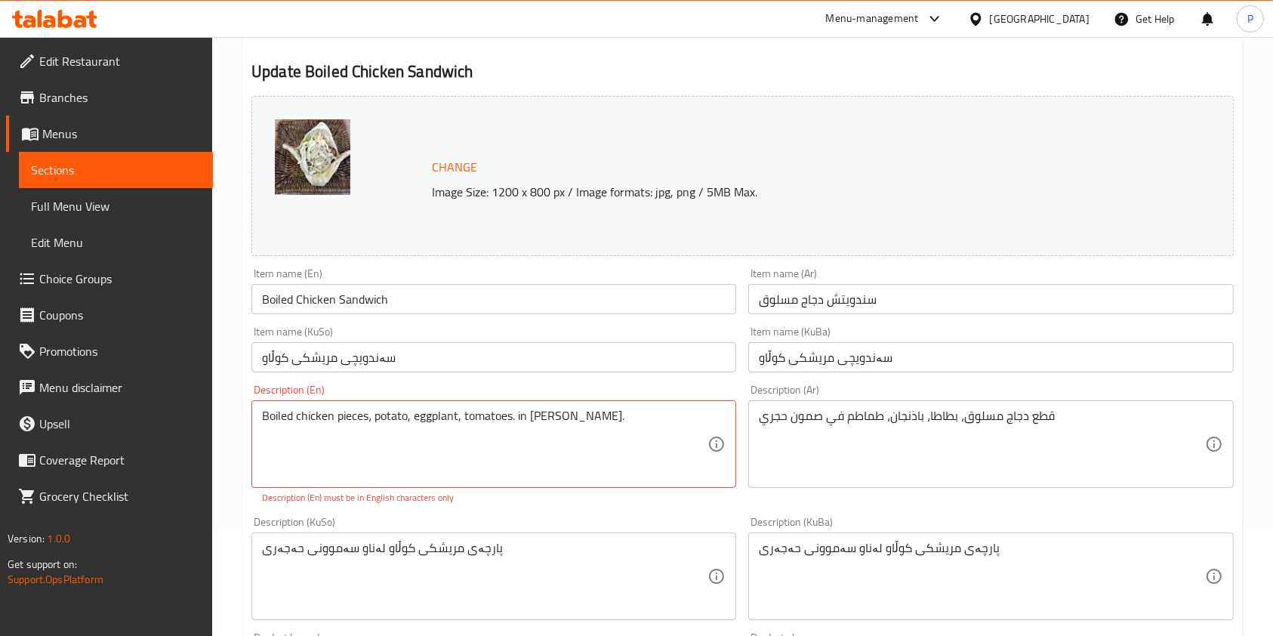
click at [420, 521] on div "Description (KuSo) پارچەی مریشکی کوڵاو لەناو سەموونی حەجەری Description (KuSo)" at bounding box center [493, 567] width 485 height 103
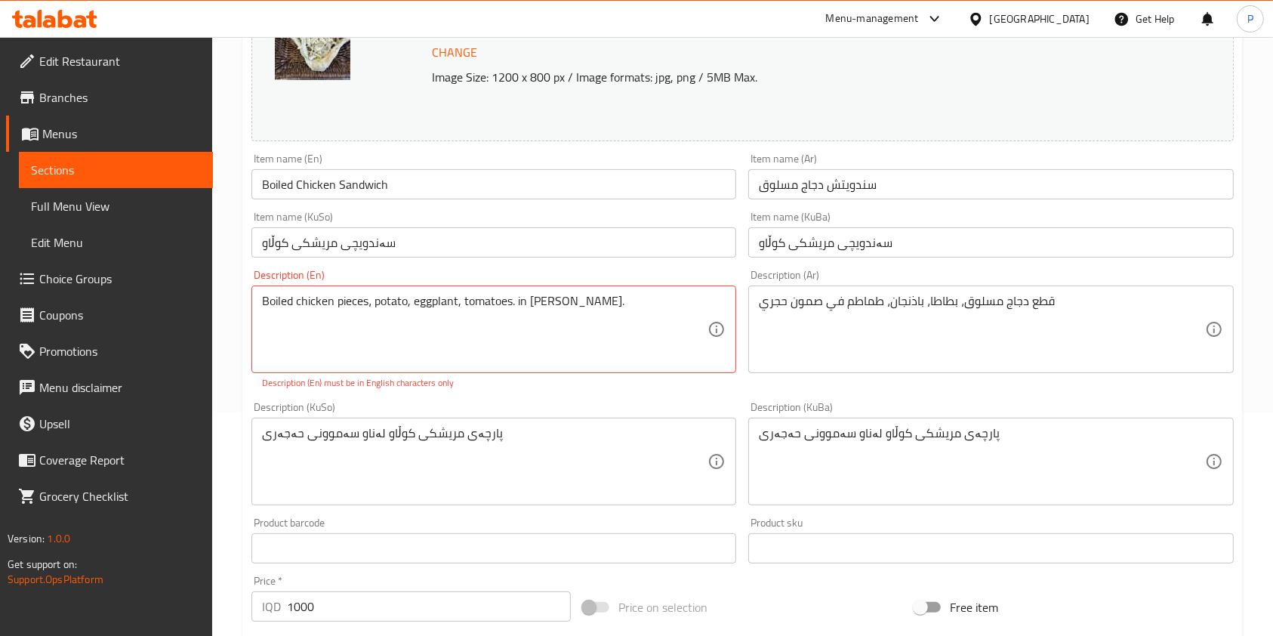
scroll to position [223, 0]
drag, startPoint x: 620, startPoint y: 298, endPoint x: 185, endPoint y: 311, distance: 435.0
click at [356, 359] on textarea "Boiled chicken pieces، potato, eggplant, tomatoes. in hajari samoon." at bounding box center [484, 329] width 445 height 72
click at [618, 306] on textarea "Boiled chicken pieces، potato, eggplant, tomatoes. in hajari samoon." at bounding box center [484, 329] width 445 height 72
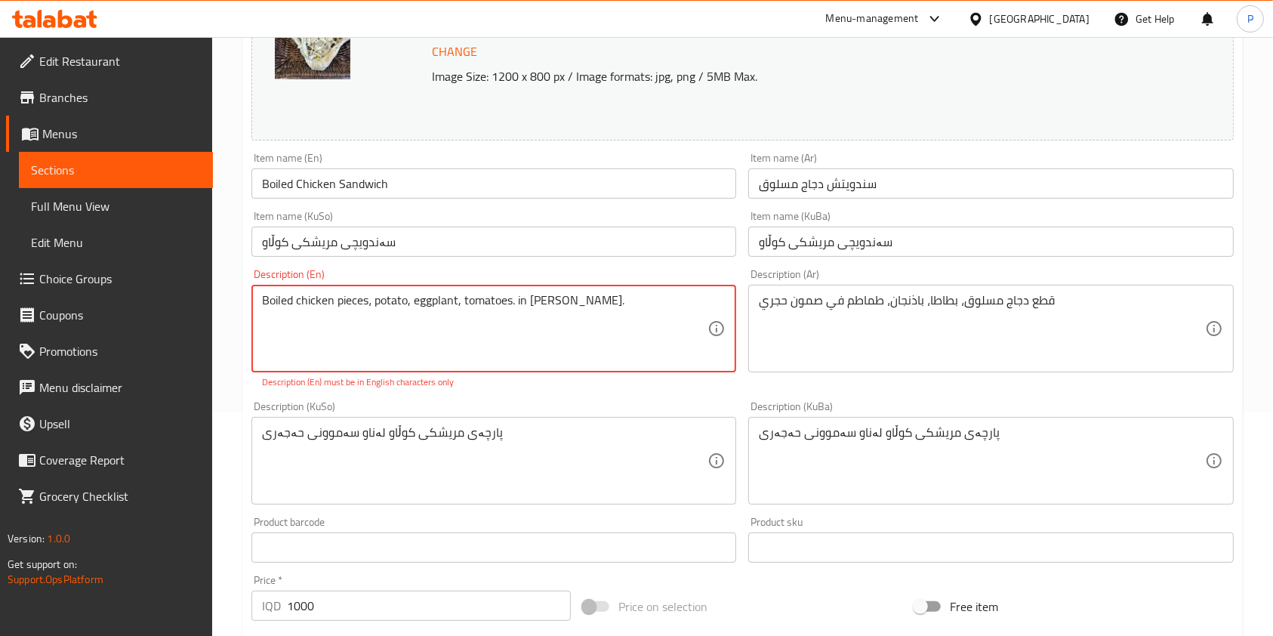
paste textarea
click at [635, 313] on textarea "Boiled chicken pieces، potato, eggplant, tomatoes. in hajari samoon" at bounding box center [484, 329] width 445 height 72
click at [650, 390] on div "Description (En) Boiled chicken pieces، potato, eggplant, tomatoes. in hajari s…" at bounding box center [493, 329] width 497 height 132
click at [583, 284] on div "Description (En) Boiled chicken pieces، potato, eggplant, tomatoes. in hajari s…" at bounding box center [493, 329] width 485 height 120
click at [611, 382] on p "Description (En) must be in English characters only" at bounding box center [493, 382] width 463 height 14
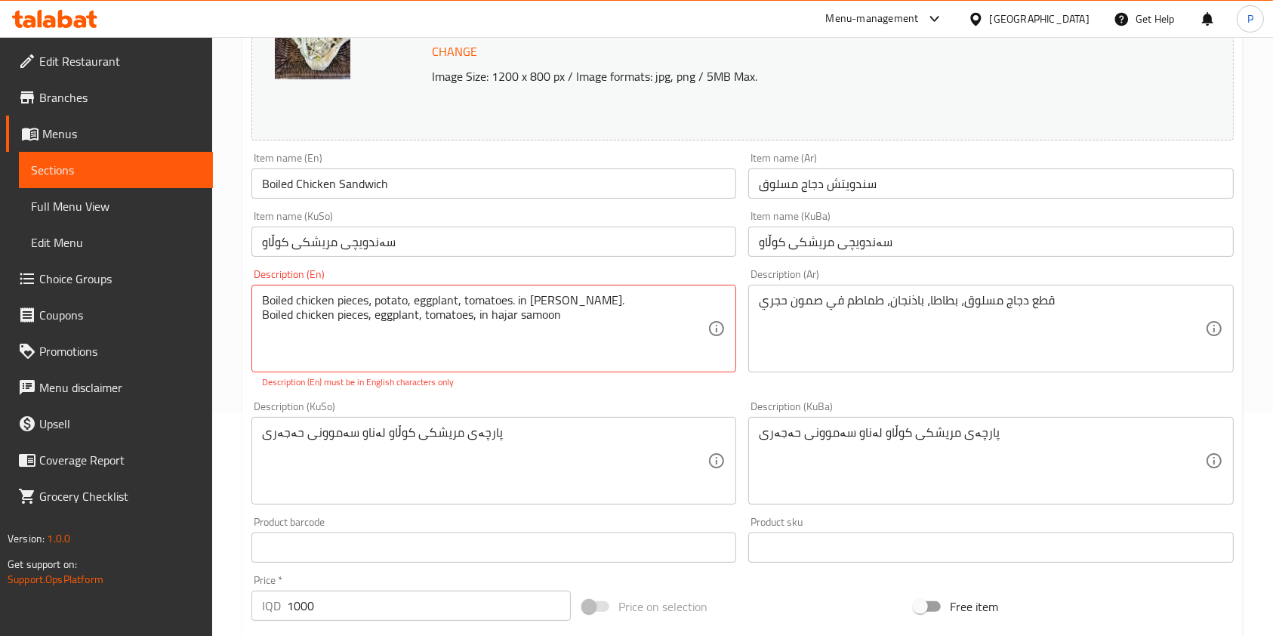
scroll to position [245, 0]
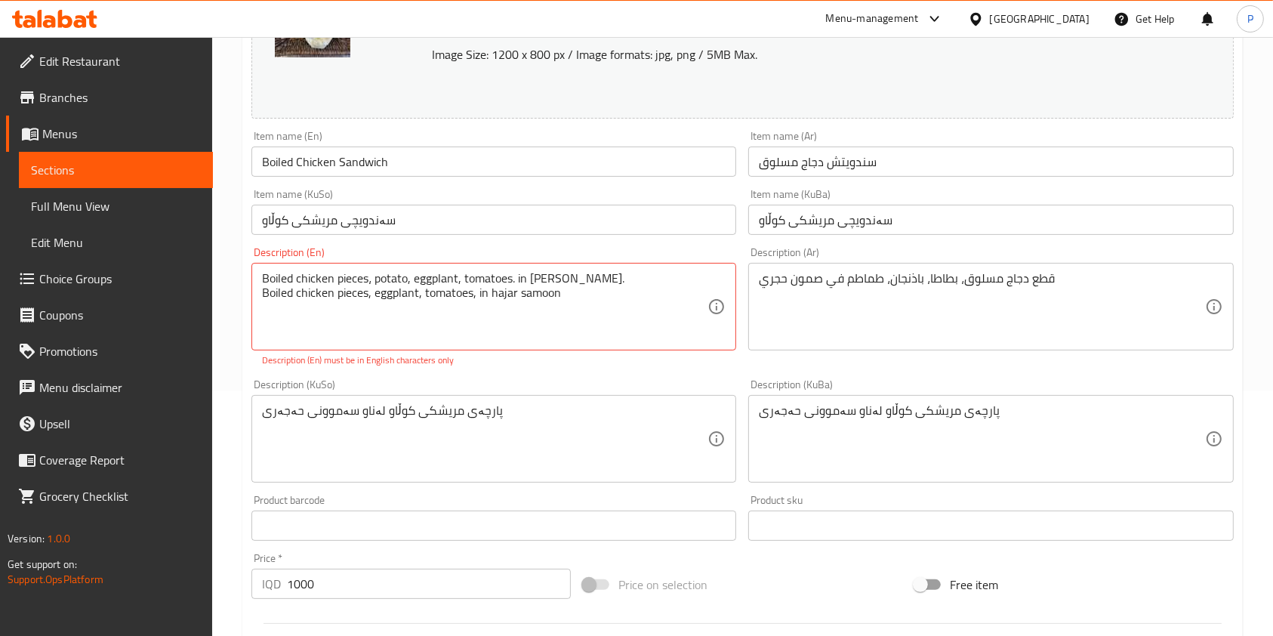
click at [662, 373] on div "Description (KuSo) پارچەی مریشکی کوڵاو لەناو سەموونی حەجەری Description (KuSo)" at bounding box center [493, 430] width 497 height 115
drag, startPoint x: 574, startPoint y: 279, endPoint x: 209, endPoint y: 271, distance: 364.7
click at [209, 271] on div "Edit Restaurant Branches Menus Sections Full Menu View Edit Menu Choice Groups …" at bounding box center [636, 413] width 1273 height 1242
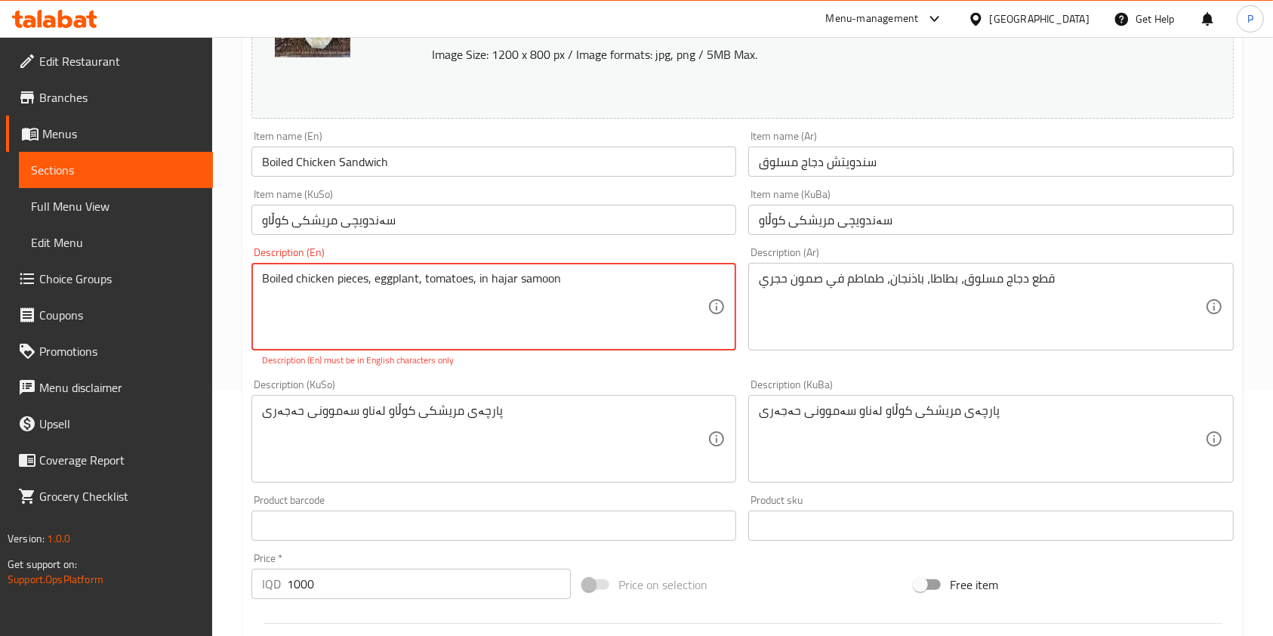
click at [397, 379] on div "Description (KuSo) پارچەی مریشکی کوڵاو لەناو سەموونی حەجەری Description (KuSo)" at bounding box center [493, 430] width 485 height 103
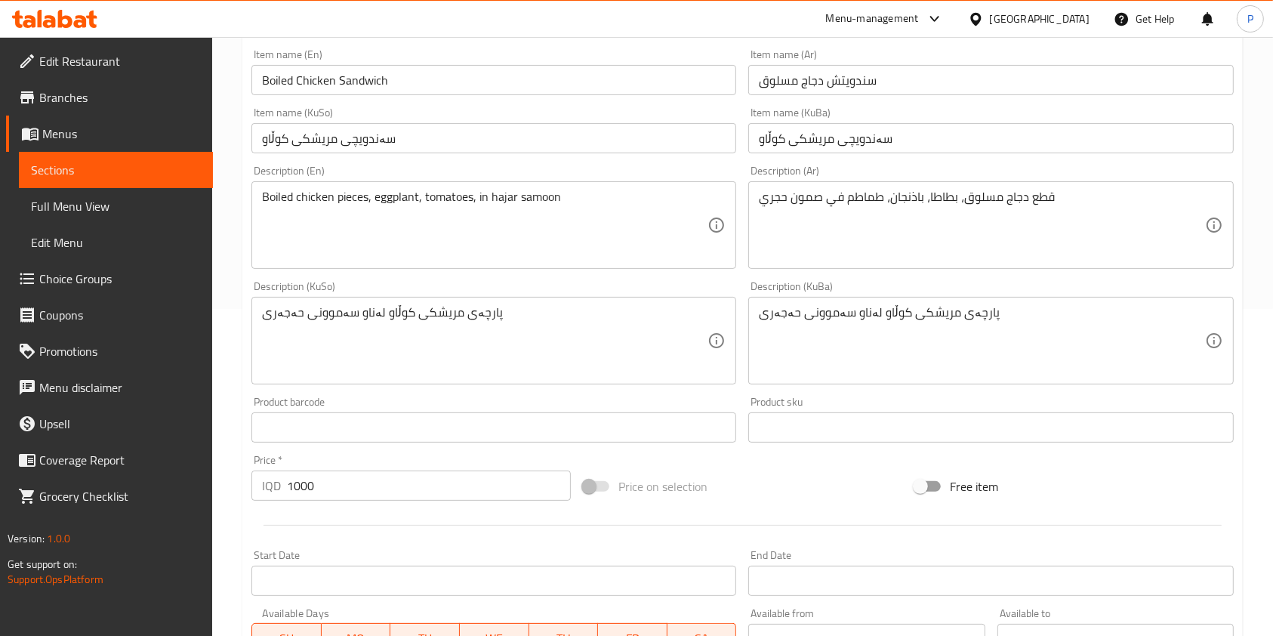
scroll to position [328, 0]
click at [745, 279] on div "Description (KuBa) پارچەی مریشکی کوڵاو لەناو سەموونی حەجەری Description (KuBa)" at bounding box center [990, 331] width 497 height 115
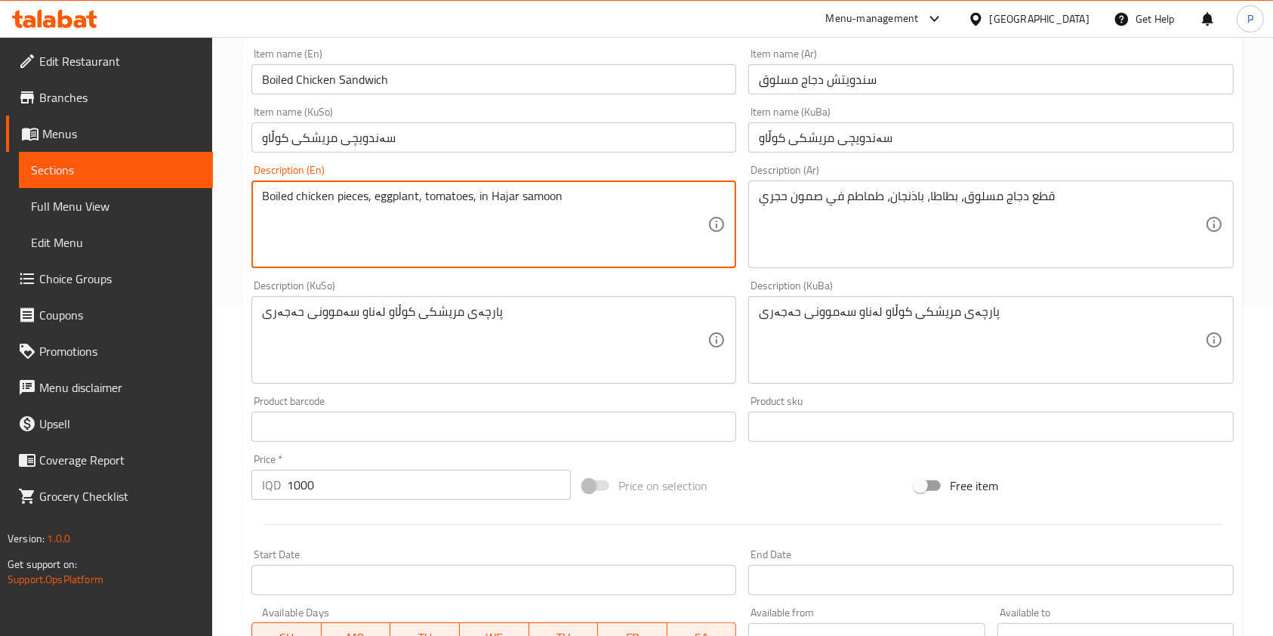
click at [552, 200] on textarea "Boiled chicken pieces, eggplant, tomatoes, in Hajar samoon" at bounding box center [484, 225] width 445 height 72
click at [516, 202] on textarea "Boiled chicken pieces, eggplant, tomatoes, in Hajar samoon" at bounding box center [484, 225] width 445 height 72
type textarea "Boiled chicken pieces, eggplant, tomatoes, in Hajari samoon"
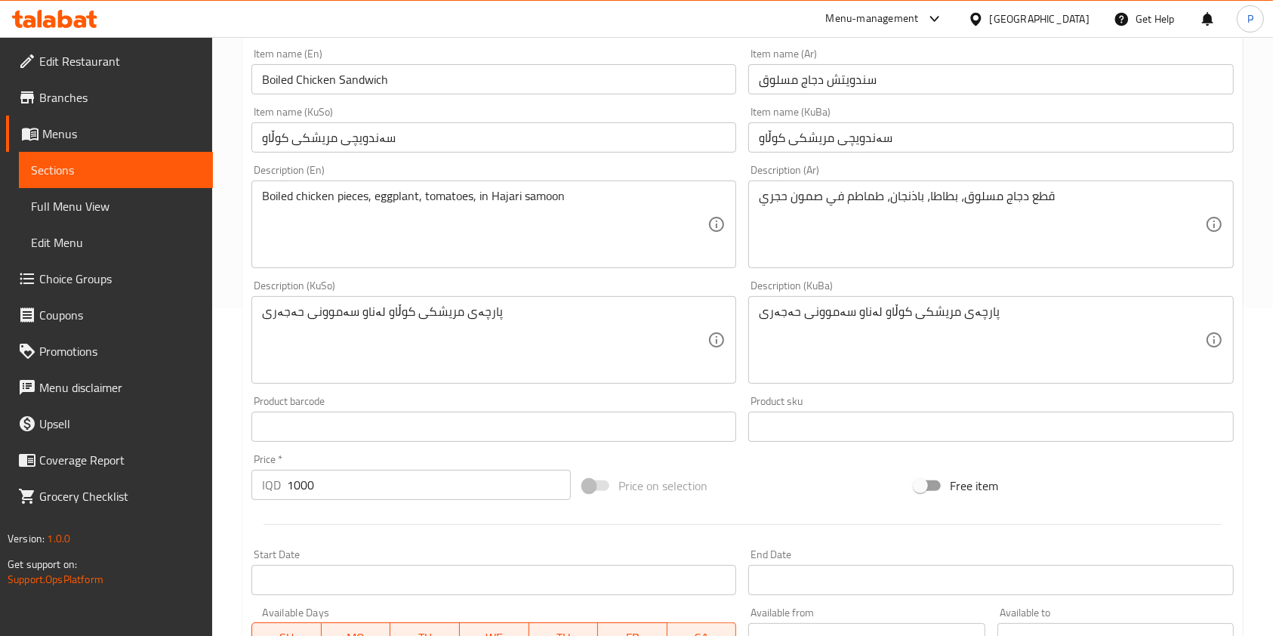
click at [597, 273] on div "Description (En) Boiled chicken pieces, eggplant, tomatoes, in Hajari samoon De…" at bounding box center [493, 216] width 497 height 115
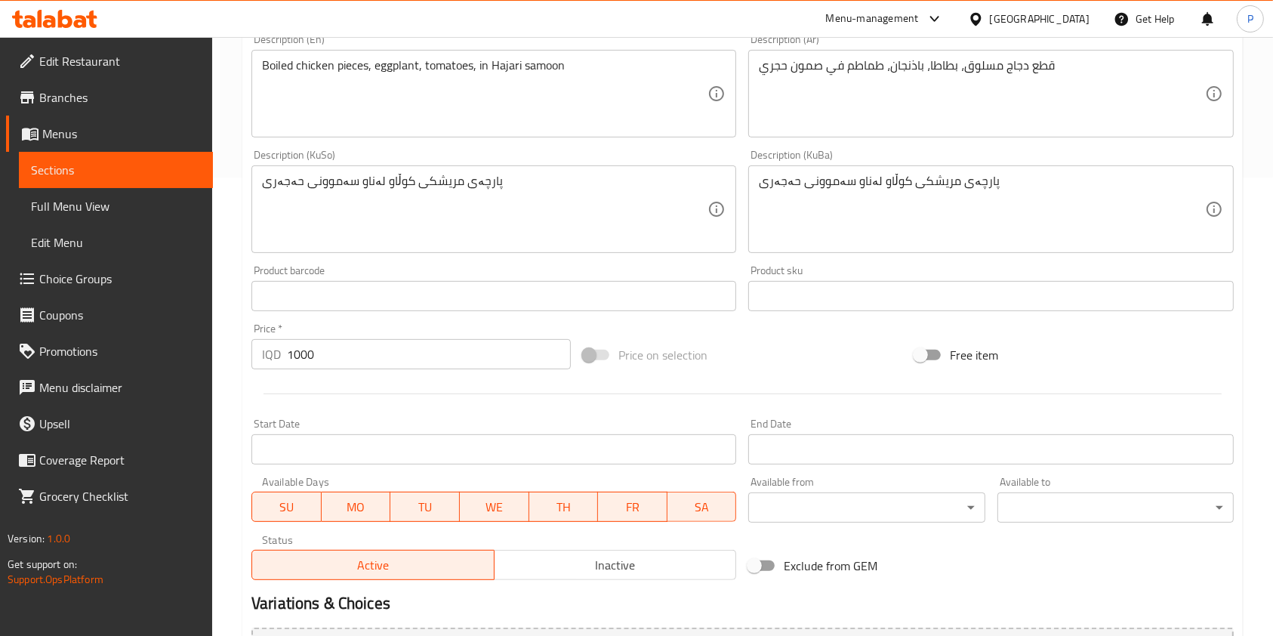
click at [728, 154] on div "Description (KuSo) پارچەی مریشکی کوڵاو لەناو سەموونی حەجەری Description (KuSo)" at bounding box center [493, 200] width 485 height 103
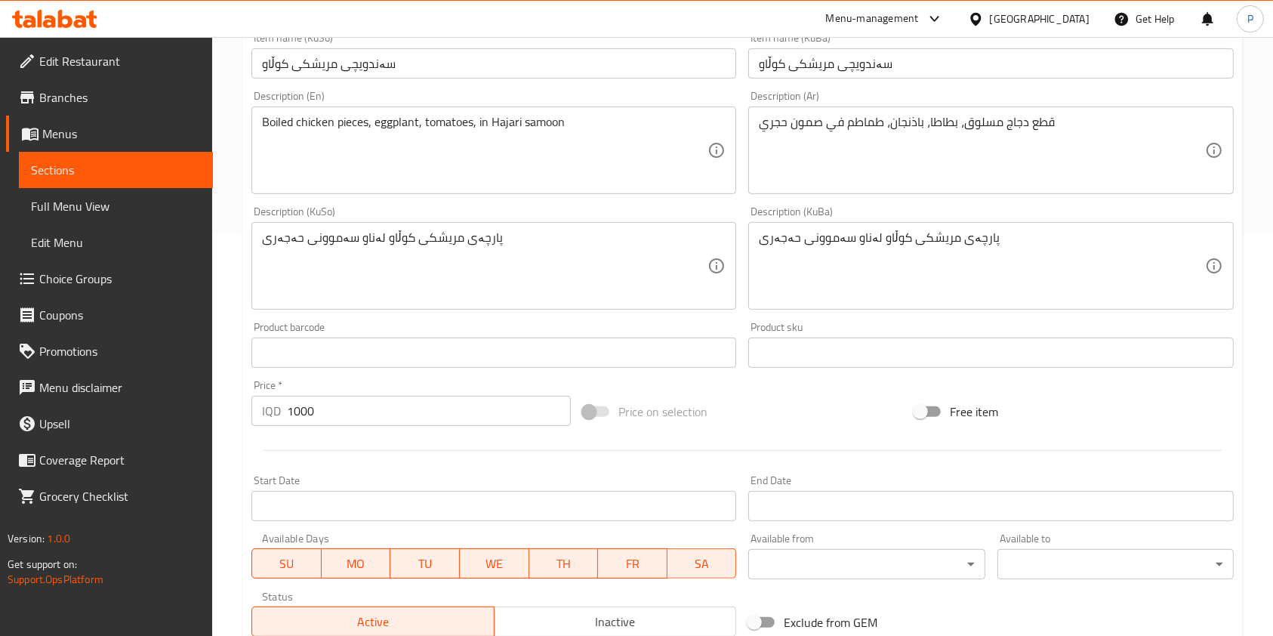
scroll to position [405, 0]
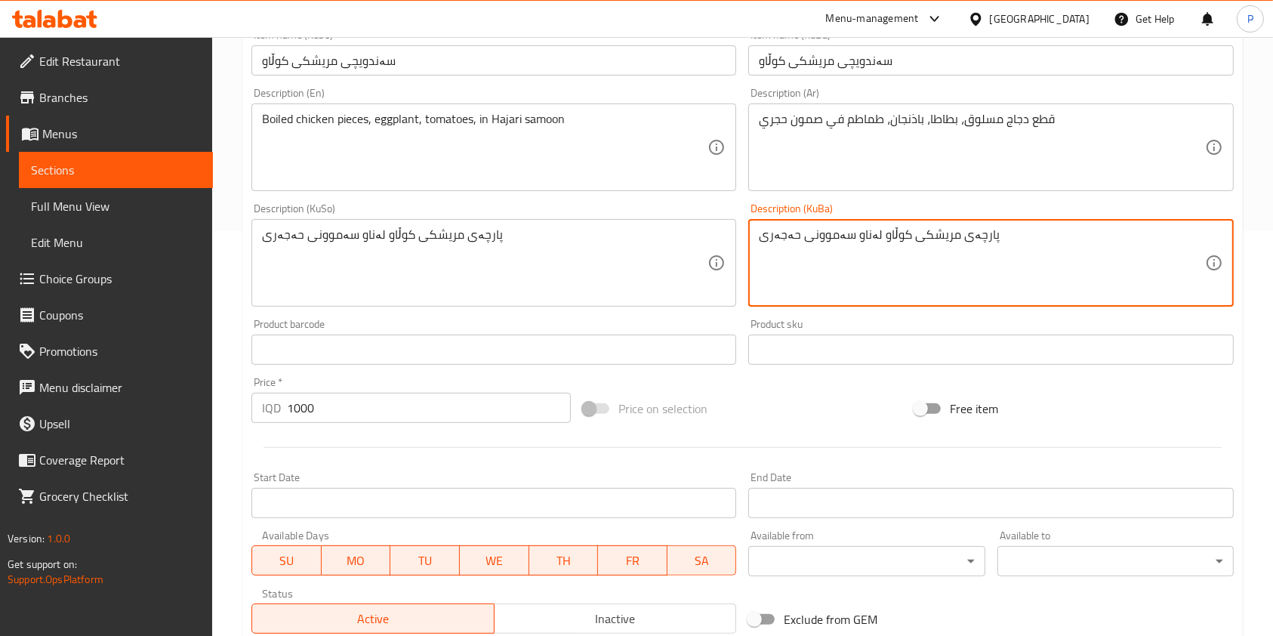
drag, startPoint x: 1008, startPoint y: 239, endPoint x: 930, endPoint y: 245, distance: 78.8
click at [891, 248] on textarea "پارچەی مریشکی کوڵاو لەناو سەموونی حەجەری" at bounding box center [981, 263] width 445 height 72
click at [862, 236] on textarea "پارچەی مریشکی کوڵاو لەناو سەموونی حەجەری" at bounding box center [981, 263] width 445 height 72
click at [813, 233] on textarea "پارچەی مریشکی کوڵاو لەناو سەموونی حەجەری" at bounding box center [981, 263] width 445 height 72
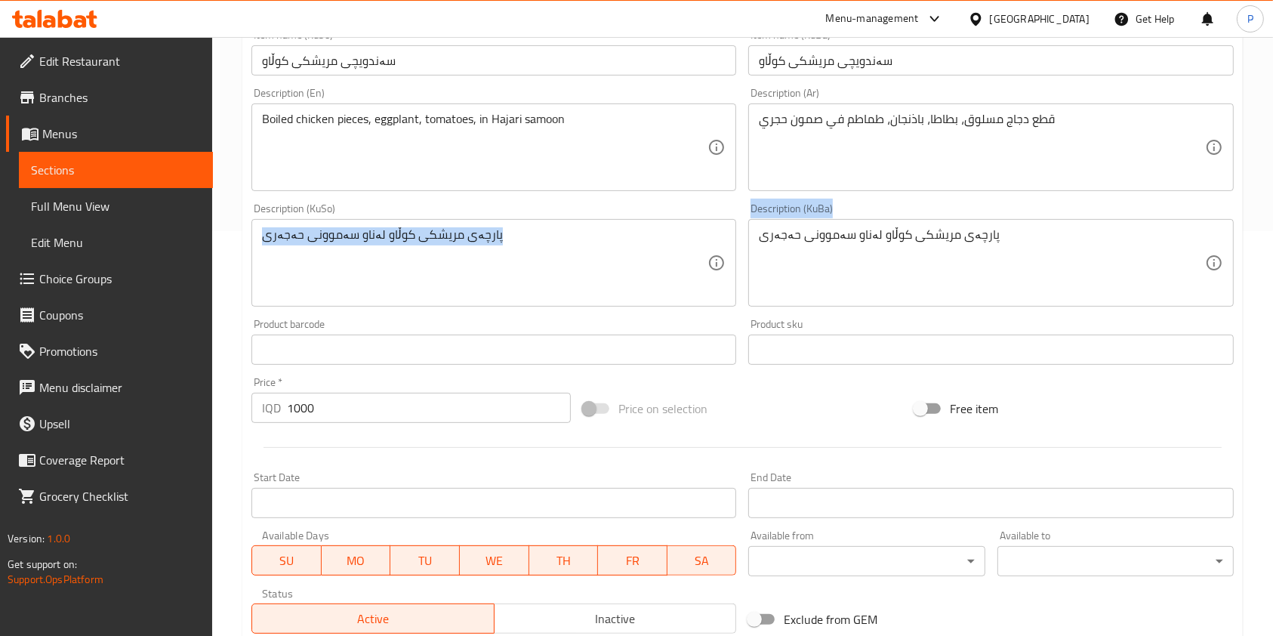
drag, startPoint x: 1047, startPoint y: 222, endPoint x: 694, endPoint y: 252, distance: 354.6
click at [677, 258] on div "Change Image Size: 1200 x 800 px / Image formats: jpg, png / 5MB Max. Item name…" at bounding box center [742, 216] width 994 height 846
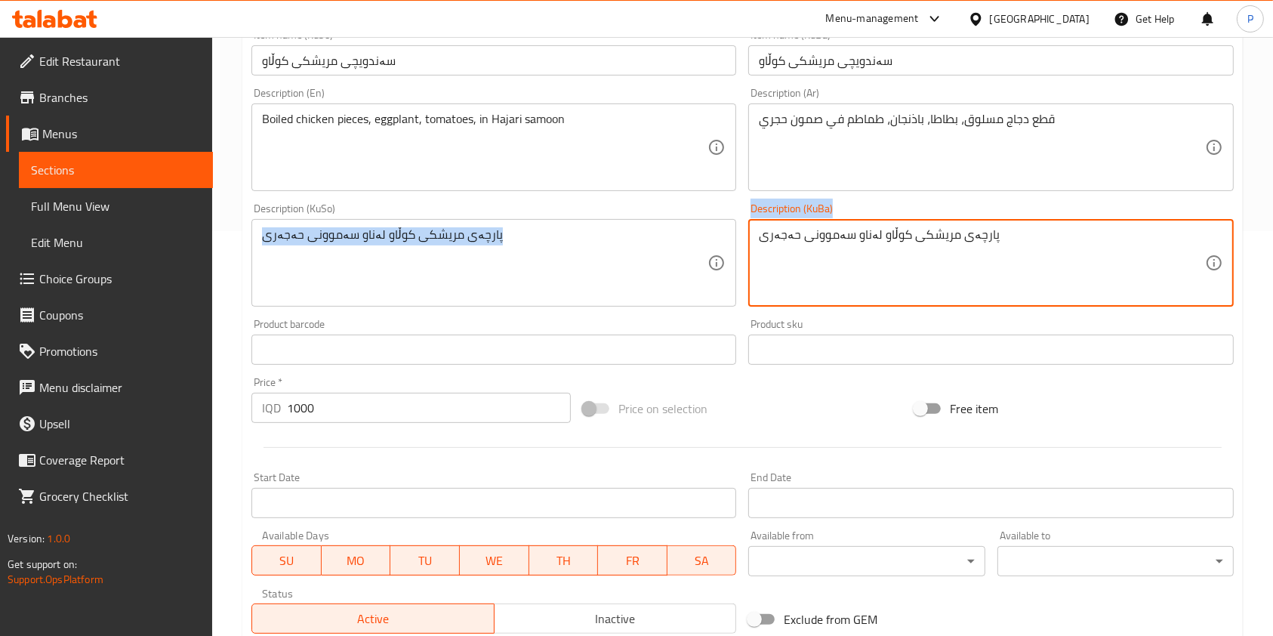
click at [809, 241] on textarea "پارچەی مریشکی کوڵاو لەناو سەموونی حەجەری" at bounding box center [981, 263] width 445 height 72
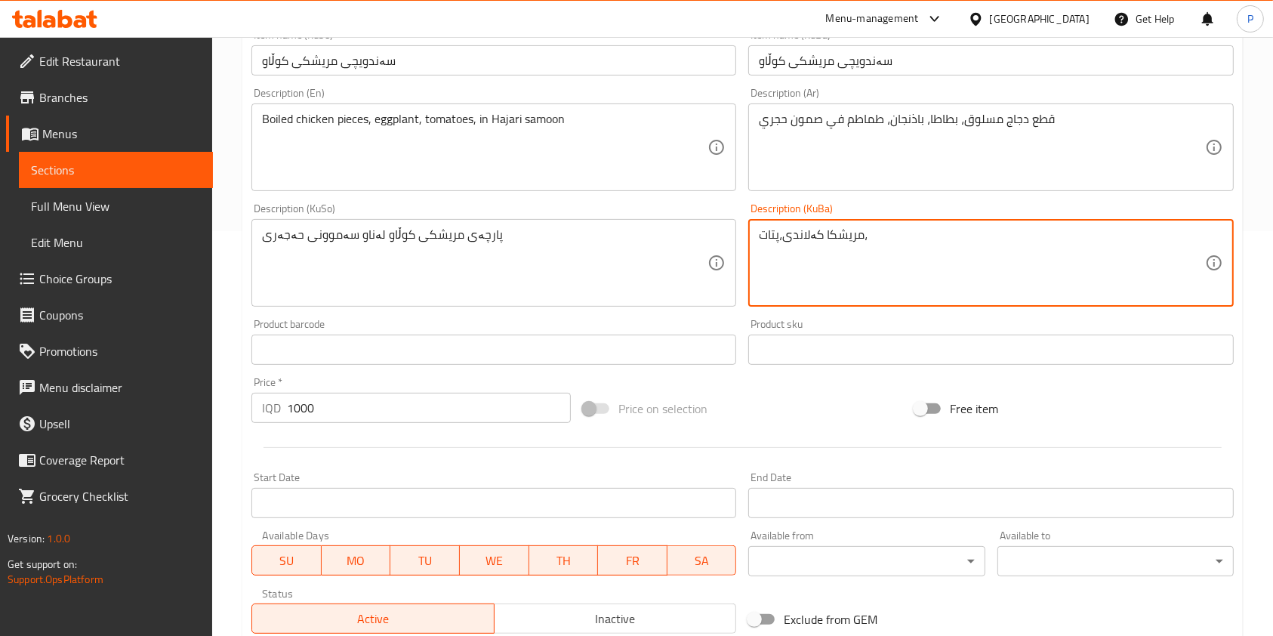
click at [885, 245] on textarea "مریشکا کەلاندی،پتات،" at bounding box center [981, 263] width 445 height 72
click at [851, 273] on textarea "مریشکا کەلاندی،پتات، تەماتە، سامونا" at bounding box center [981, 263] width 445 height 72
click at [768, 231] on textarea "مریشکا کەلاندی،پتات، تەماتە، سامونا" at bounding box center [981, 263] width 445 height 72
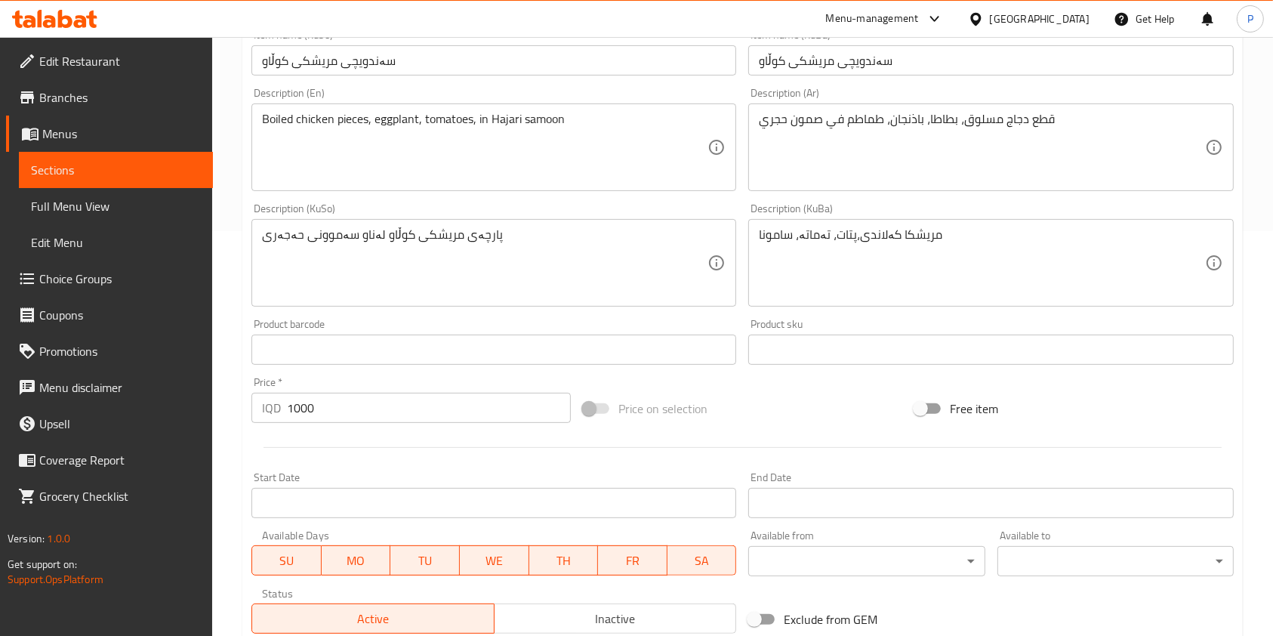
click at [754, 232] on div "مریشکا کەلاندی،پتات، تەماتە، سامونا Description (KuBa)" at bounding box center [990, 263] width 485 height 88
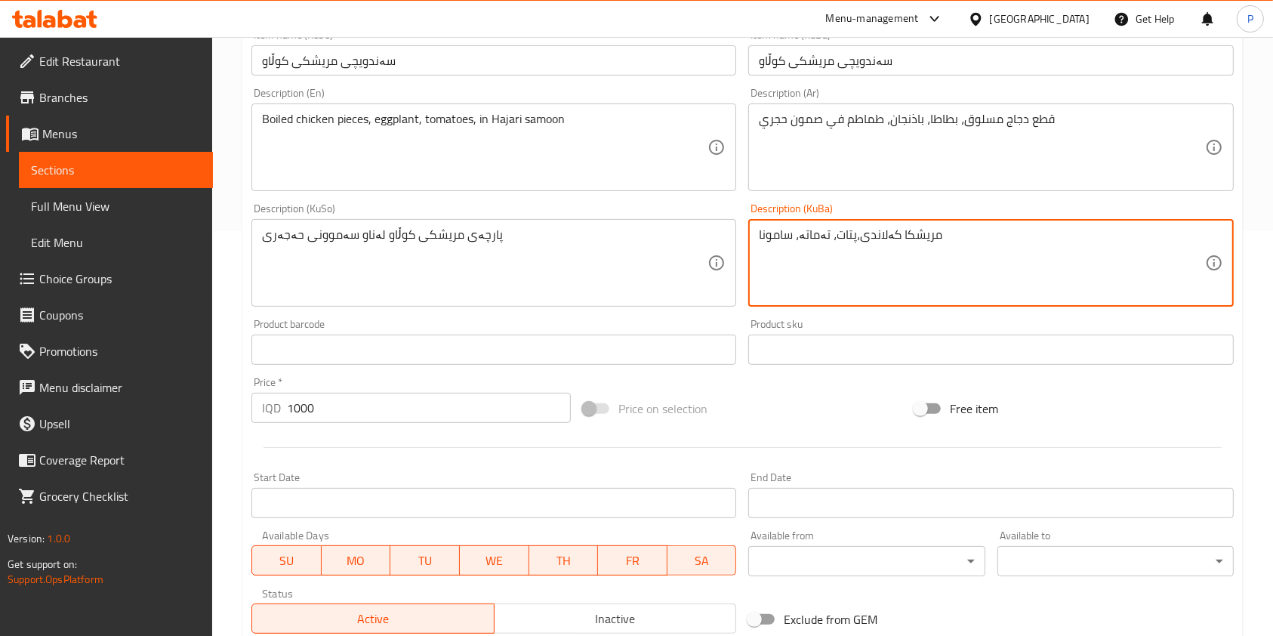
click at [928, 245] on textarea "مریشکا کەلاندی،پتات، تەماتە، سامونا" at bounding box center [981, 263] width 445 height 72
click at [956, 242] on textarea "مریشکا کەلاندی،پتات، تەماتە، سامونا" at bounding box center [981, 263] width 445 height 72
click at [763, 235] on textarea "مریشکا کەلاندی،پتات، تەماتە، سامونا" at bounding box center [981, 263] width 445 height 72
type textarea "مریشکا کەلاندی،پتات، تەماتە، سامونە"
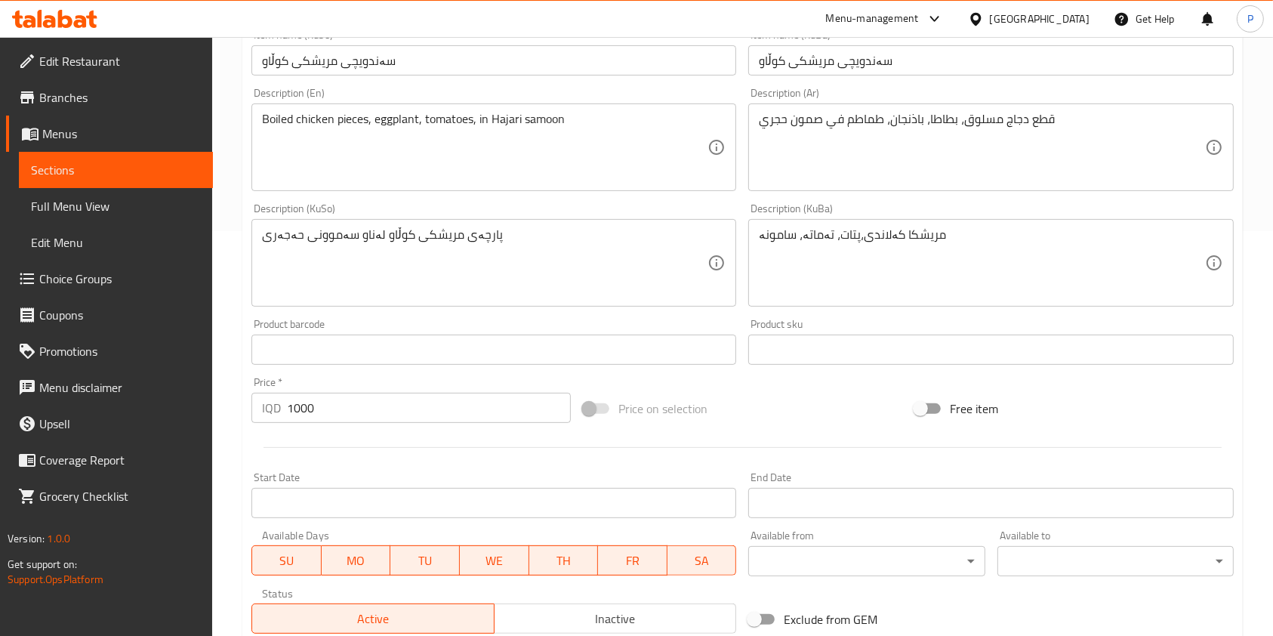
click at [827, 316] on div "Product sku Product sku" at bounding box center [990, 342] width 497 height 58
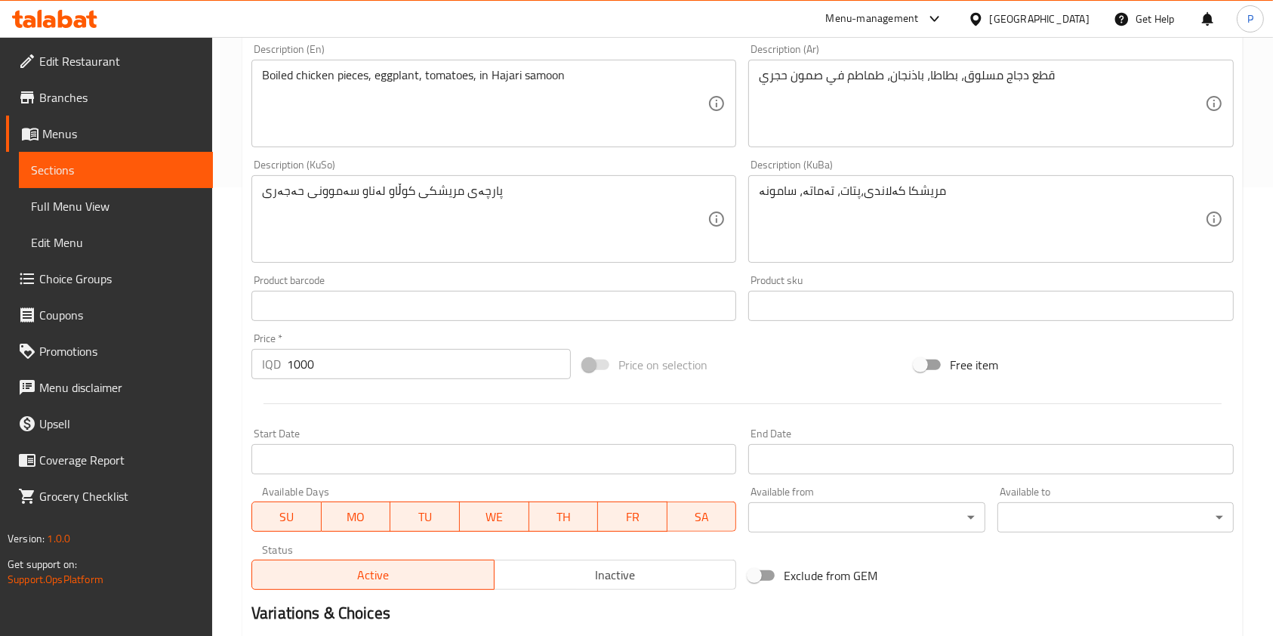
scroll to position [430, 0]
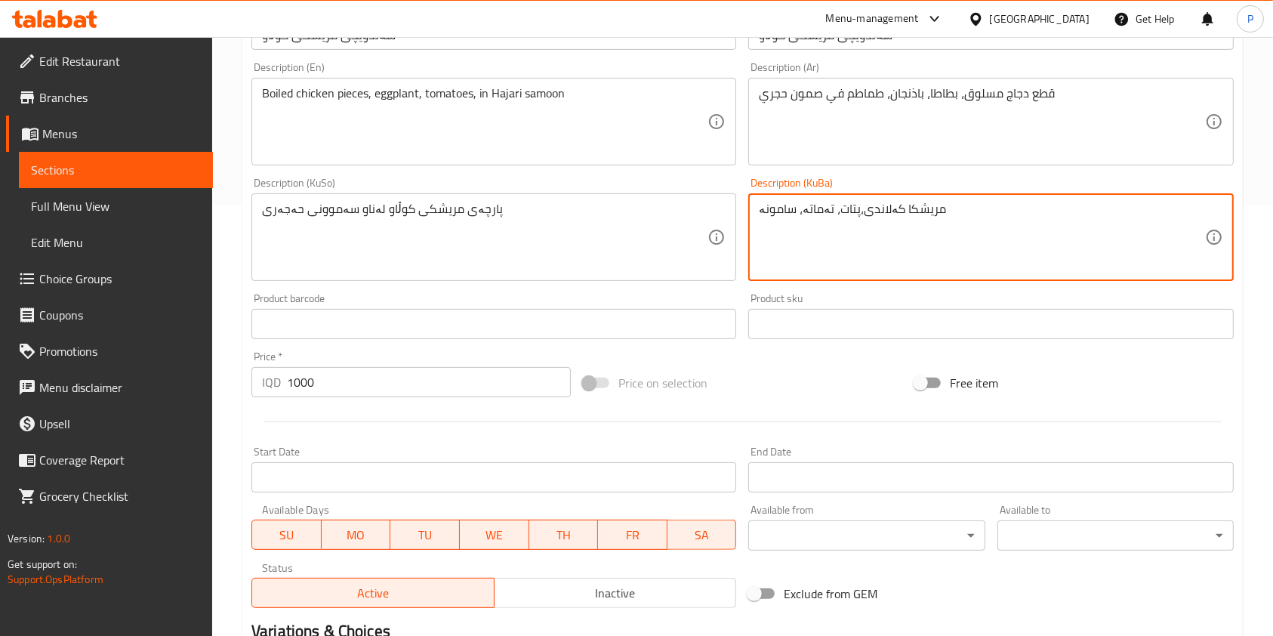
click at [917, 205] on textarea "مریشکا کەلاندی،پتات، تەماتە، سامونە" at bounding box center [981, 238] width 445 height 72
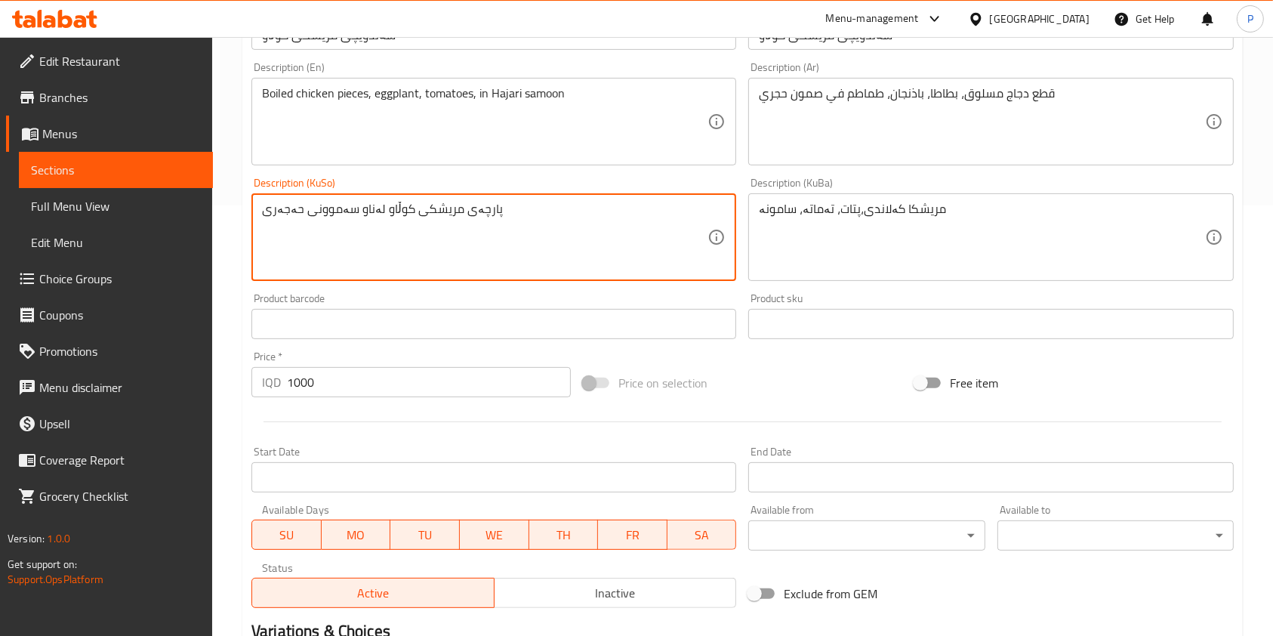
click at [522, 205] on textarea "پارچەی مریشکی کوڵاو لەناو سەموونی حەجەری" at bounding box center [484, 238] width 445 height 72
paste textarea "ریشکا کەلاندی،پتات، تەماتە، سامونە"
type textarea "مریشکا کەلاندی،پتات، تەماتە، سامونە"
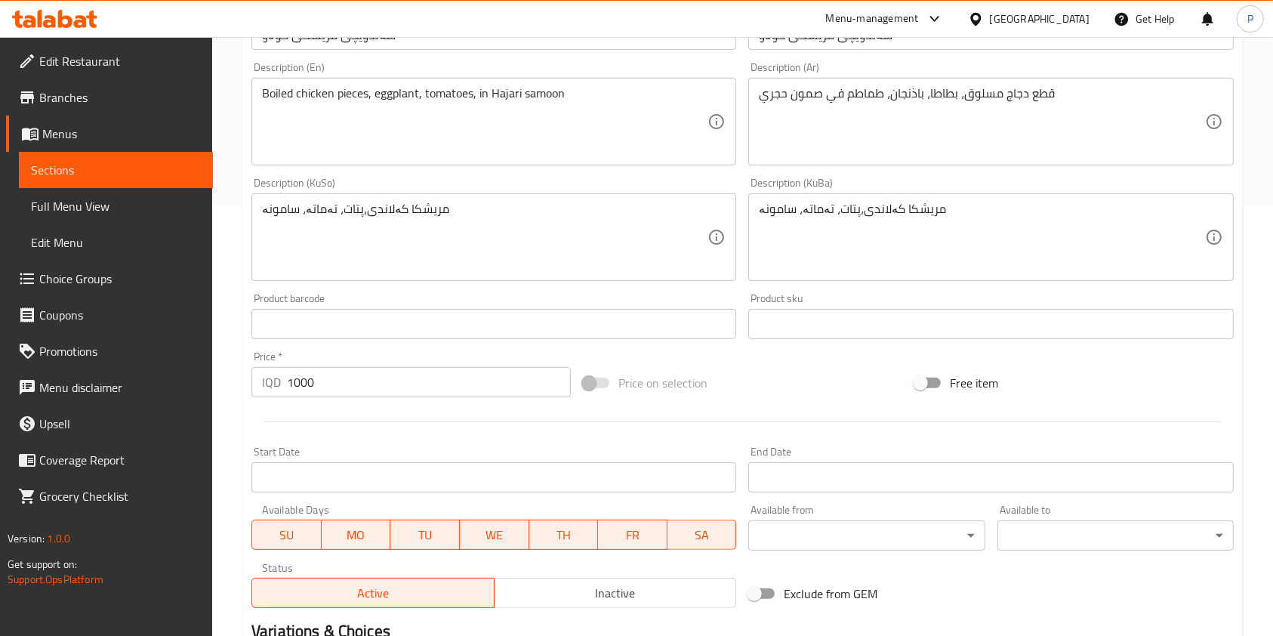
click at [509, 301] on div "Product barcode Product barcode" at bounding box center [493, 316] width 485 height 46
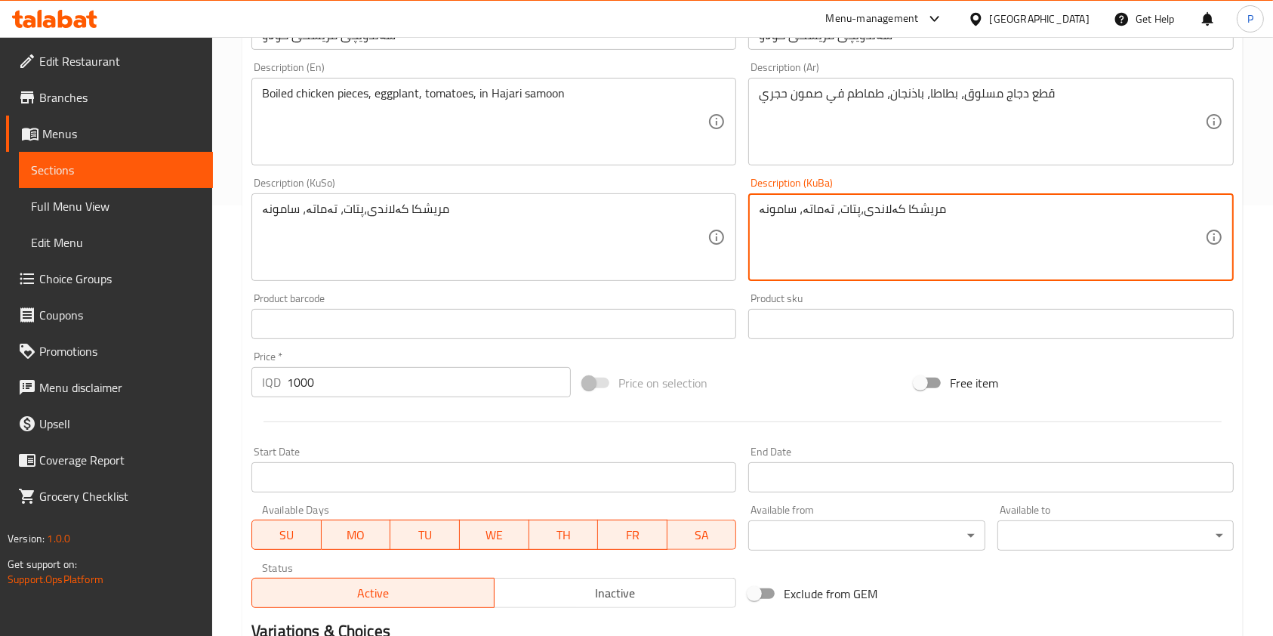
click at [869, 211] on textarea "مریشکا کەلاندی،پتات، تەماتە، سامونە" at bounding box center [981, 238] width 445 height 72
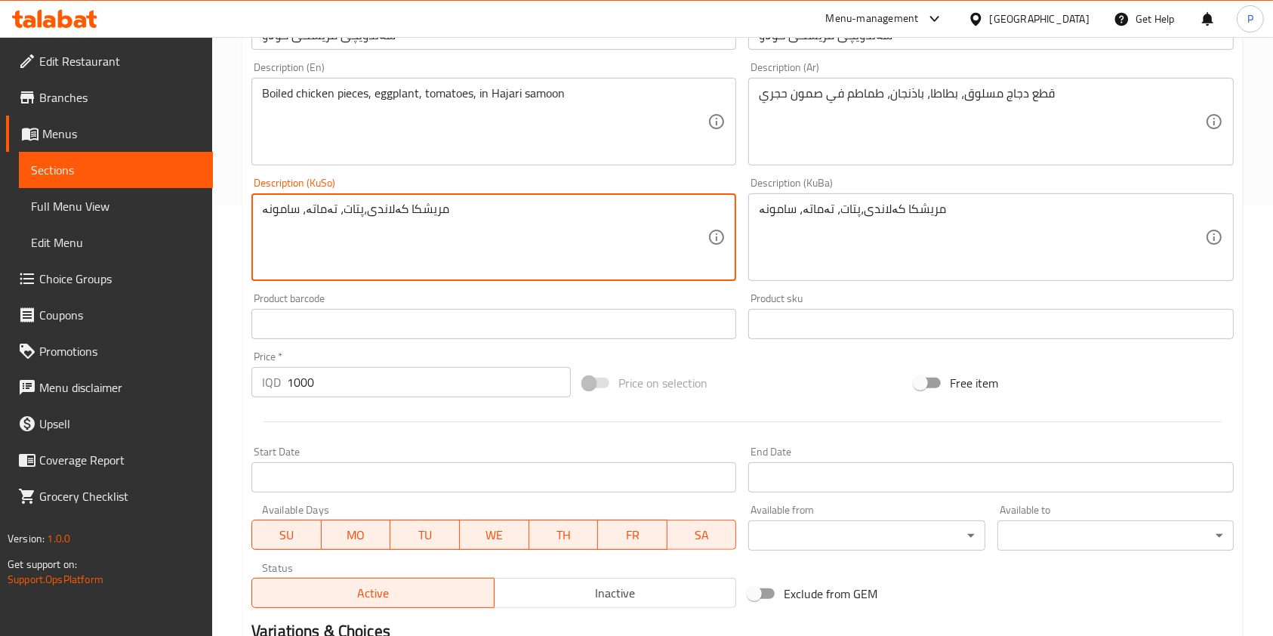
click at [465, 205] on textarea "مریشکا کەلاندی،پتات، تەماتە، سامونە" at bounding box center [484, 238] width 445 height 72
click at [507, 317] on input "text" at bounding box center [493, 324] width 485 height 30
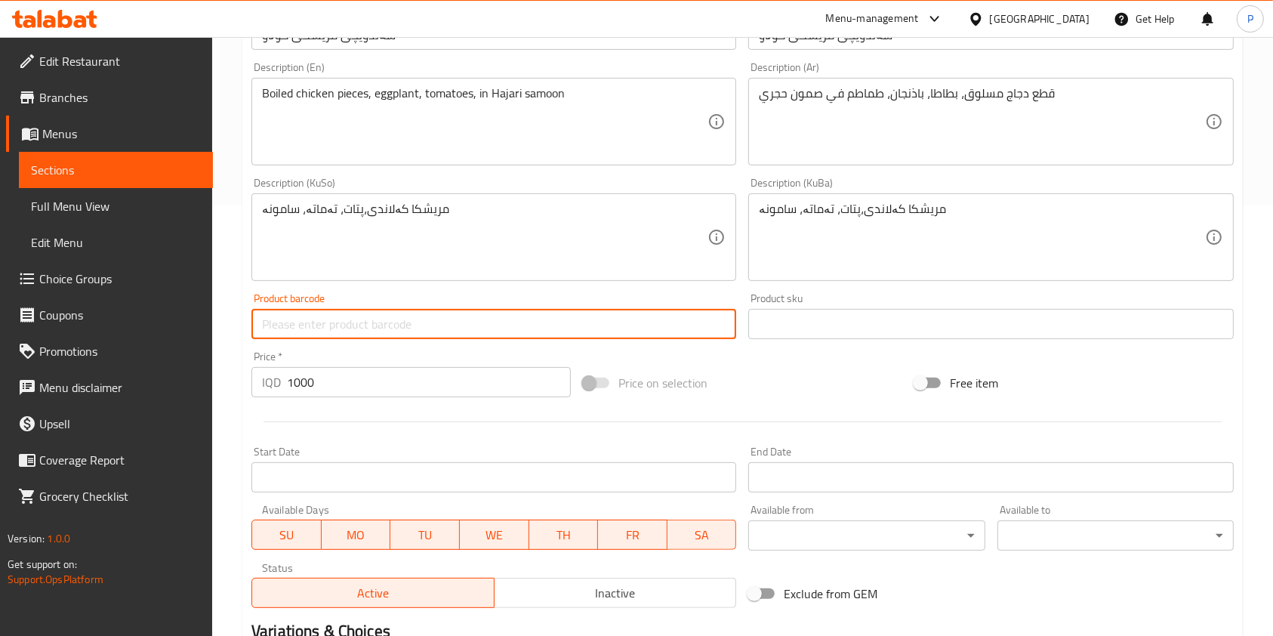
click at [513, 300] on div "Product barcode Product barcode" at bounding box center [493, 316] width 485 height 46
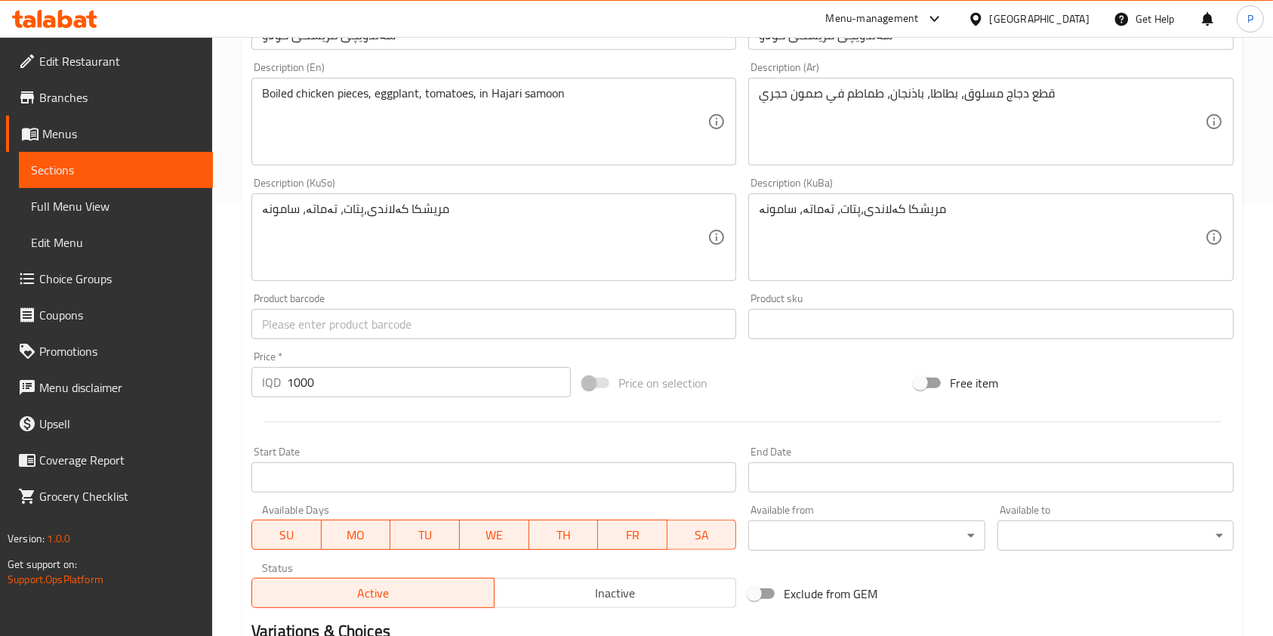
scroll to position [627, 0]
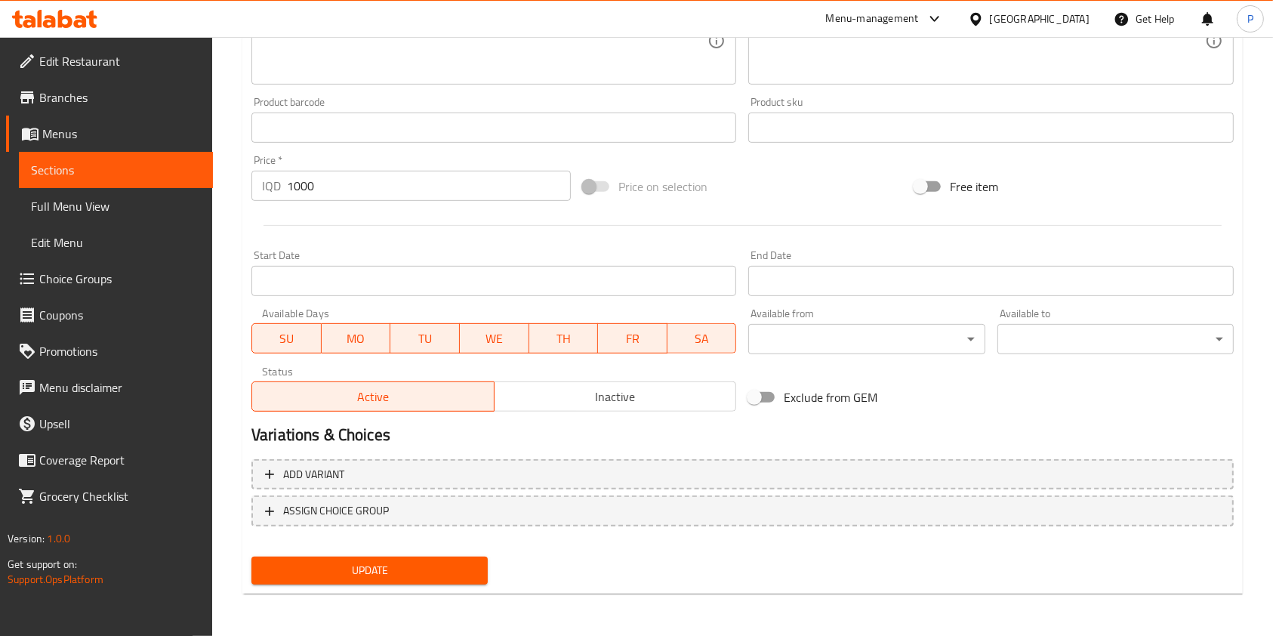
click at [412, 576] on span "Update" at bounding box center [369, 570] width 212 height 19
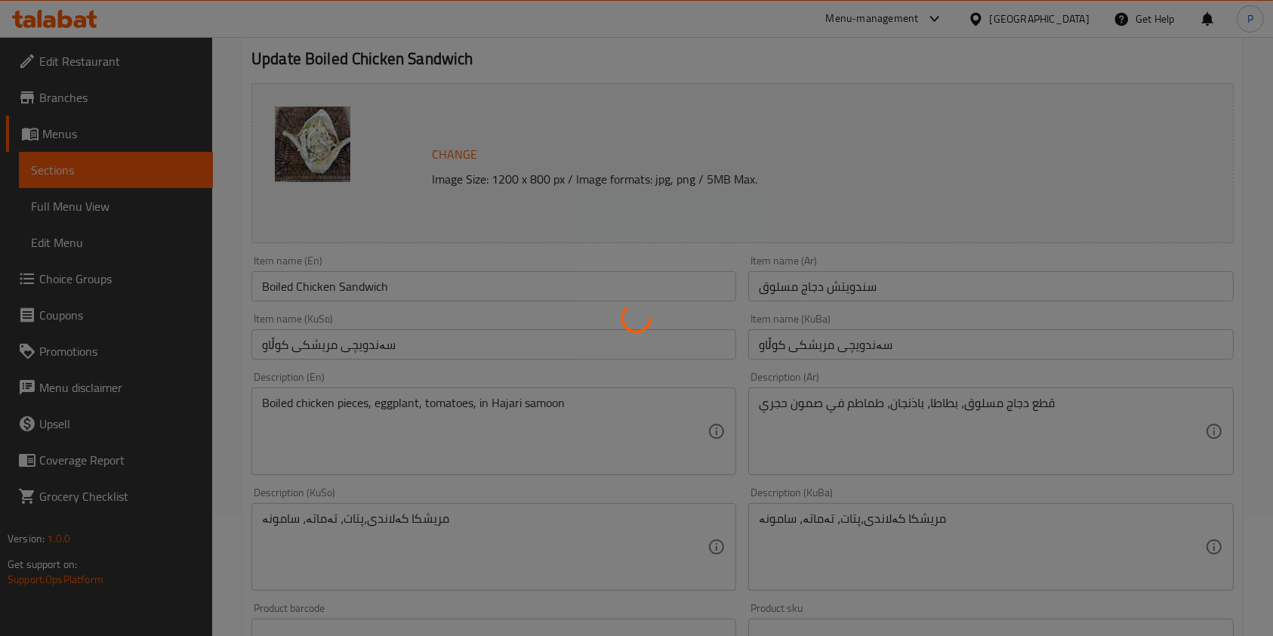
scroll to position [0, 0]
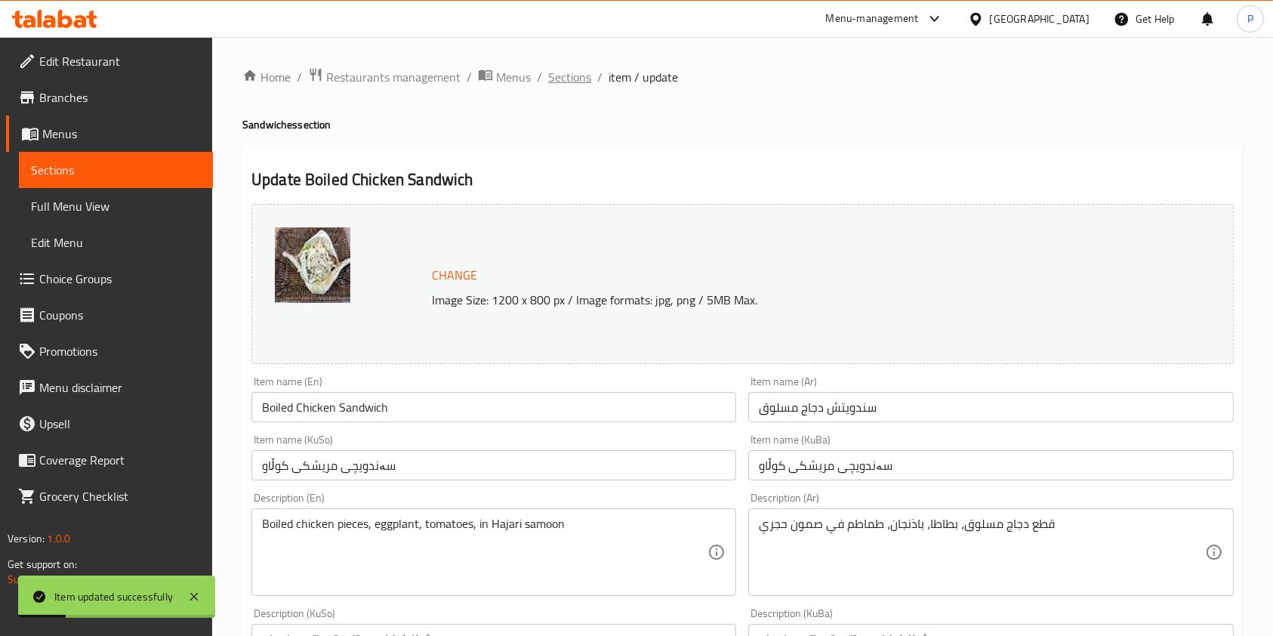
click at [562, 78] on span "Sections" at bounding box center [569, 77] width 43 height 18
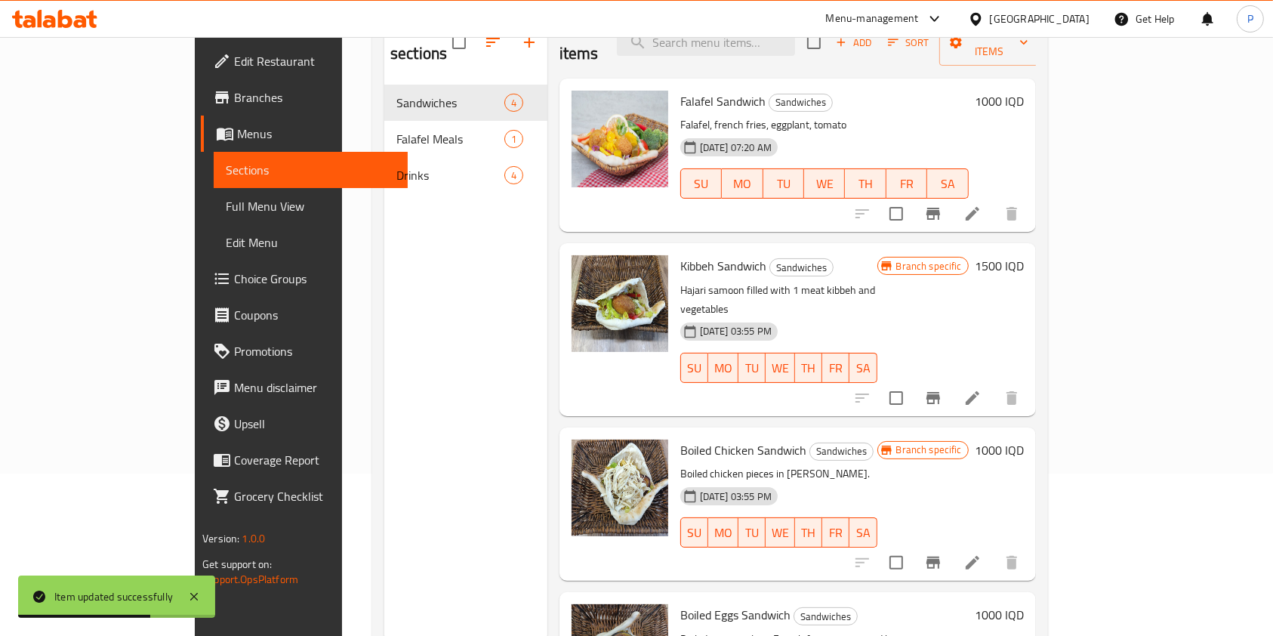
scroll to position [161, 0]
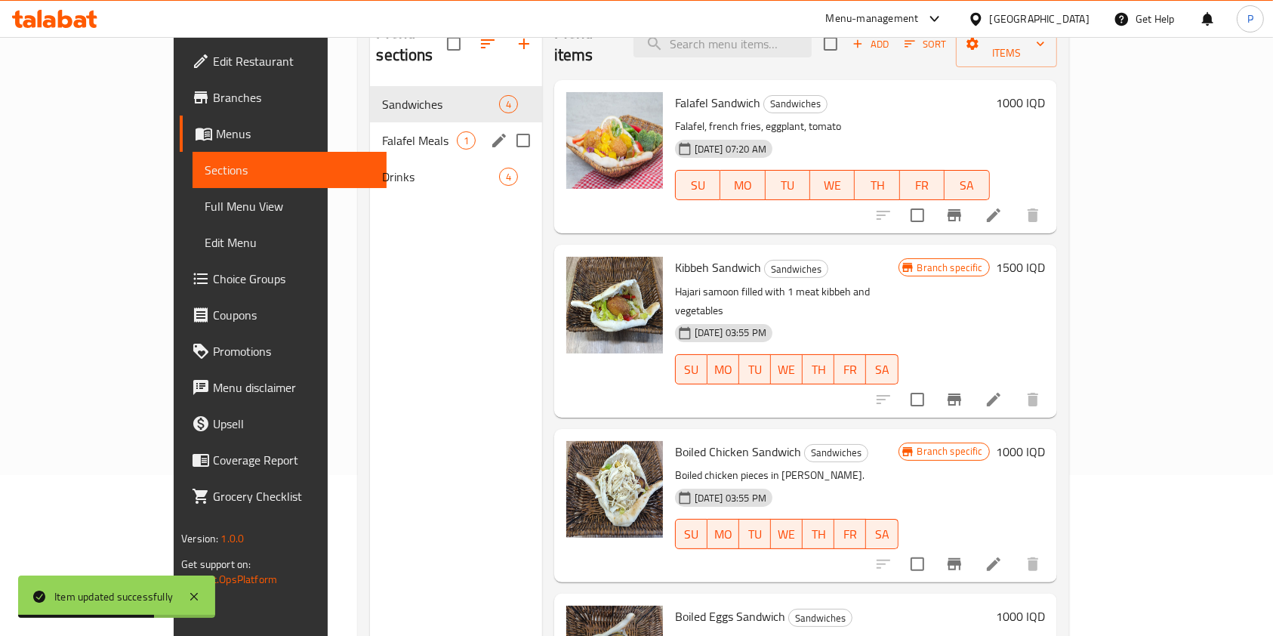
click at [382, 131] on span "Falafel Meals" at bounding box center [419, 140] width 74 height 18
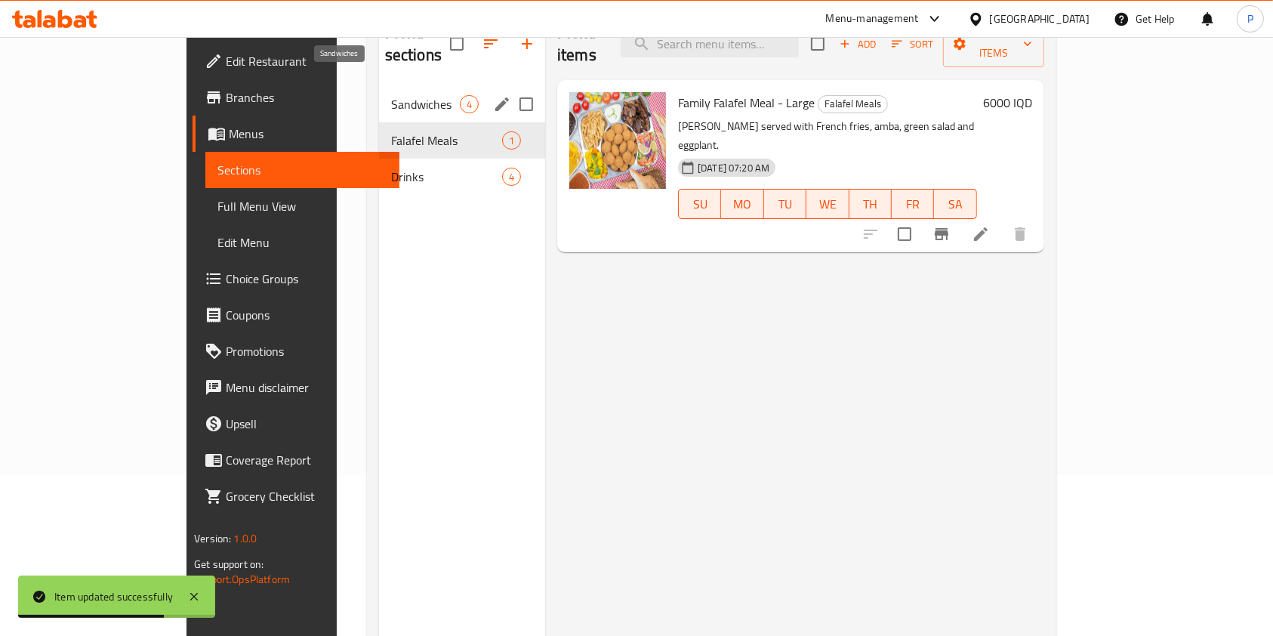
click at [391, 95] on span "Sandwiches" at bounding box center [425, 104] width 69 height 18
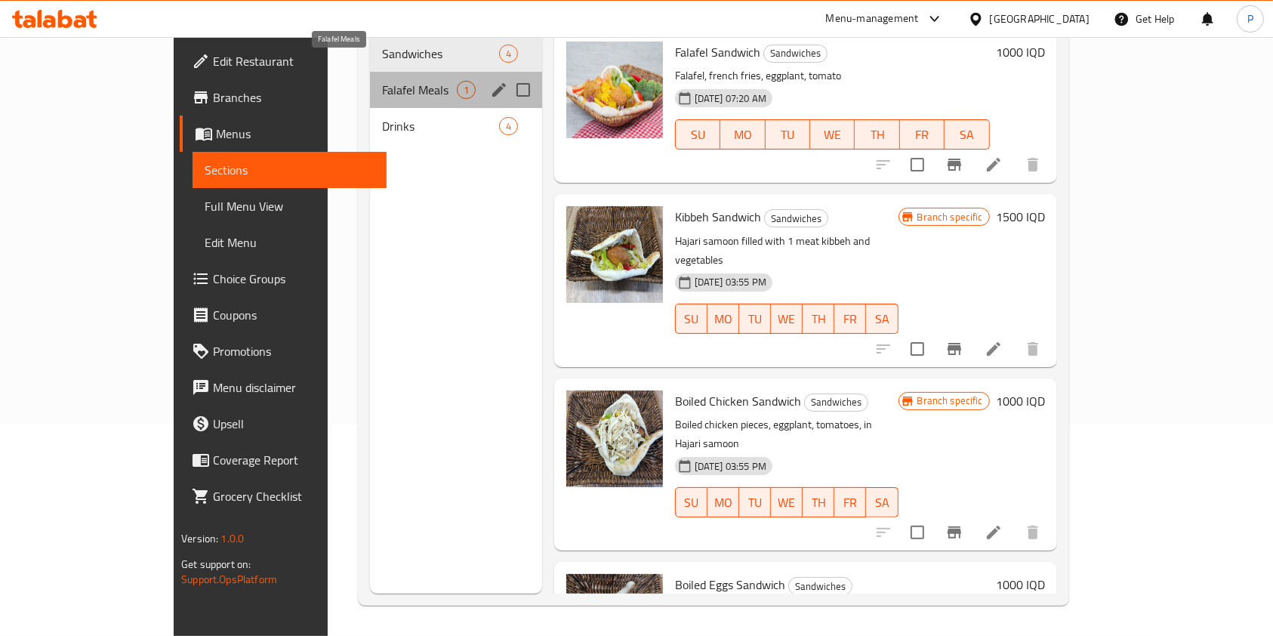
click at [382, 81] on span "Falafel Meals" at bounding box center [419, 90] width 74 height 18
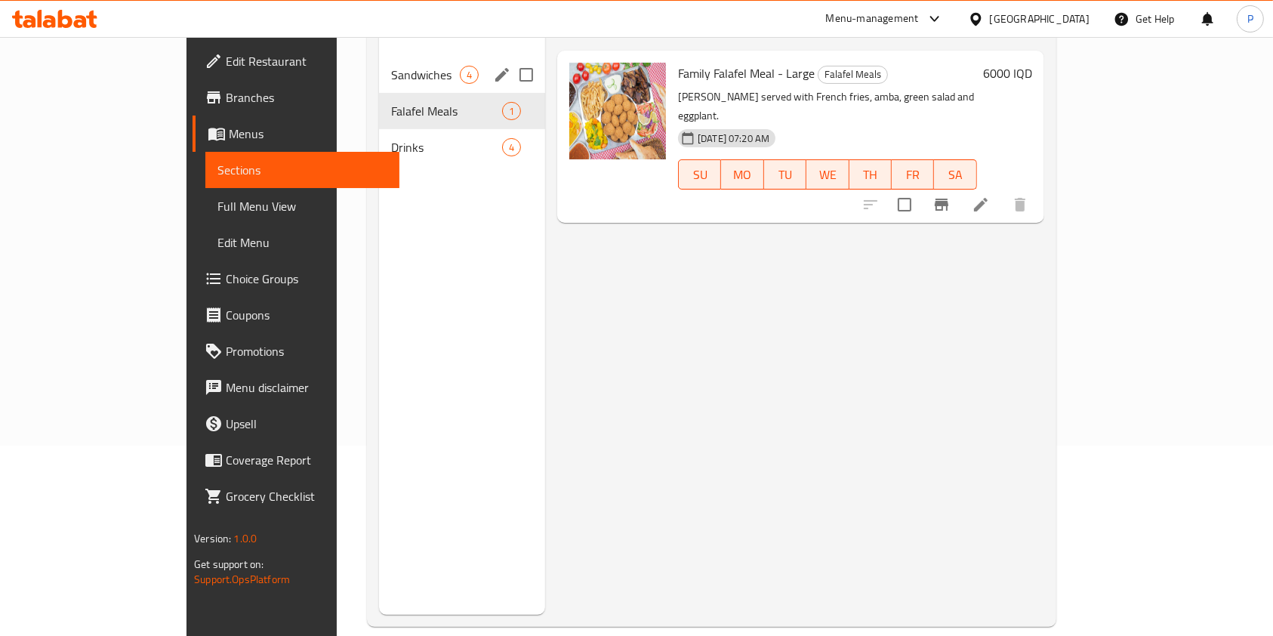
scroll to position [189, 0]
click at [391, 67] on span "Sandwiches" at bounding box center [425, 76] width 69 height 18
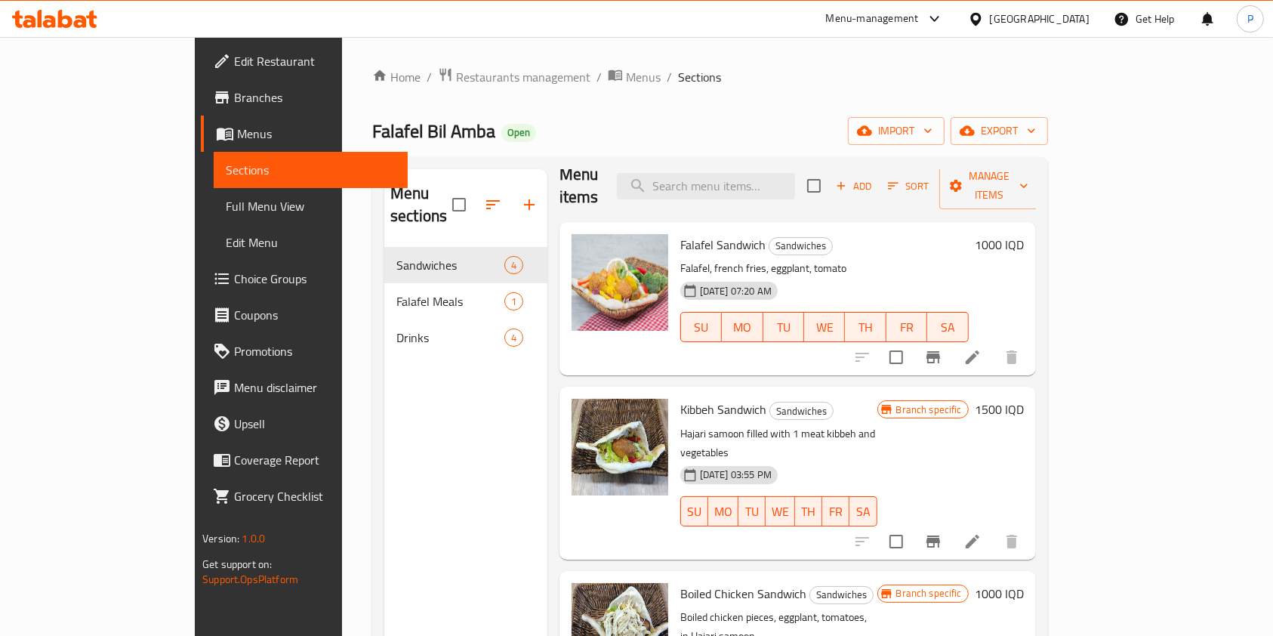
scroll to position [61, 0]
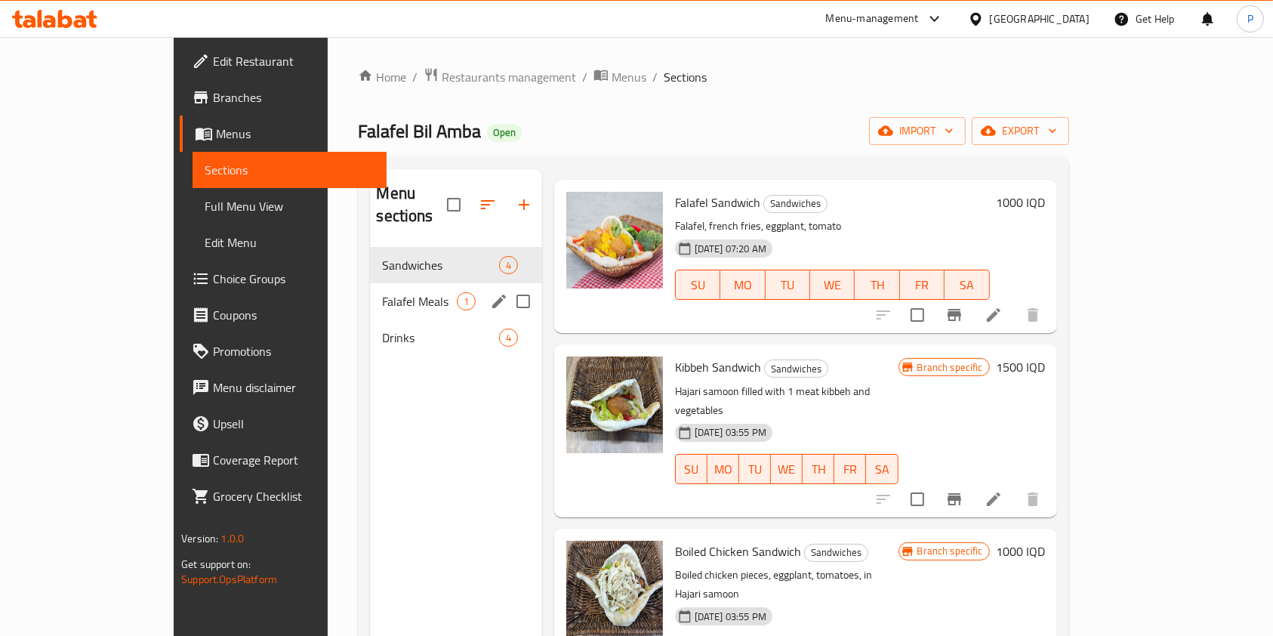
click at [370, 283] on div "Falafel Meals 1" at bounding box center [455, 301] width 171 height 36
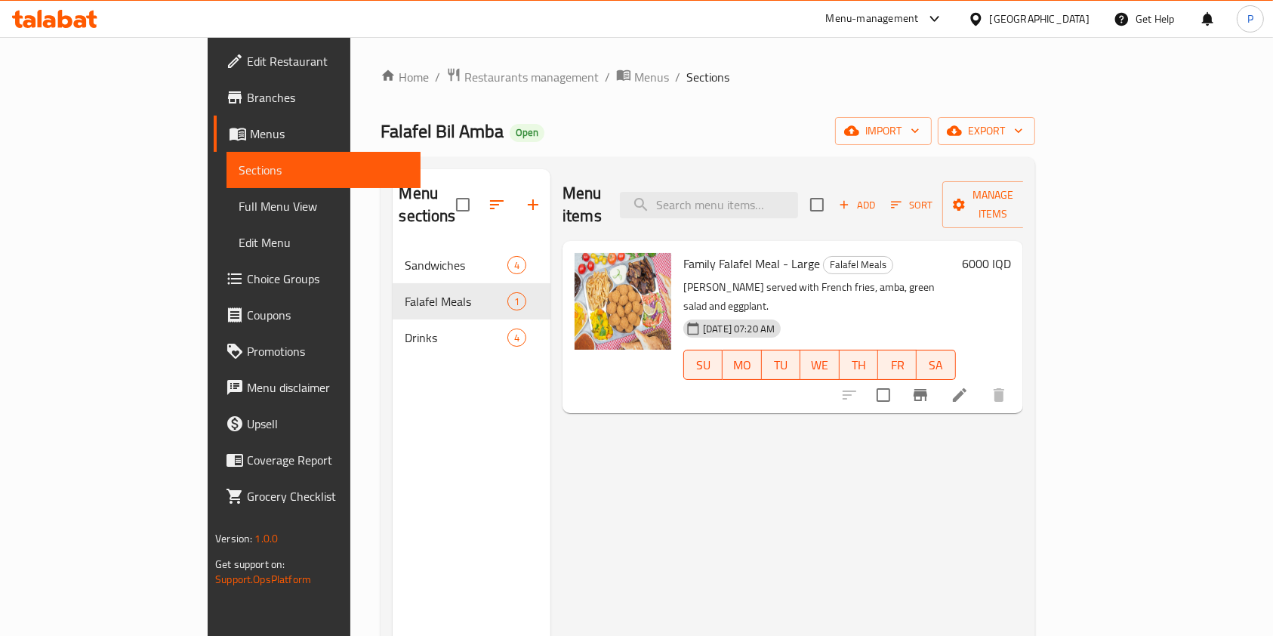
click at [968, 386] on icon at bounding box center [959, 395] width 18 height 18
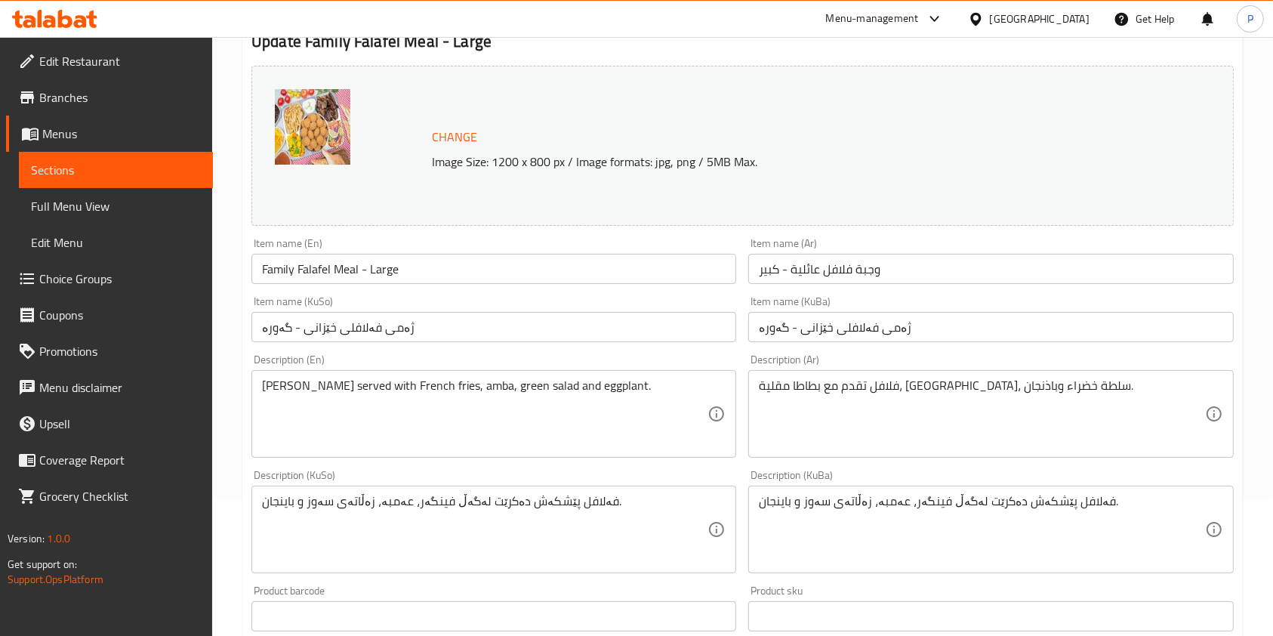
scroll to position [146, 0]
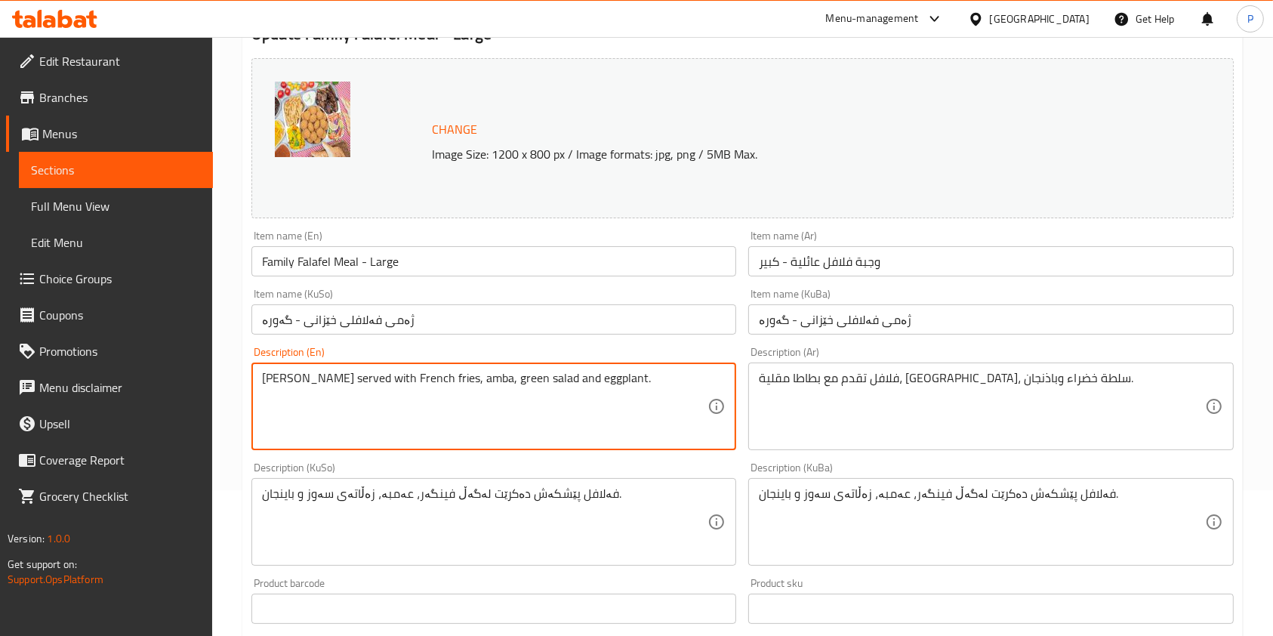
drag, startPoint x: 612, startPoint y: 383, endPoint x: 345, endPoint y: 374, distance: 267.4
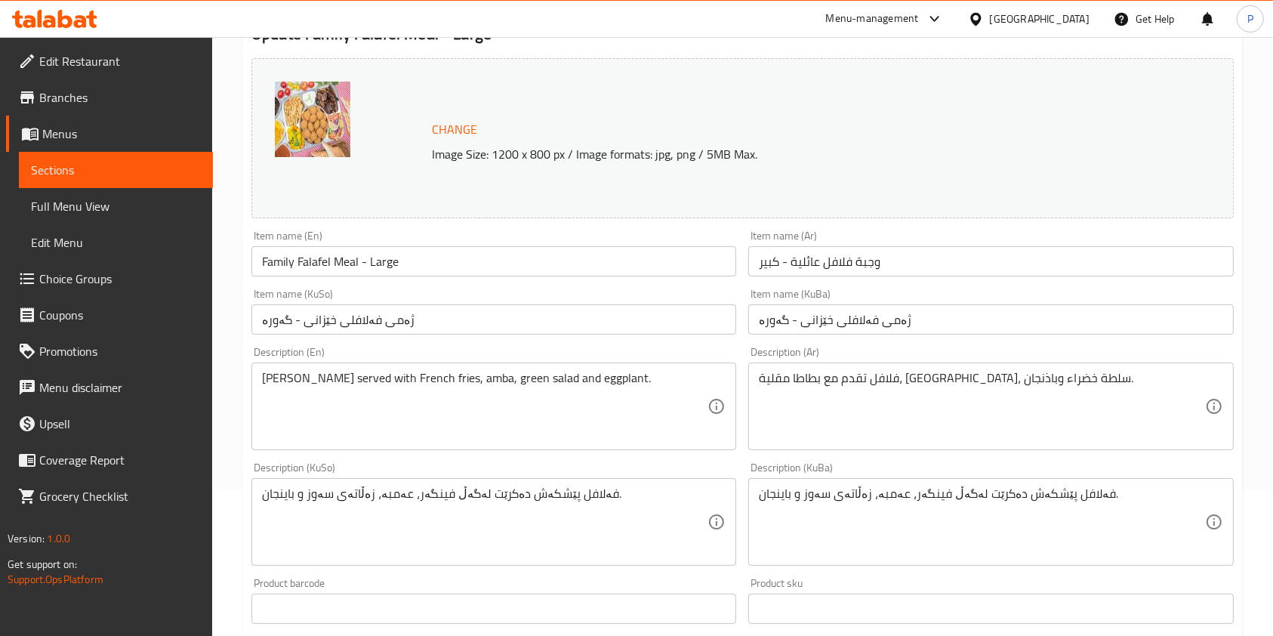
click at [439, 362] on div "Falafel served with French fries, amba, green salad and eggplant. Description (…" at bounding box center [493, 406] width 485 height 88
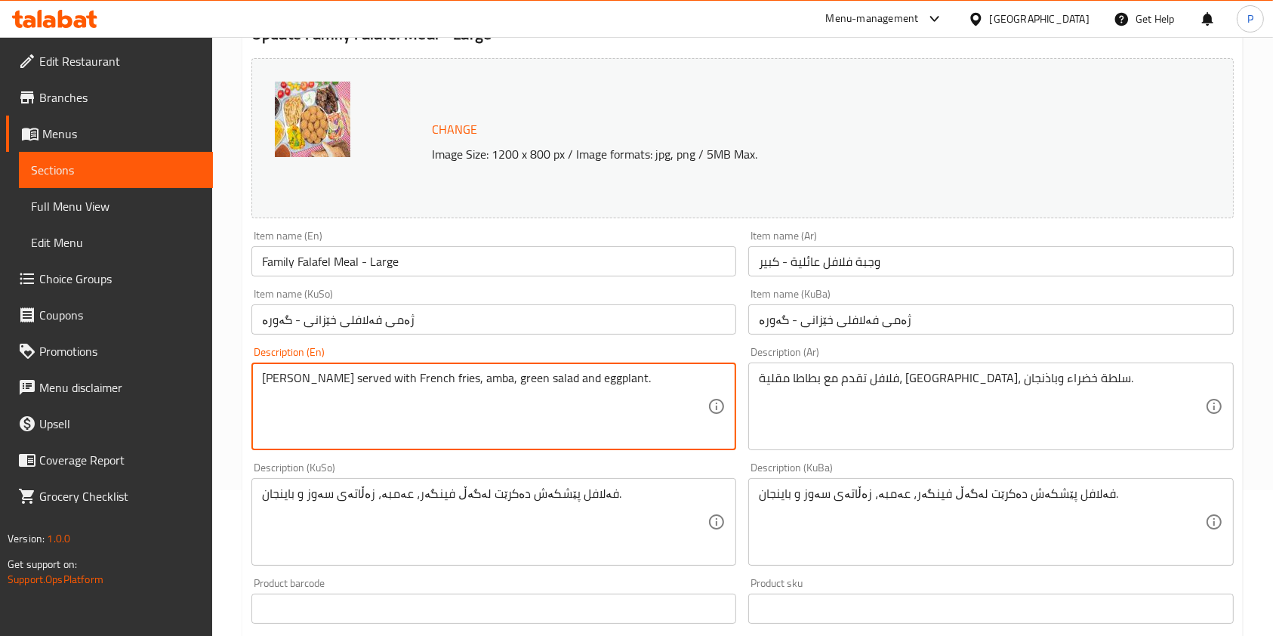
click at [529, 366] on div "Falafel served with French fries, amba, green salad and eggplant. Description (…" at bounding box center [493, 406] width 485 height 88
click at [584, 382] on textarea "[PERSON_NAME] served with French fries, amba, green salad and eggplant." at bounding box center [484, 407] width 445 height 72
click at [602, 379] on textarea "[PERSON_NAME] served with French fries, amba, green salad and eggplant." at bounding box center [484, 407] width 445 height 72
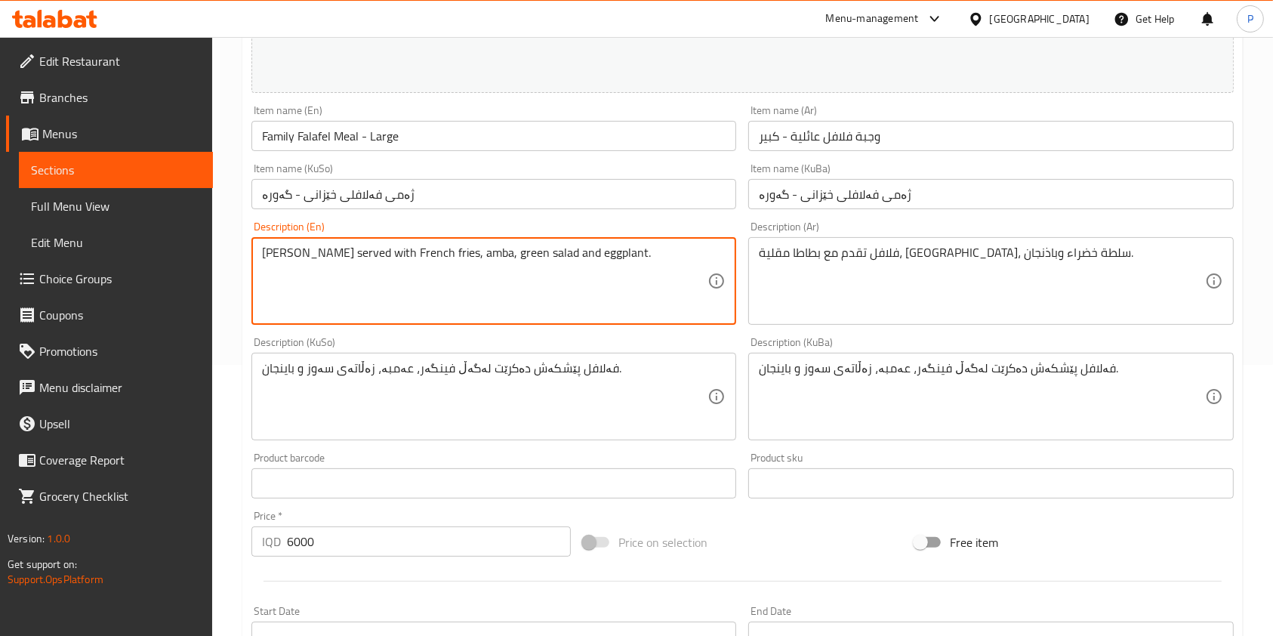
scroll to position [272, 0]
drag, startPoint x: 517, startPoint y: 251, endPoint x: 457, endPoint y: 251, distance: 60.4
click at [457, 251] on textarea "[PERSON_NAME] served with French fries, amba, green salad and eggplant." at bounding box center [484, 281] width 445 height 72
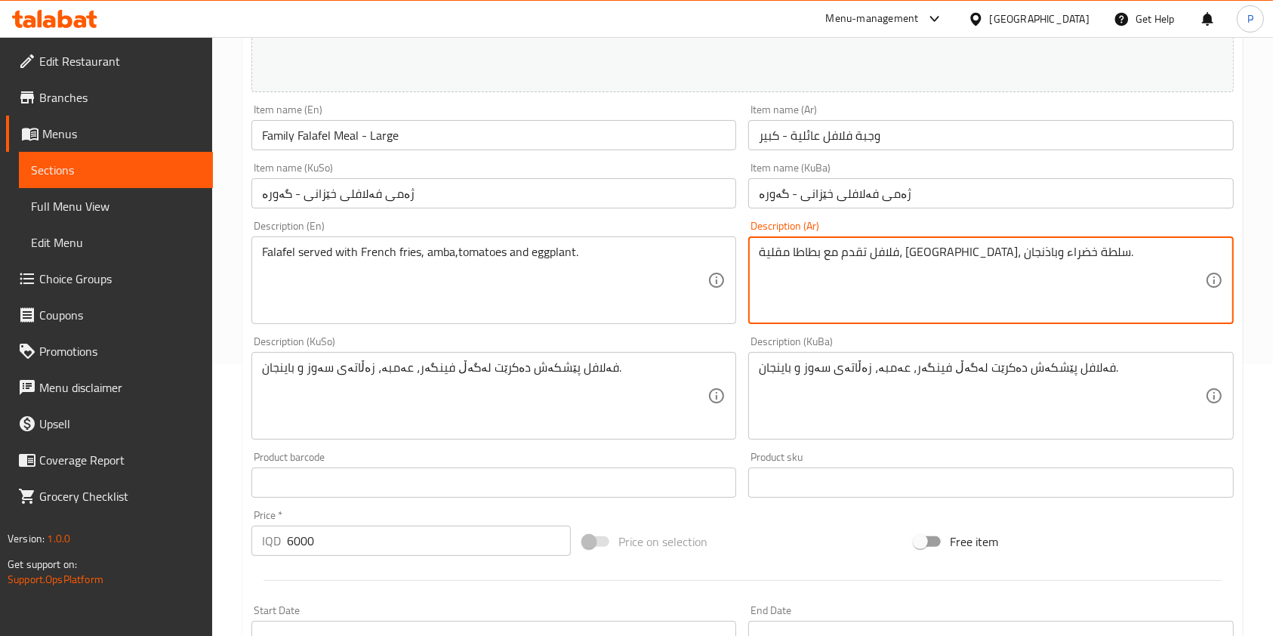
click at [865, 254] on textarea "فلافل تقدم مع بطاطا مقلية، عنبة، سلطة خضراء وباذنجان." at bounding box center [981, 281] width 445 height 72
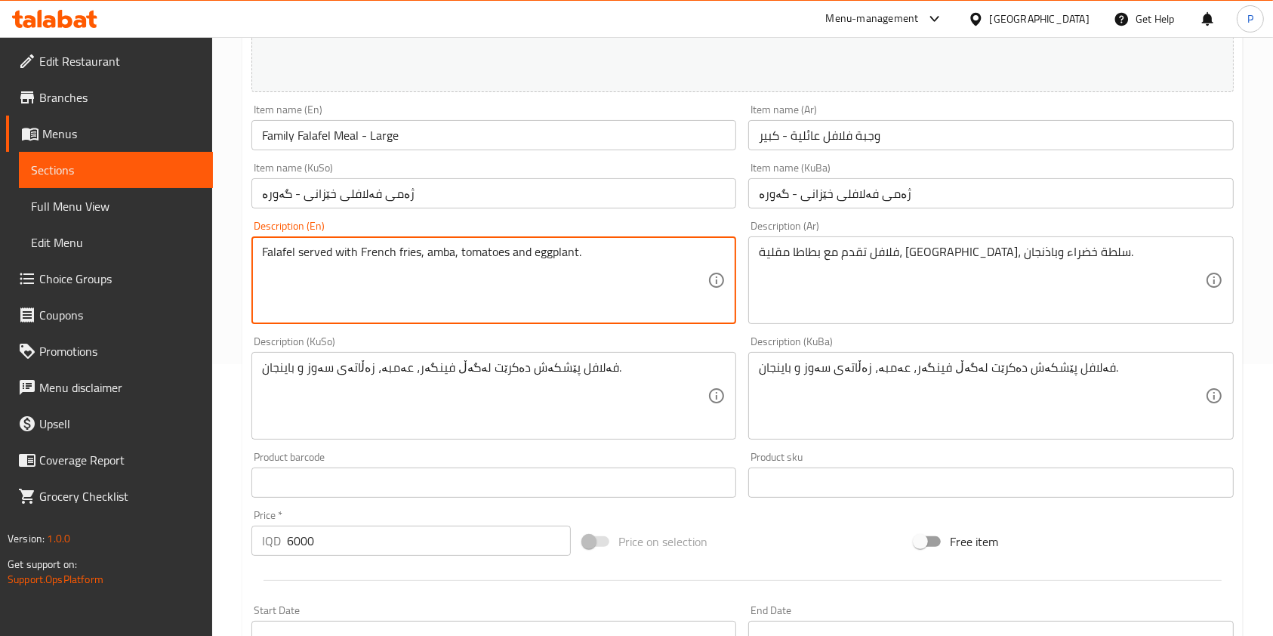
type textarea "Falafel served with French fries, amba, tomatoes and eggplant."
click at [710, 331] on div "Description (KuSo) فەلافل پێشکەش دەکرێت لەگەڵ فینگەر، عەمبە، زەڵاتەی سەوز و بای…" at bounding box center [493, 387] width 497 height 115
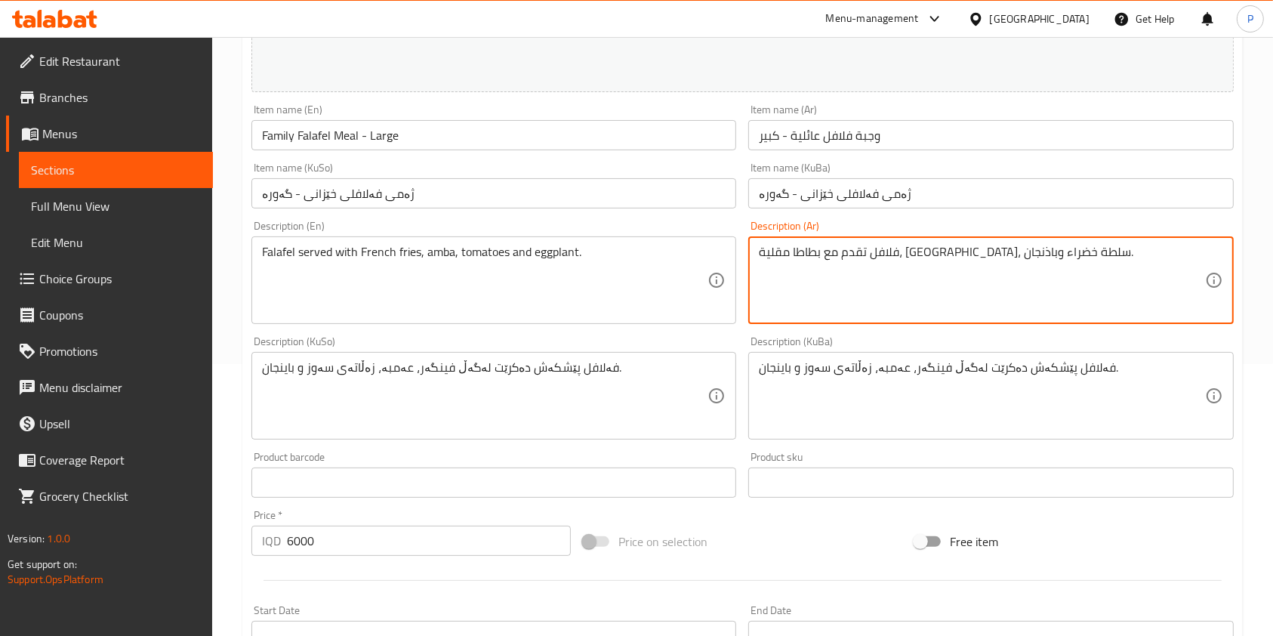
click at [885, 257] on textarea "فلافل تقدم مع بطاطا مقلية، عنبة، سلطة خضراء وباذنجان." at bounding box center [981, 281] width 445 height 72
click at [845, 247] on textarea "فلافل تقدم مع بطاطا مقلية، سلطة خضراء وباذنجان." at bounding box center [981, 281] width 445 height 72
click at [860, 248] on textarea "فلافل تقدم مع بطاطا مقلية، سلطة خضراء وباذنجان." at bounding box center [981, 281] width 445 height 72
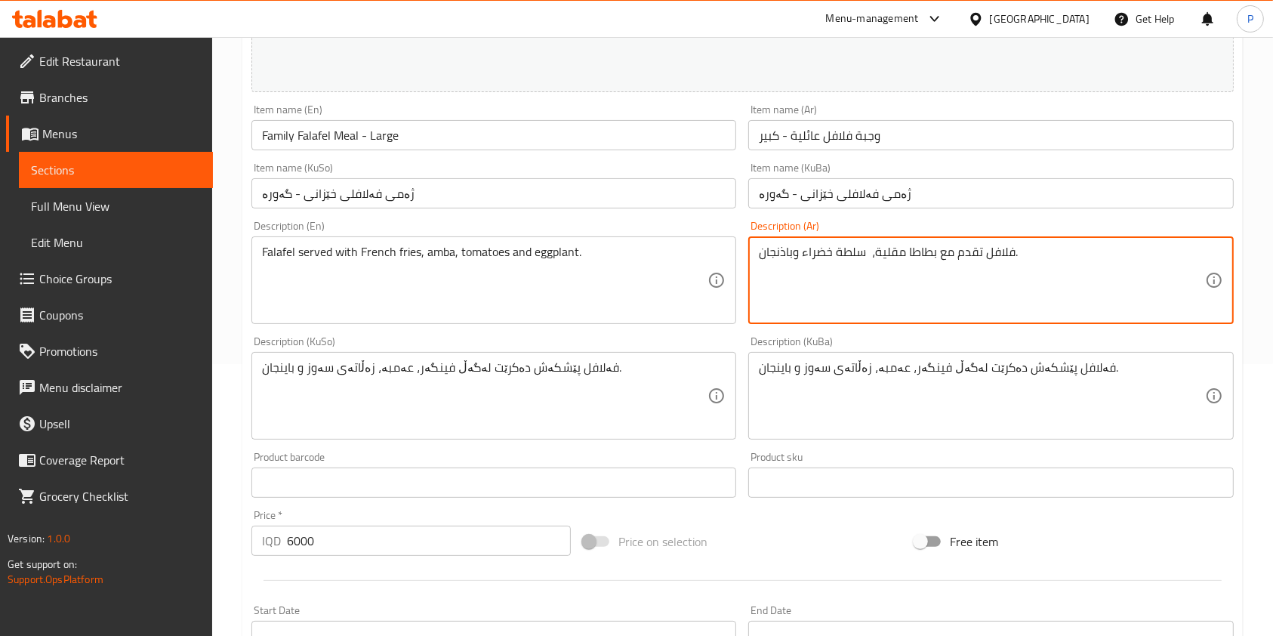
drag, startPoint x: 869, startPoint y: 252, endPoint x: 802, endPoint y: 257, distance: 67.3
click at [802, 257] on textarea "فلافل تقدم مع بطاطا مقلية، سلطة خضراء وباذنجان." at bounding box center [981, 281] width 445 height 72
click at [762, 250] on textarea "فلافل تقدم مع بطاطا مقلية، طماطمو وباذنجان." at bounding box center [981, 281] width 445 height 72
click at [810, 248] on textarea "فلافل تقدم مع بطاطا مقلية، طماطمو وباذنجان." at bounding box center [981, 281] width 445 height 72
click at [803, 259] on textarea "فلافل تقدم مع بطاطا مقلية، طماطم و وباذنجان." at bounding box center [981, 281] width 445 height 72
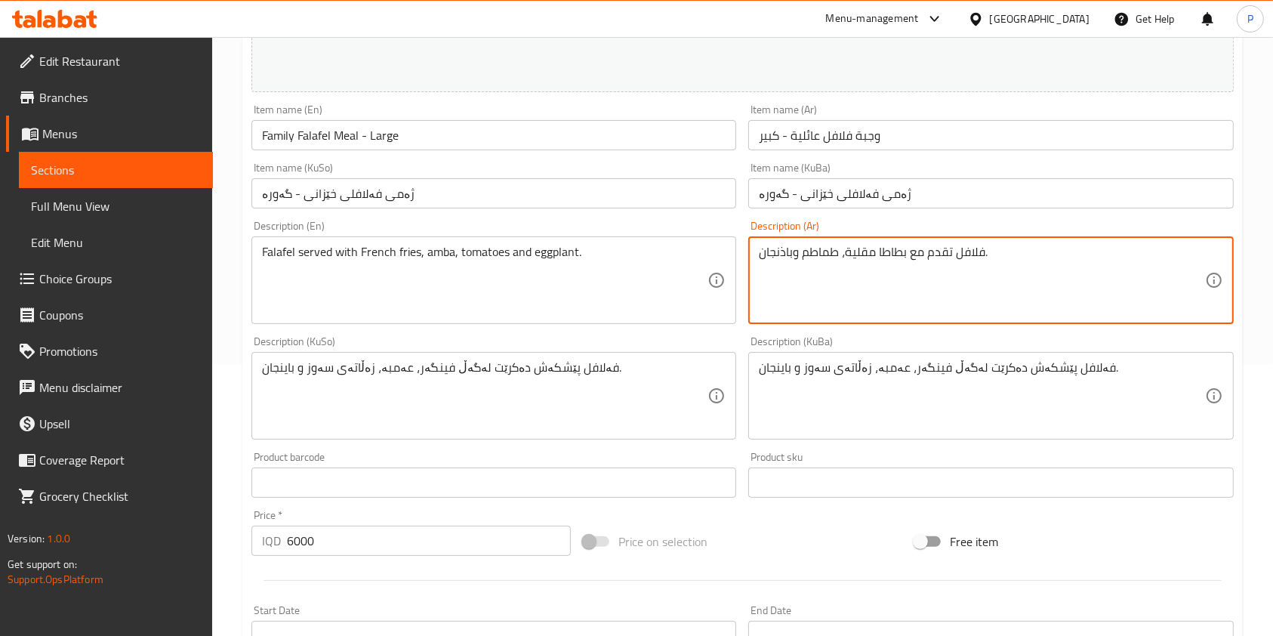
click at [761, 257] on textarea "فلافل تقدم مع بطاطا مقلية، طماطم وباذنجان." at bounding box center [981, 281] width 445 height 72
type textarea "فلافل تقدم مع بطاطا مقلية، طماطم وباذنجان.صمون حجري"
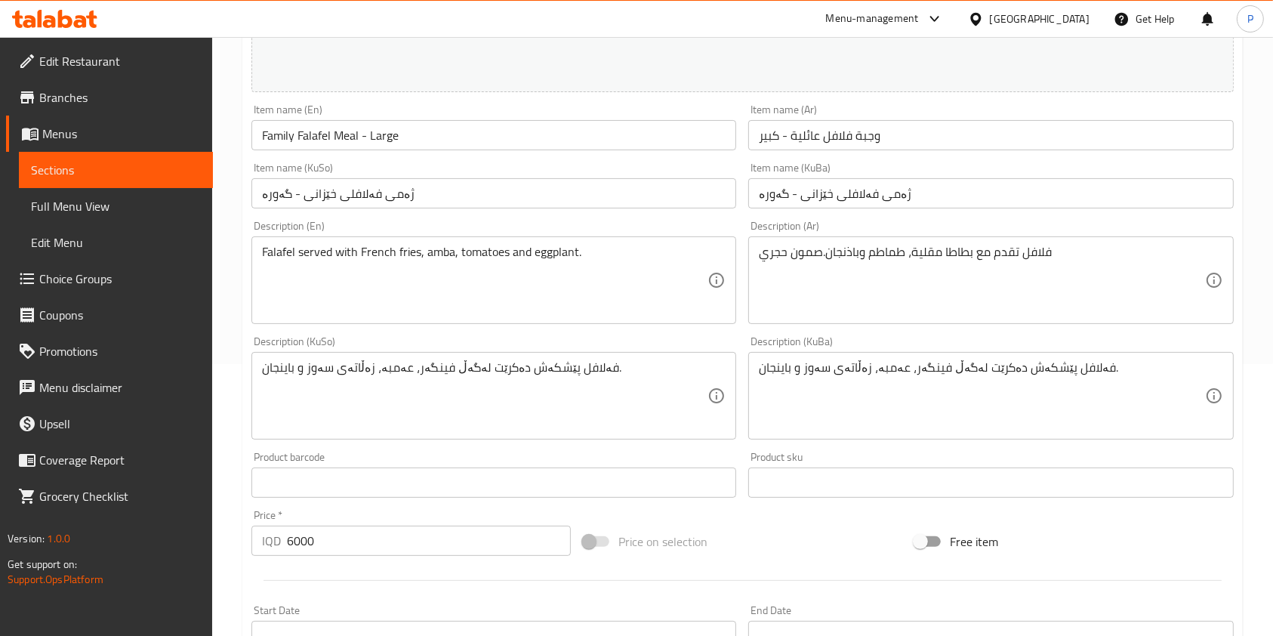
click at [741, 340] on div "Description (KuSo) فەلافل پێشکەش دەکرێت لەگەڵ فینگەر، عەمبە، زەڵاتەی سەوز و بای…" at bounding box center [493, 387] width 497 height 115
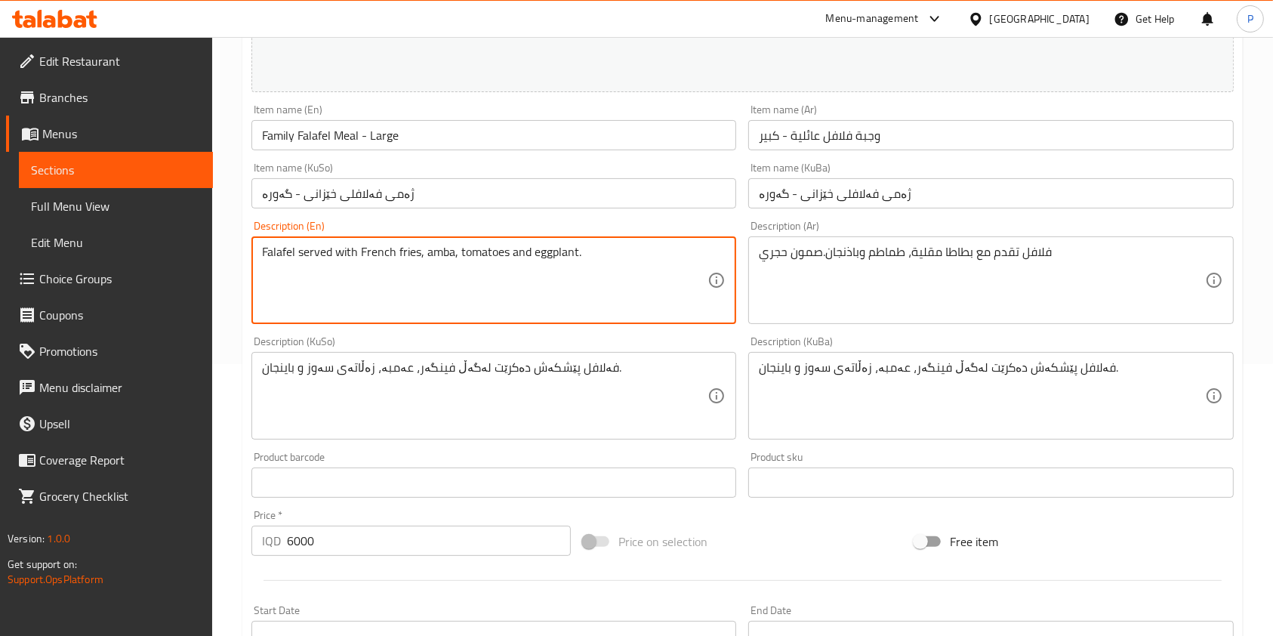
click at [592, 251] on textarea "Falafel served with French fries, amba, tomatoes and eggplant." at bounding box center [484, 281] width 445 height 72
click at [453, 255] on textarea "Falafel served with French fries, amba, tomatoes and eggplant, samoon hajari." at bounding box center [484, 281] width 445 height 72
type textarea "Falafel served with French fries, tomatoes and eggplant, samoon hajari."
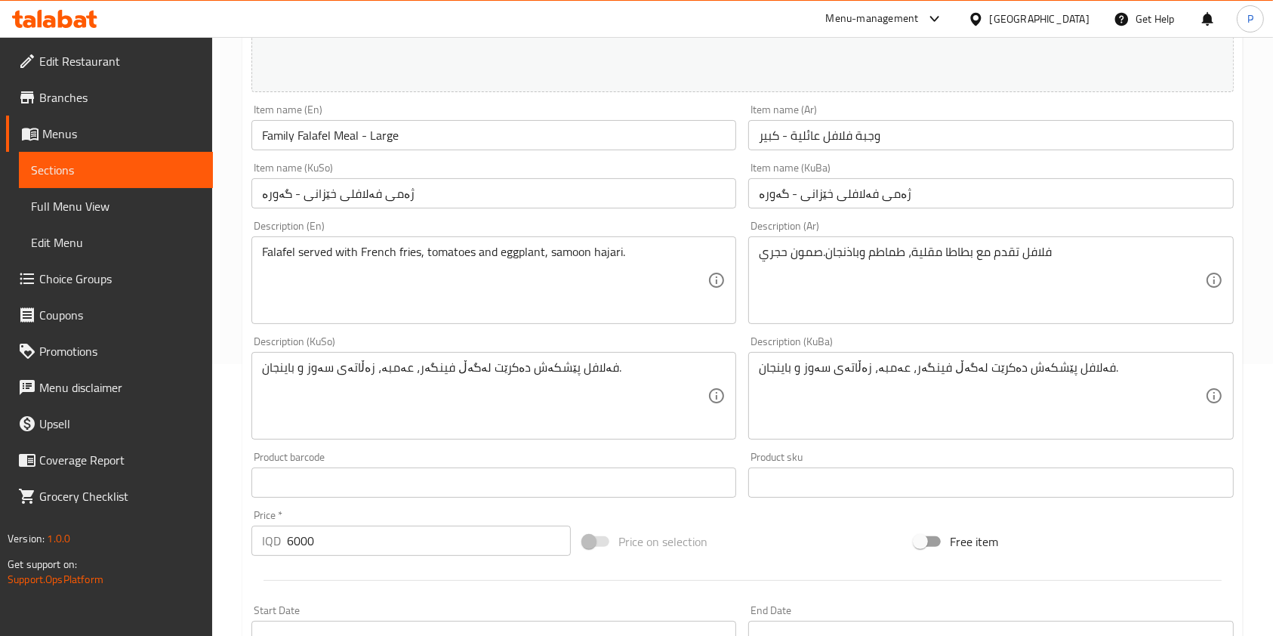
click at [562, 338] on div "Description (KuSo) فەلافل پێشکەش دەکرێت لەگەڵ فینگەر، عەمبە، زەڵاتەی سەوز و بای…" at bounding box center [493, 387] width 485 height 103
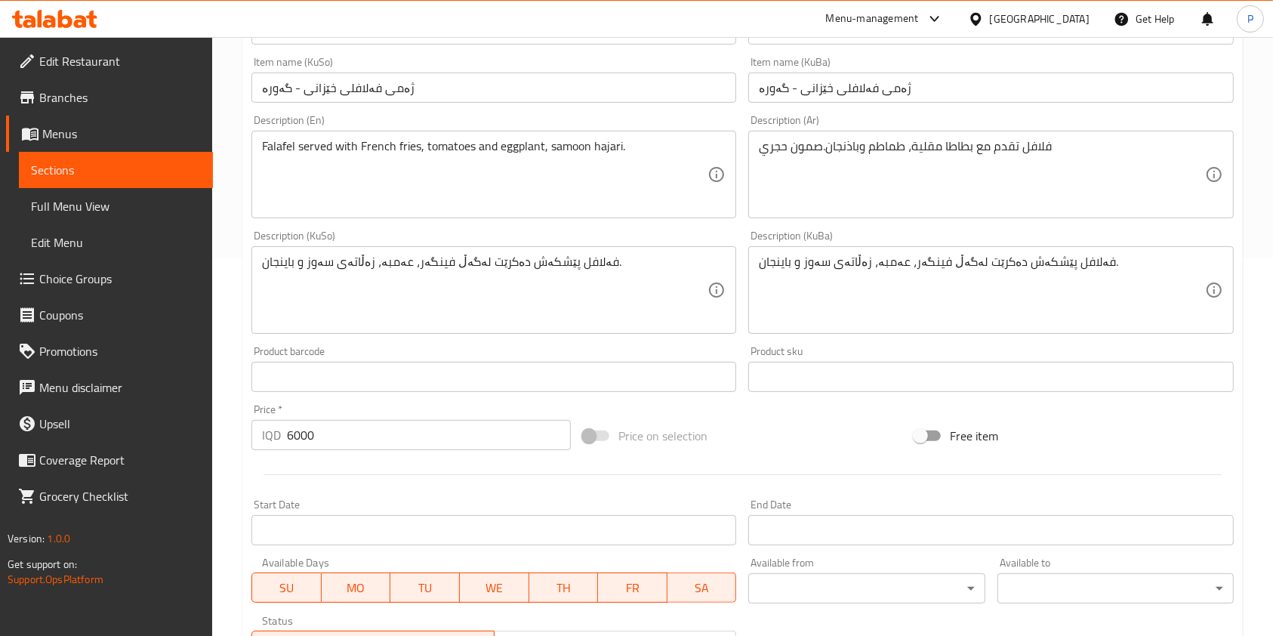
scroll to position [380, 0]
click at [882, 263] on textarea "فەلافل پێشکەش دەکرێت لەگەڵ فینگەر، عەمبە، زەڵاتەی سەوز و باینجان." at bounding box center [981, 288] width 445 height 72
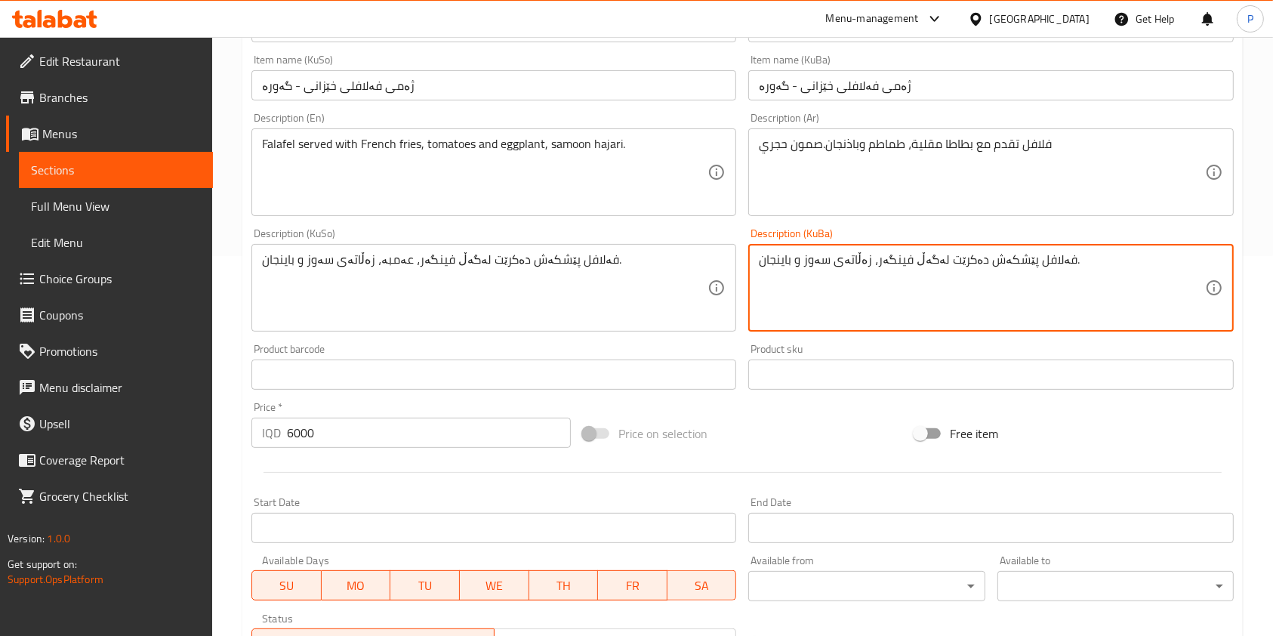
click at [840, 257] on textarea "فەلافل پێشکەش دەکرێت لەگەڵ فینگەر، زەڵاتەی سەوز و باینجان." at bounding box center [981, 288] width 445 height 72
type textarea "فەلافل پێشکەش دەکرێت لەگەڵ فینگەر، زەڵاتەی سەوز و باینجان."
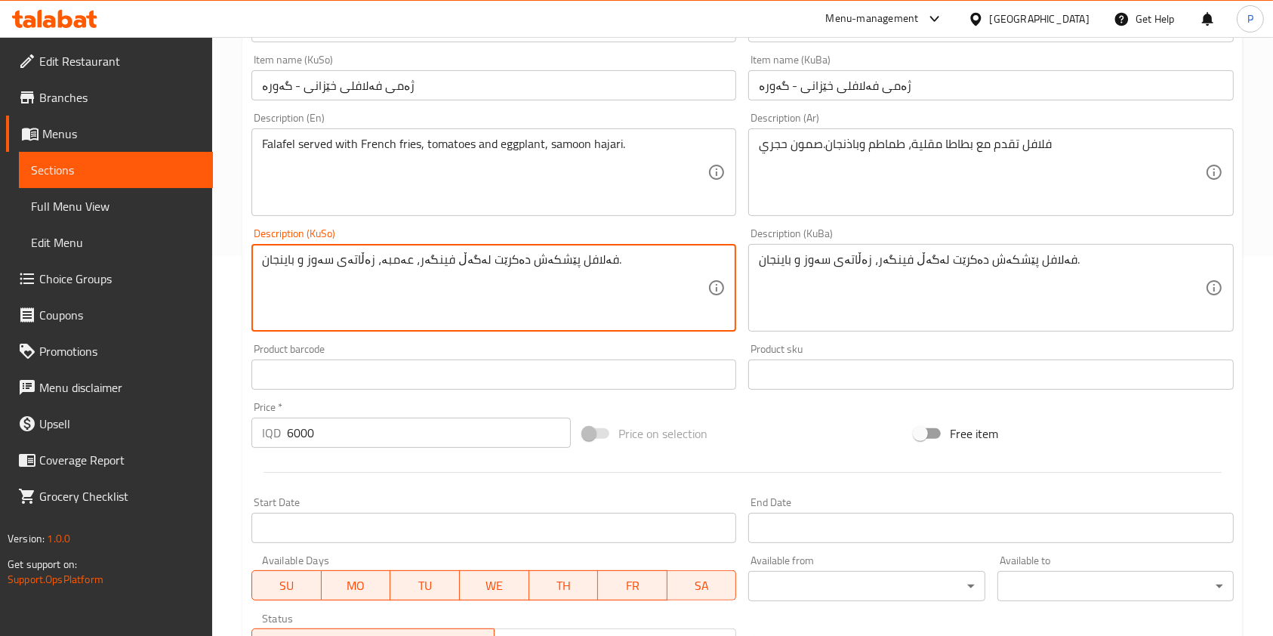
click at [386, 260] on textarea "فەلافل پێشکەش دەکرێت لەگەڵ فینگەر، عەمبە، زەڵاتەی سەوز و باینجان." at bounding box center [484, 288] width 445 height 72
type textarea "فەلافل پێشکەش دەکرێت لەگەڵ فینگەر، زەڵاتەی سەوز و باینجان."
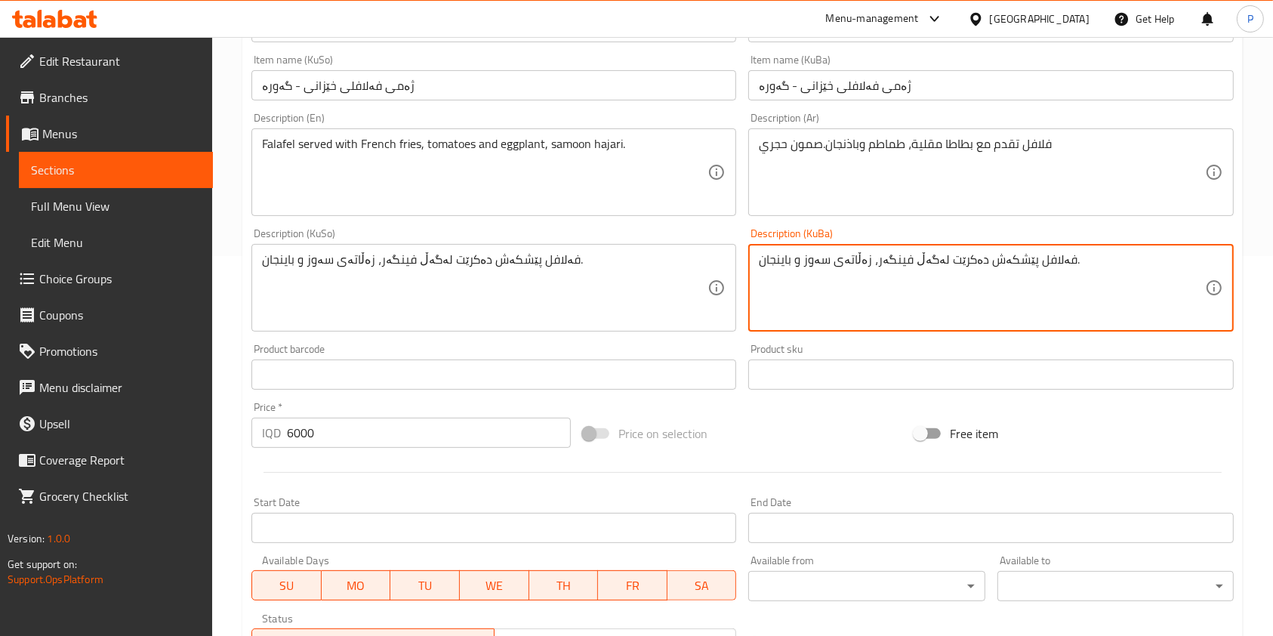
click at [1046, 263] on textarea "فەلافل پێشکەش دەکرێت لەگەڵ فینگەر، زەڵاتەی سەوز و باینجان." at bounding box center [981, 288] width 445 height 72
click at [987, 263] on textarea "فەلافل پێشکەش دەکرێت لەگەڵ فینگەر، زەڵاتەی سەوز و باینجان." at bounding box center [981, 288] width 445 height 72
click at [932, 262] on textarea "فەلافل پێشکەش دەکرێت لەگەڵ فینگەر، زەڵاتەی سەوز و باینجان." at bounding box center [981, 288] width 445 height 72
drag, startPoint x: 882, startPoint y: 264, endPoint x: 874, endPoint y: 263, distance: 7.7
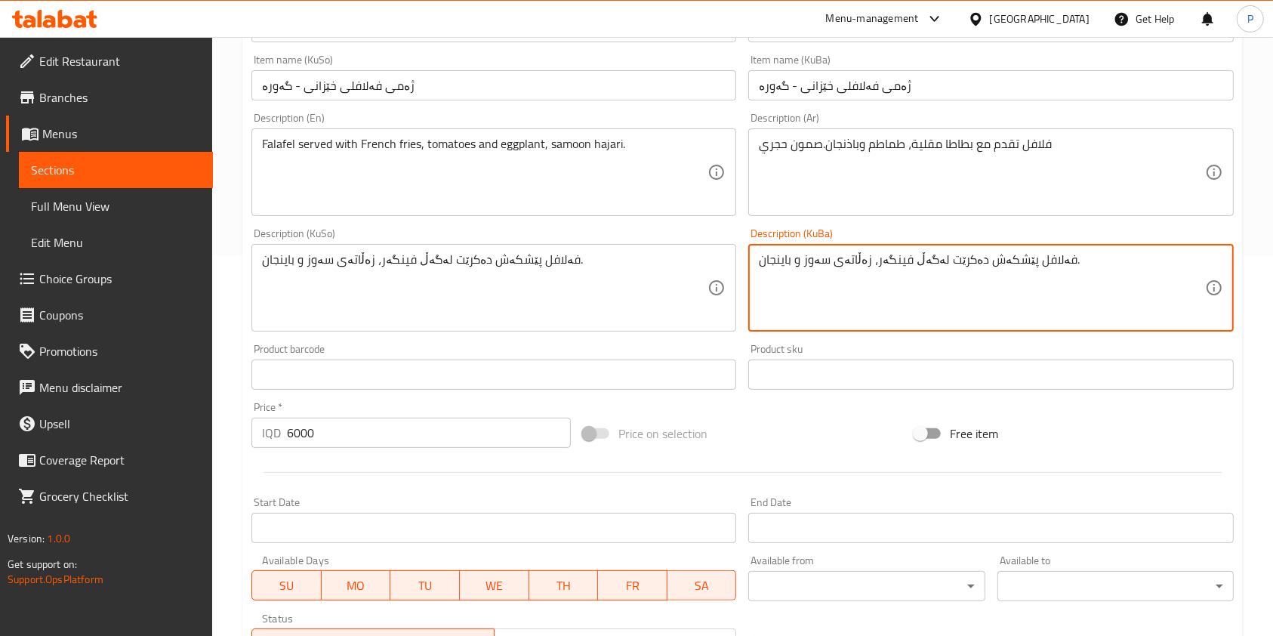
click at [882, 263] on textarea "فەلافل پێشکەش دەکرێت لەگەڵ فینگەر، زەڵاتەی سەوز و باینجان." at bounding box center [981, 288] width 445 height 72
click at [846, 261] on textarea "فەلافل پێشکەش دەکرێت لەگەڵ فینگەر، زەڵاتەی سەوز و باینجان." at bounding box center [981, 288] width 445 height 72
click at [813, 252] on textarea "فەلافل پێشکەش دەکرێت لەگەڵ فینگەر، سەوز و باینجان." at bounding box center [981, 288] width 445 height 72
click at [812, 261] on textarea "فەلافل پێشکەش دەکرێت لەگەڵ فینگەر، سەوز و باینجان." at bounding box center [981, 288] width 445 height 72
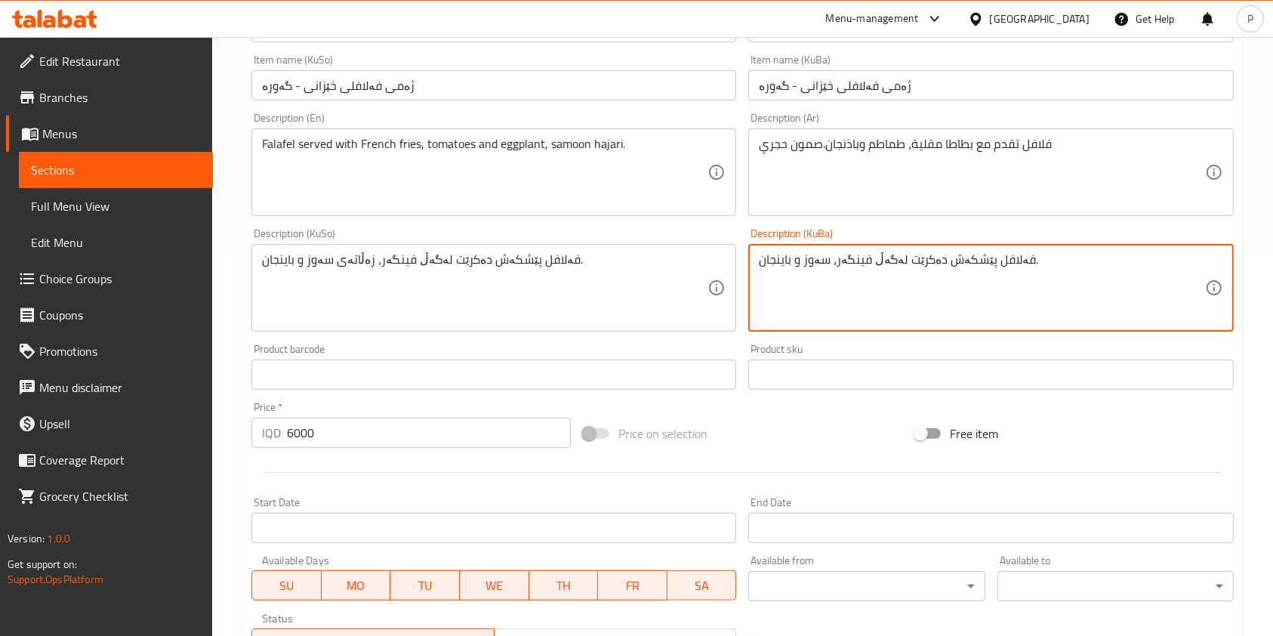
click at [812, 261] on textarea "فەلافل پێشکەش دەکرێت لەگەڵ فینگەر، سەوز و باینجان." at bounding box center [981, 288] width 445 height 72
type textarea "فەلافل پێشکەش دەکرێت لەگەڵ فینگەر، تەماتە و باینجان. سەمون"
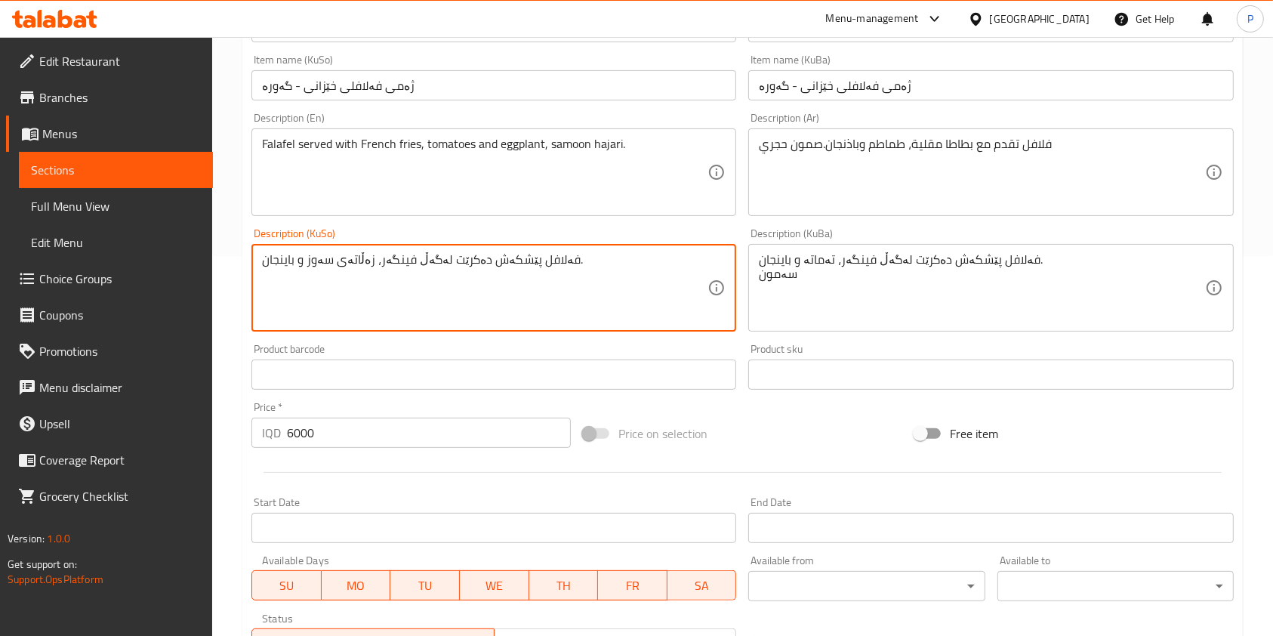
click at [338, 261] on textarea "فەلافل پێشکەش دەکرێت لەگەڵ فینگەر، زەڵاتەی سەوز و باینجان." at bounding box center [484, 288] width 445 height 72
click at [285, 278] on textarea "فەلافل پێشکەش دەکرێت لەگەڵ فینگەر، و باینجان. سمون" at bounding box center [484, 288] width 445 height 72
type textarea "فەلافل پێشکەش دەکرێت لەگەڵ فینگەر، و باینجان. سەمون"
click at [340, 349] on div "Product barcode Product barcode" at bounding box center [493, 366] width 485 height 46
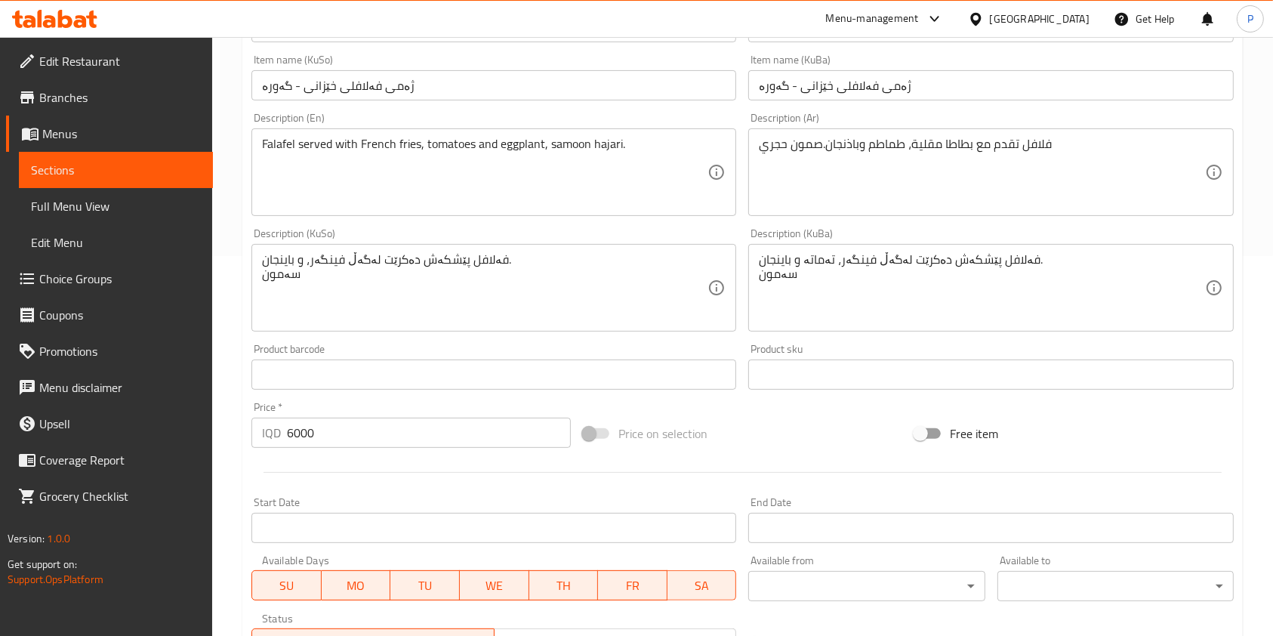
scroll to position [627, 0]
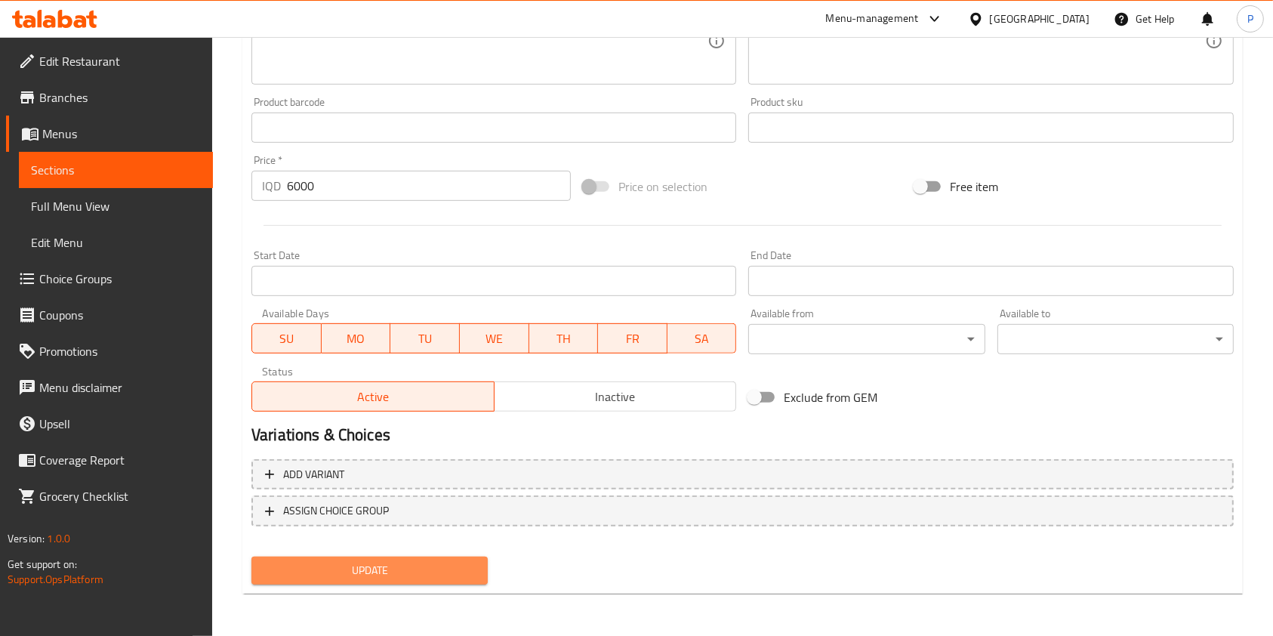
click at [409, 572] on span "Update" at bounding box center [369, 570] width 212 height 19
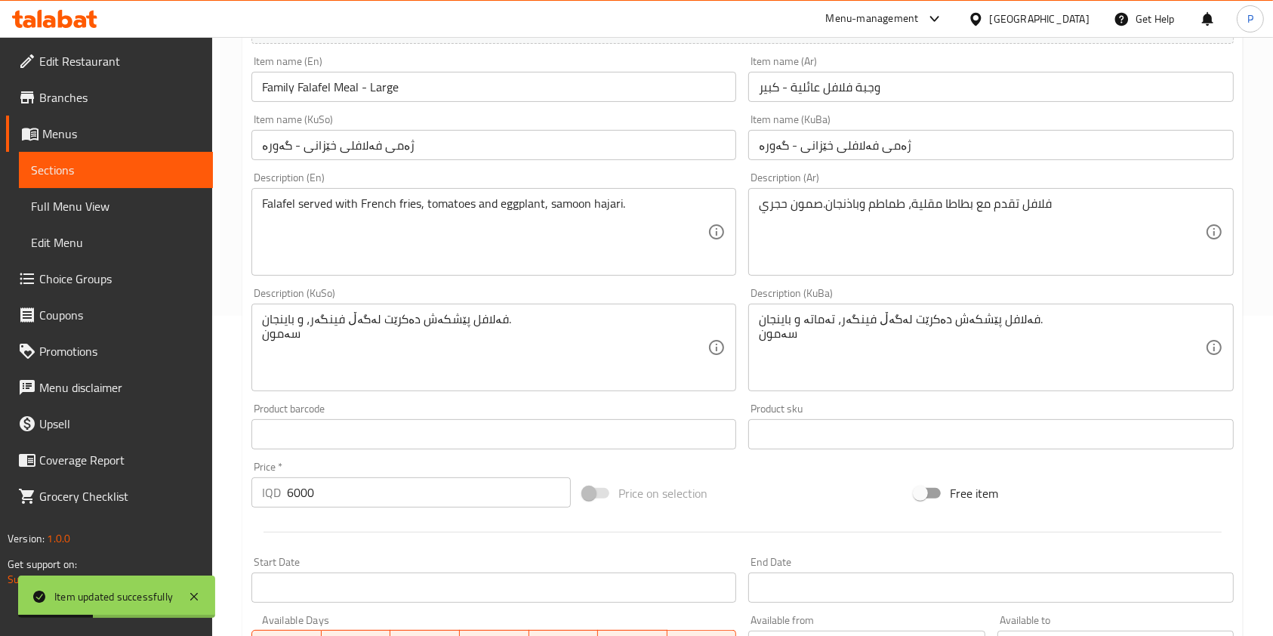
scroll to position [0, 0]
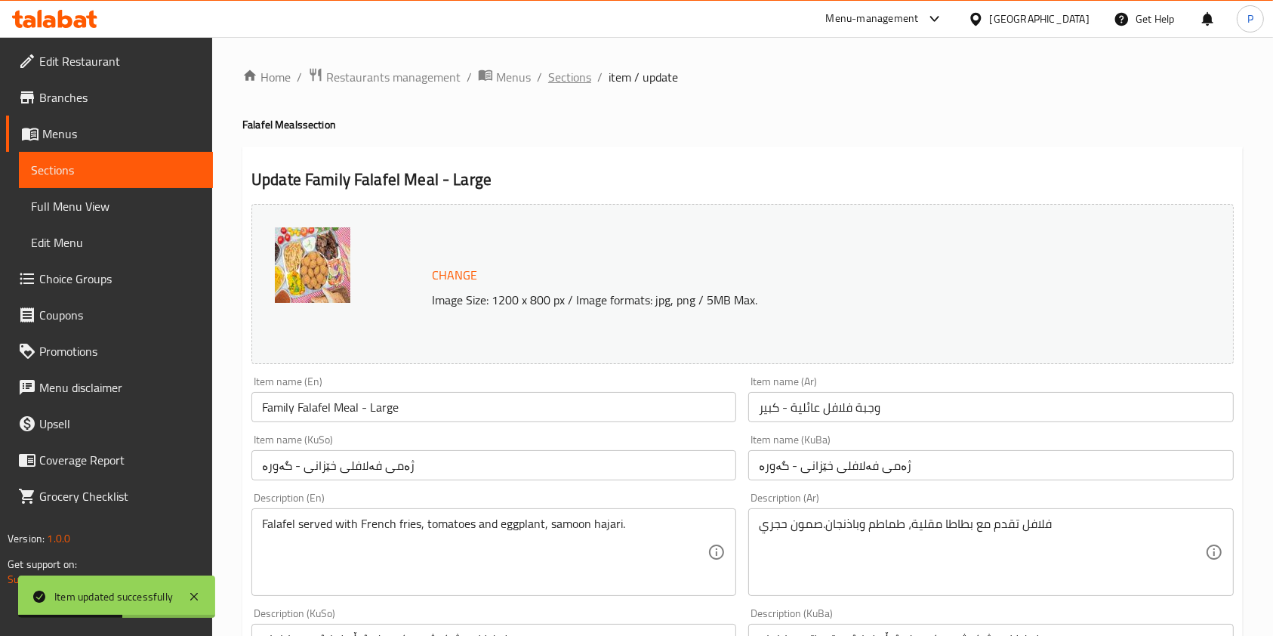
click at [567, 78] on span "Sections" at bounding box center [569, 77] width 43 height 18
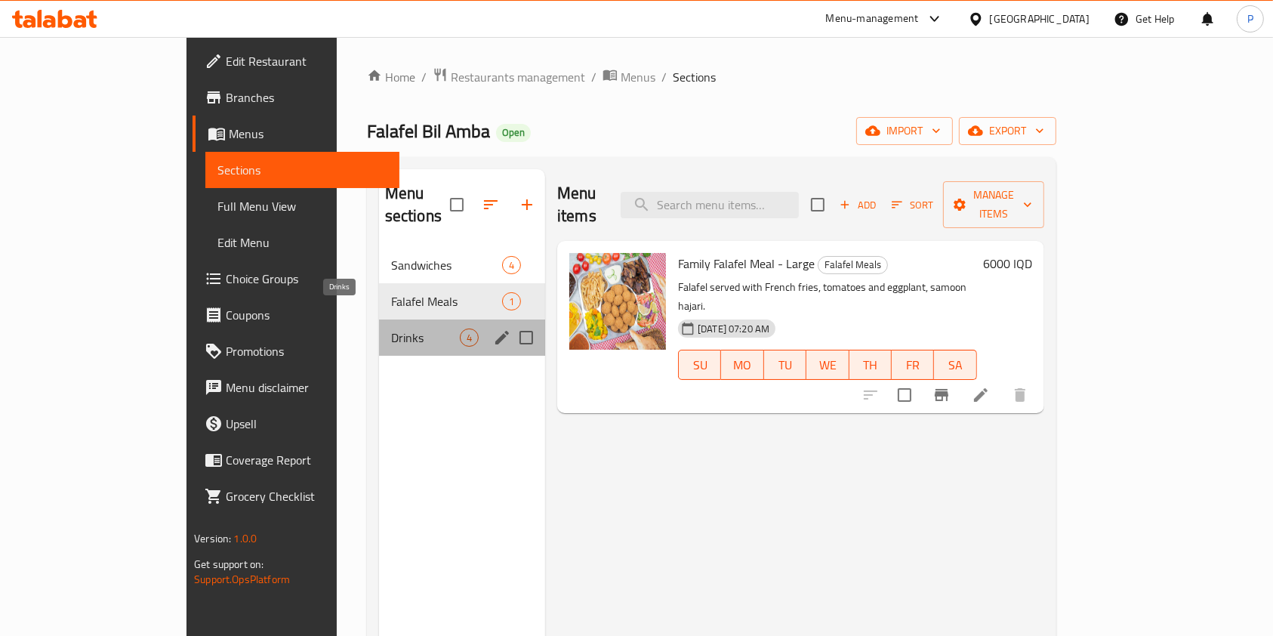
click at [395, 328] on span "Drinks" at bounding box center [425, 337] width 69 height 18
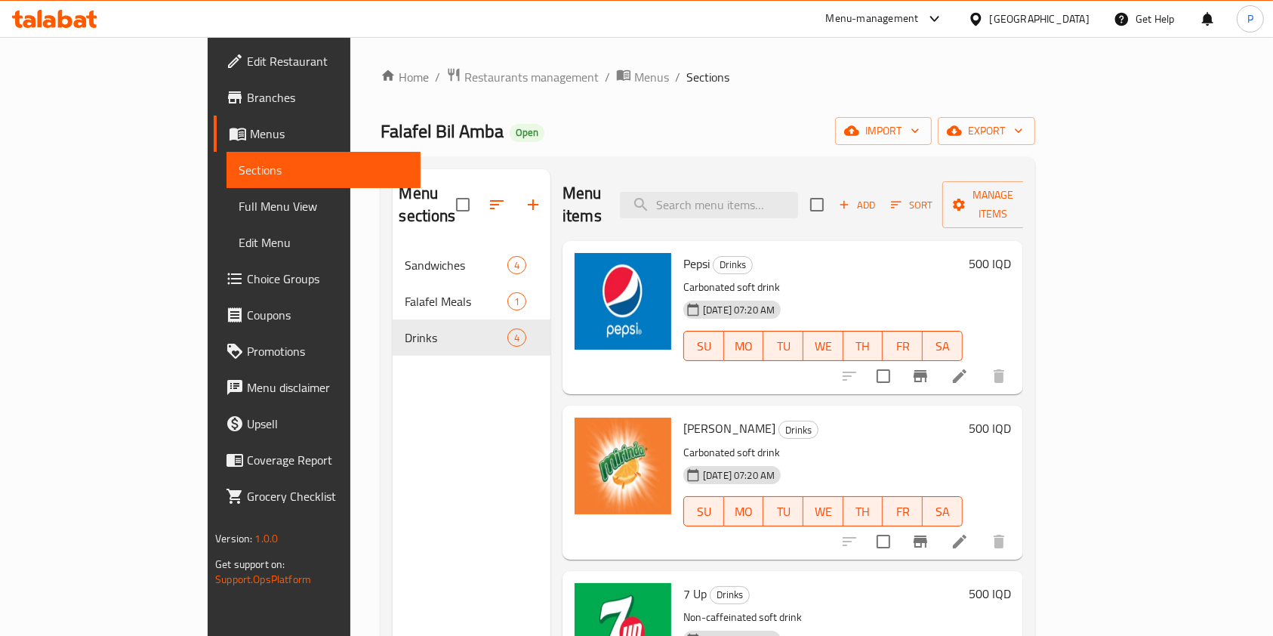
click at [247, 92] on span "Branches" at bounding box center [328, 97] width 162 height 18
